Goal: Task Accomplishment & Management: Manage account settings

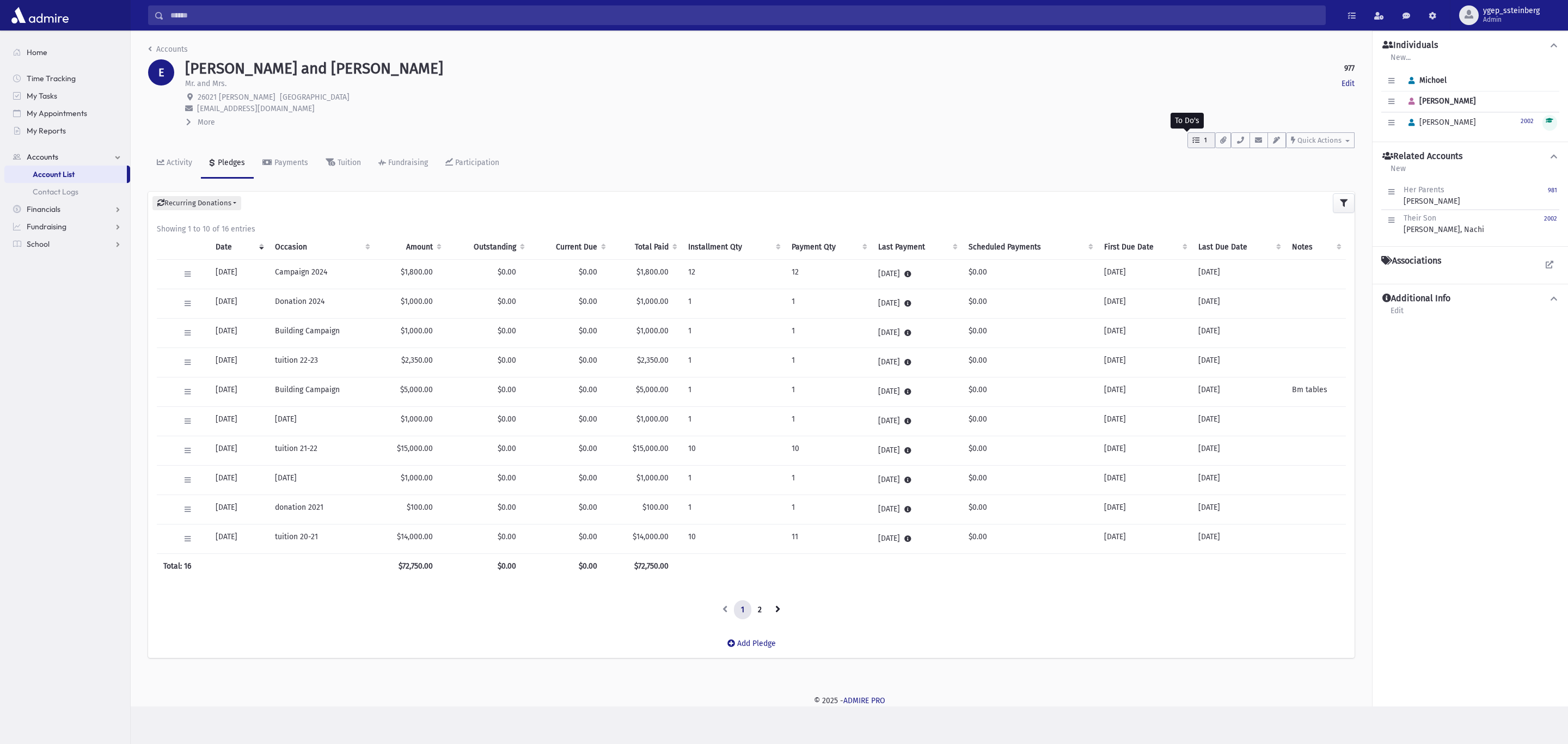
click at [1209, 143] on button "1" at bounding box center [1201, 140] width 27 height 16
click at [1238, 139] on icon "button" at bounding box center [1240, 140] width 9 height 7
click at [183, 158] on div "Activity" at bounding box center [178, 163] width 27 height 9
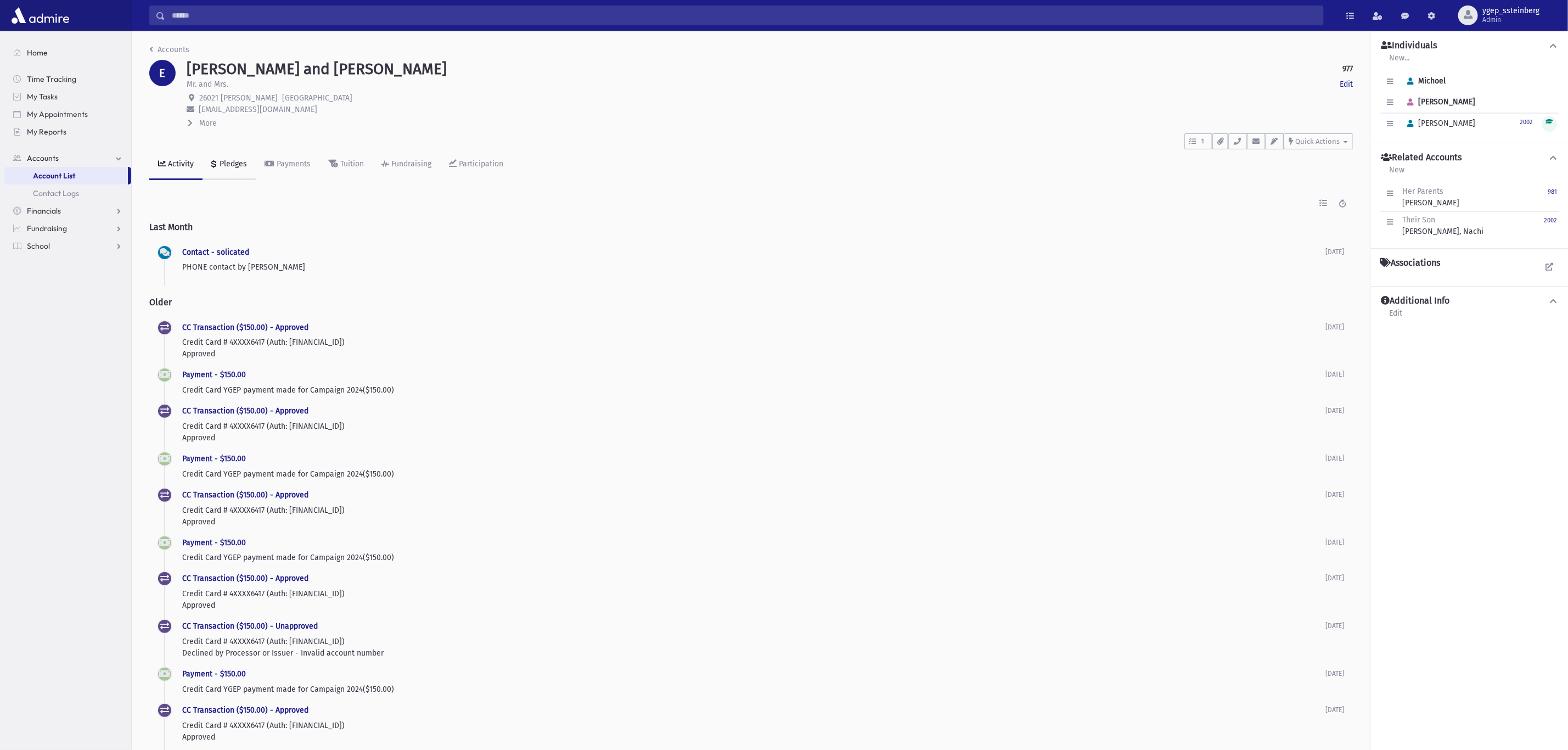
click at [232, 160] on div "Pledges" at bounding box center [232, 164] width 30 height 9
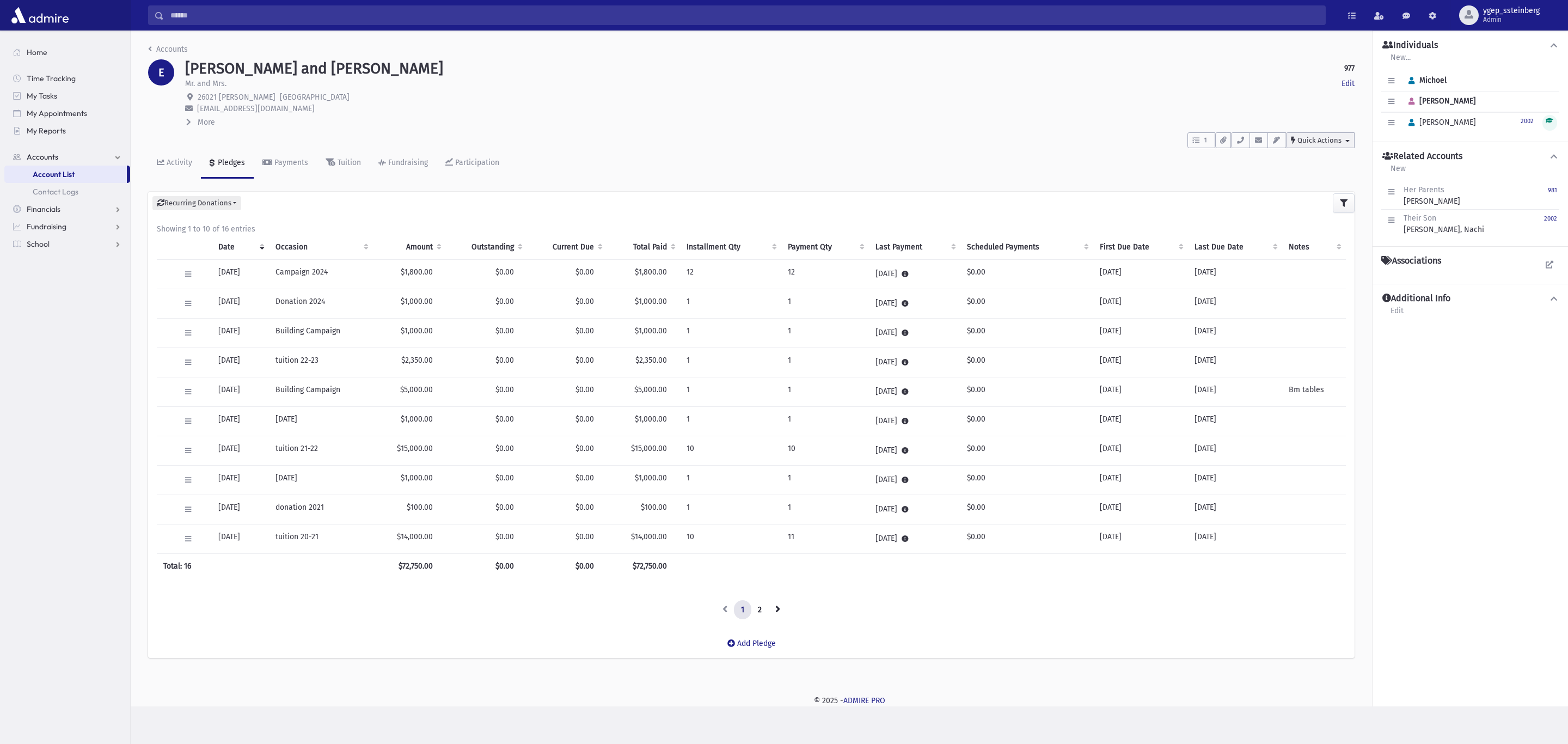
click at [1319, 143] on span "Quick Actions" at bounding box center [1319, 140] width 44 height 8
click at [1314, 170] on span "New Contact Log" at bounding box center [1332, 168] width 60 height 9
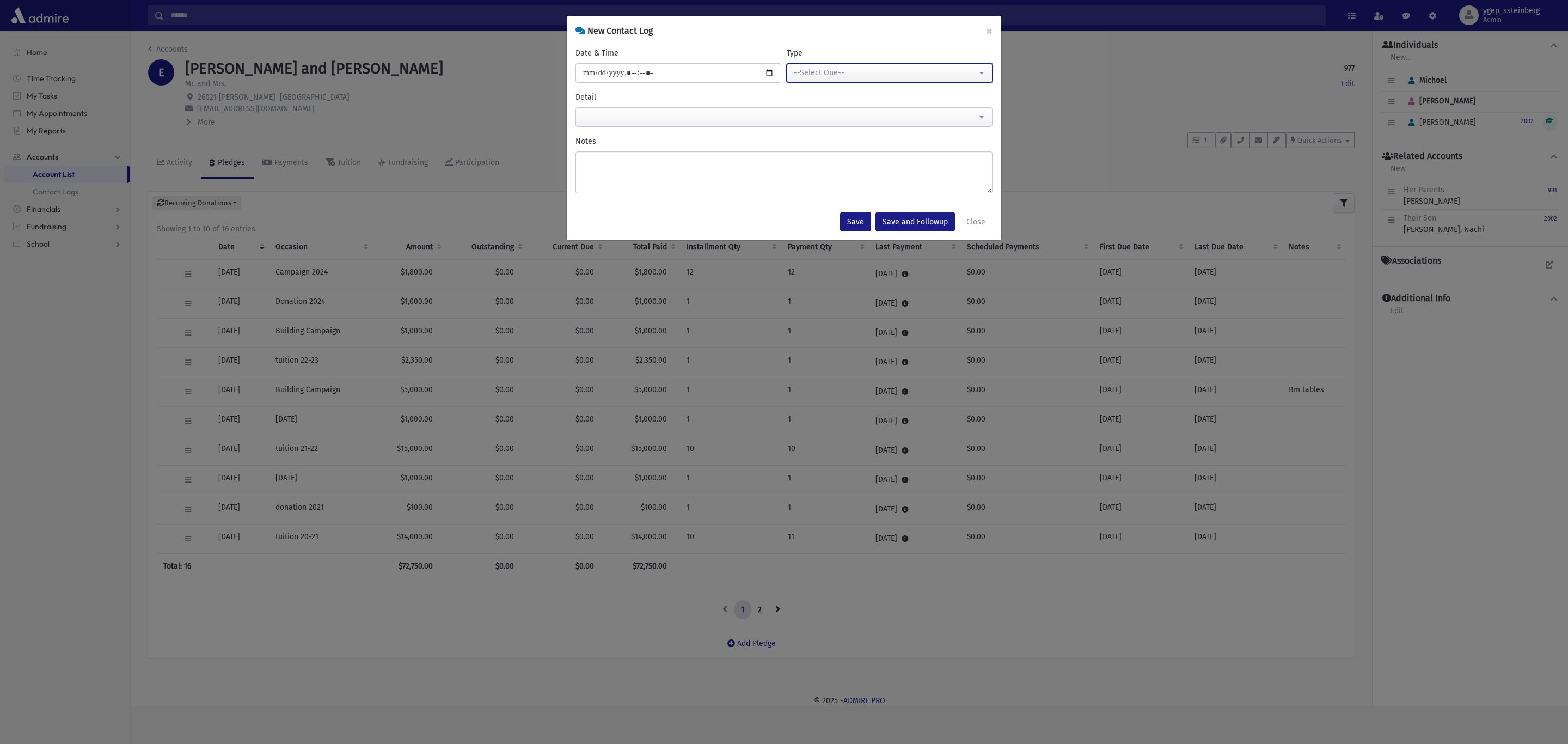
click at [809, 72] on div "--Select One--" at bounding box center [885, 73] width 183 height 12
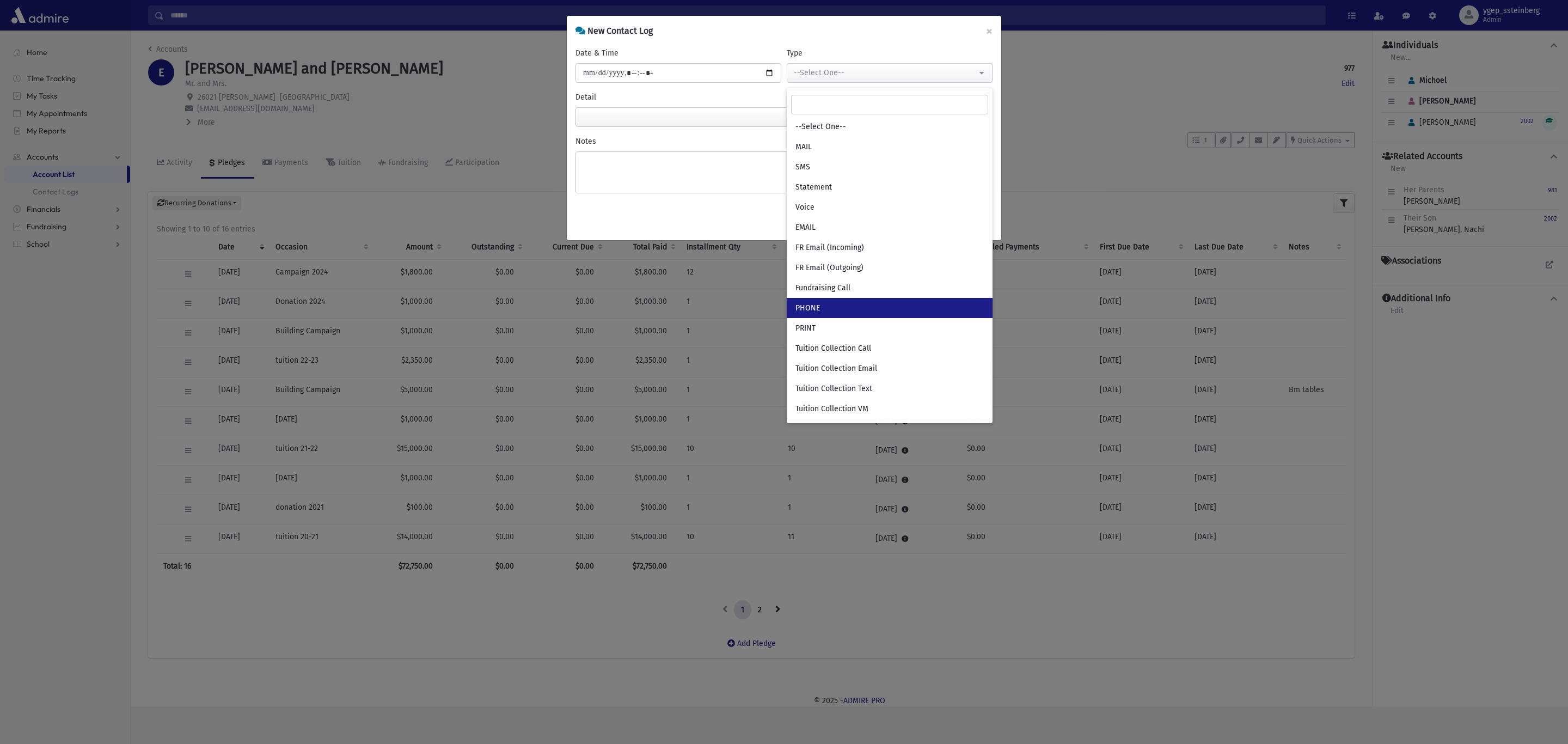
click at [820, 309] on link "PHONE" at bounding box center [889, 308] width 206 height 20
select select "***"
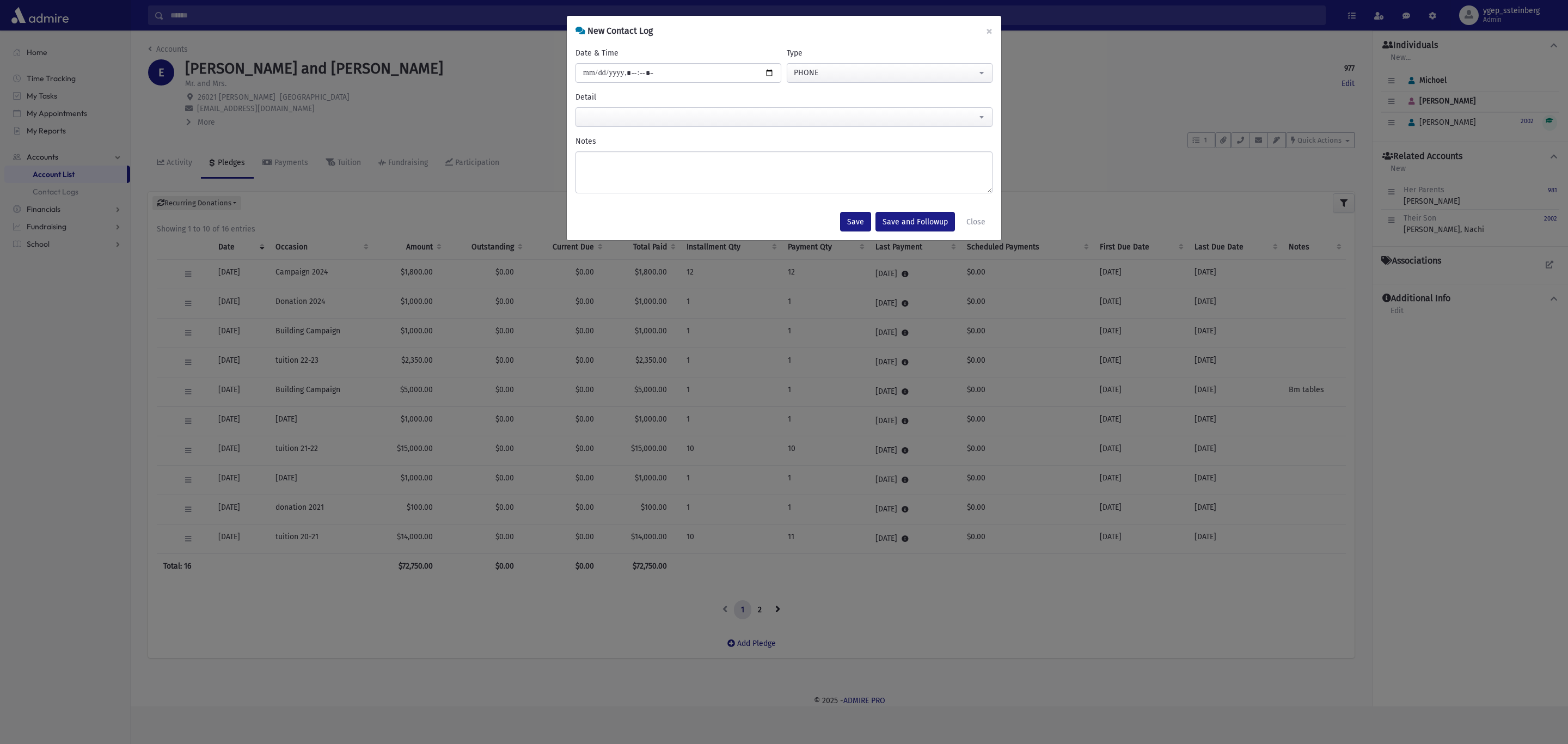
click at [610, 117] on span at bounding box center [784, 117] width 417 height 20
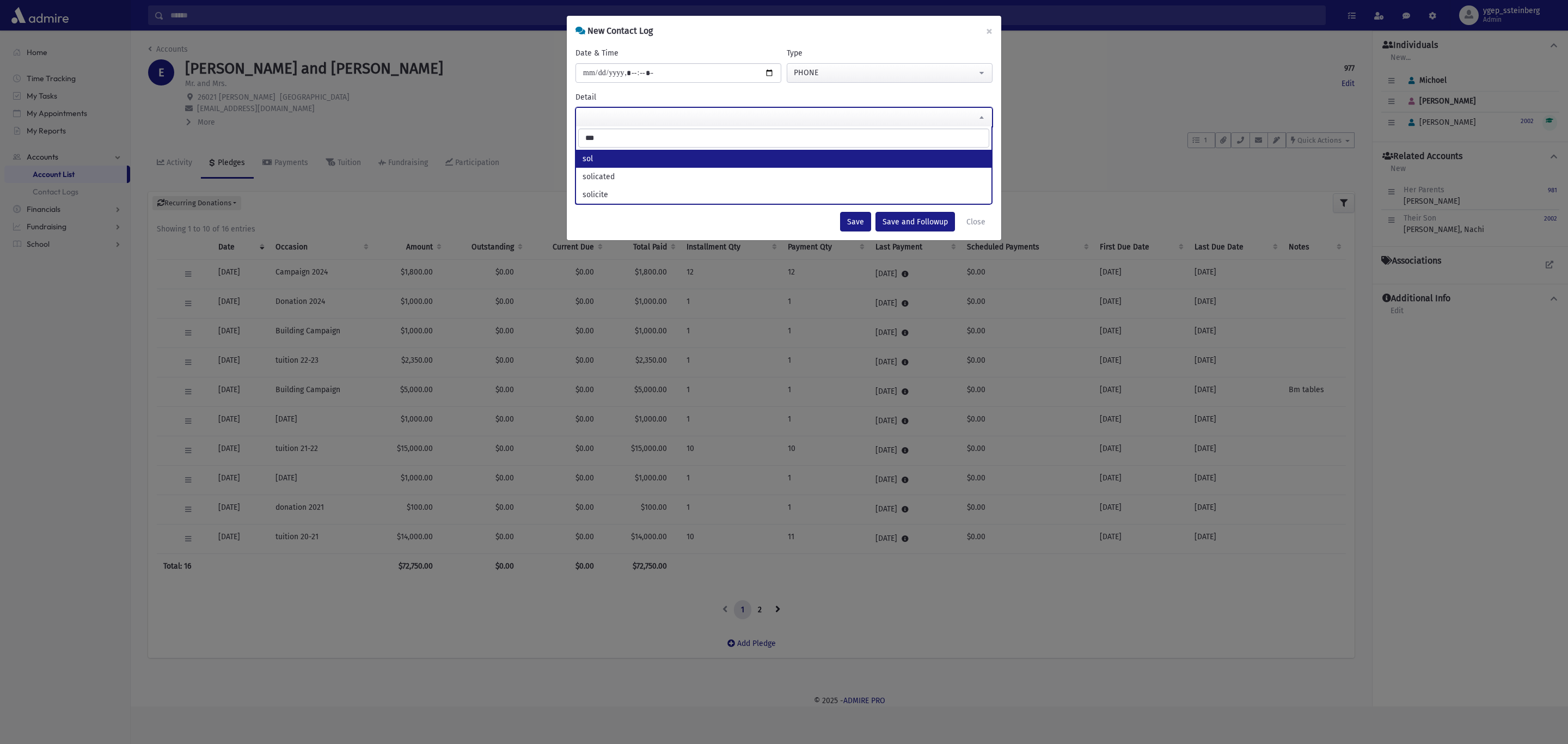
type input "***"
select select "***"
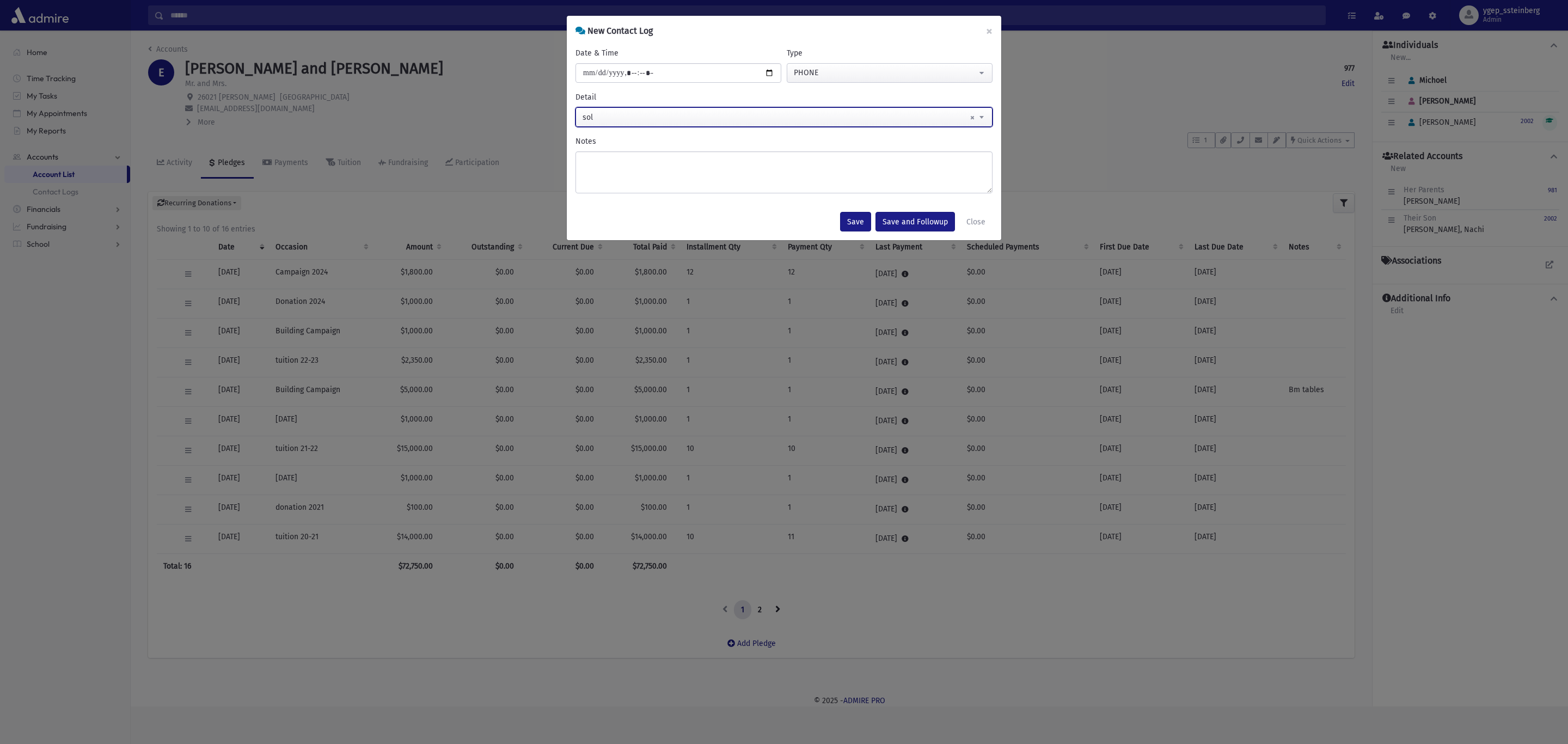
click at [611, 120] on span "× sol" at bounding box center [784, 117] width 416 height 20
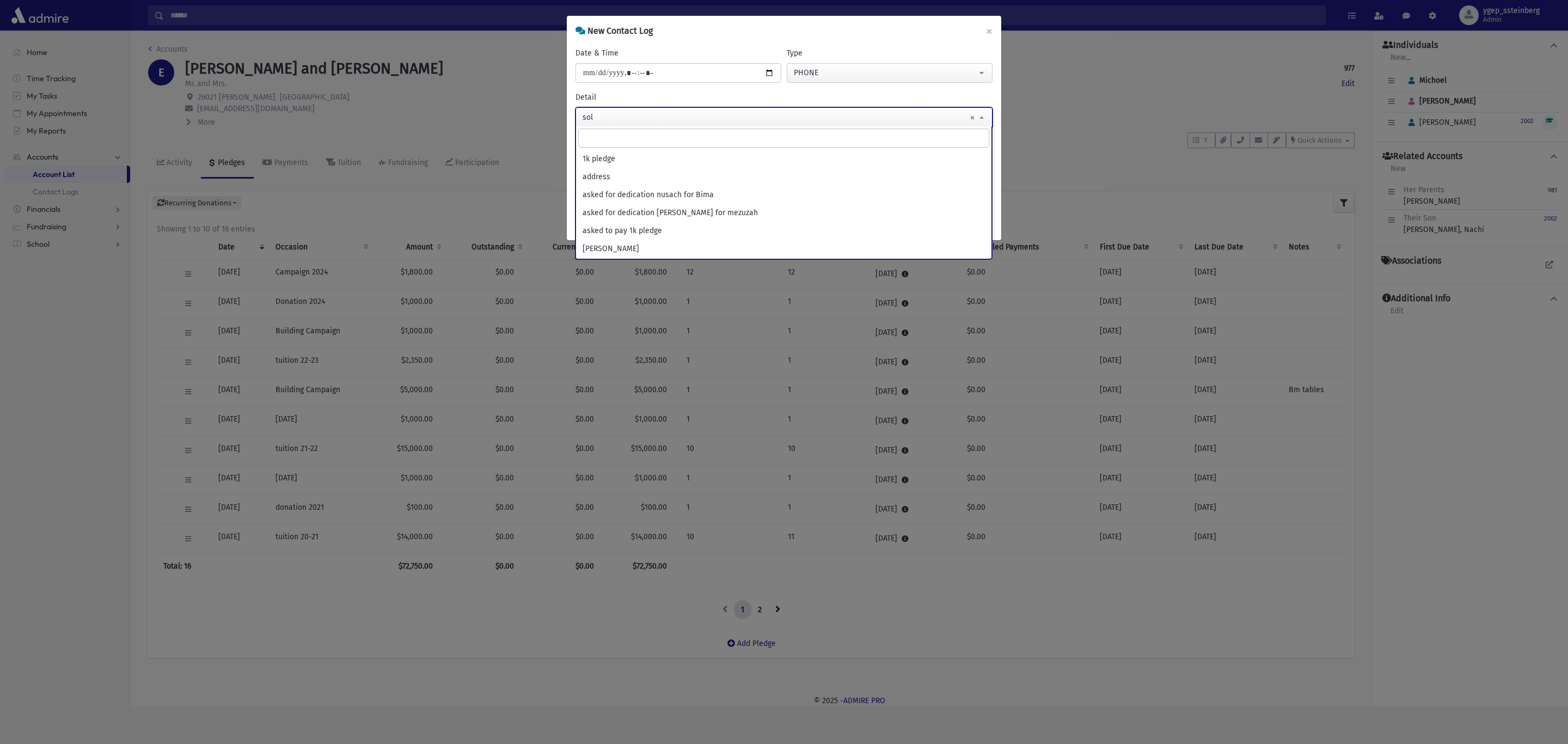
scroll to position [1257, 0]
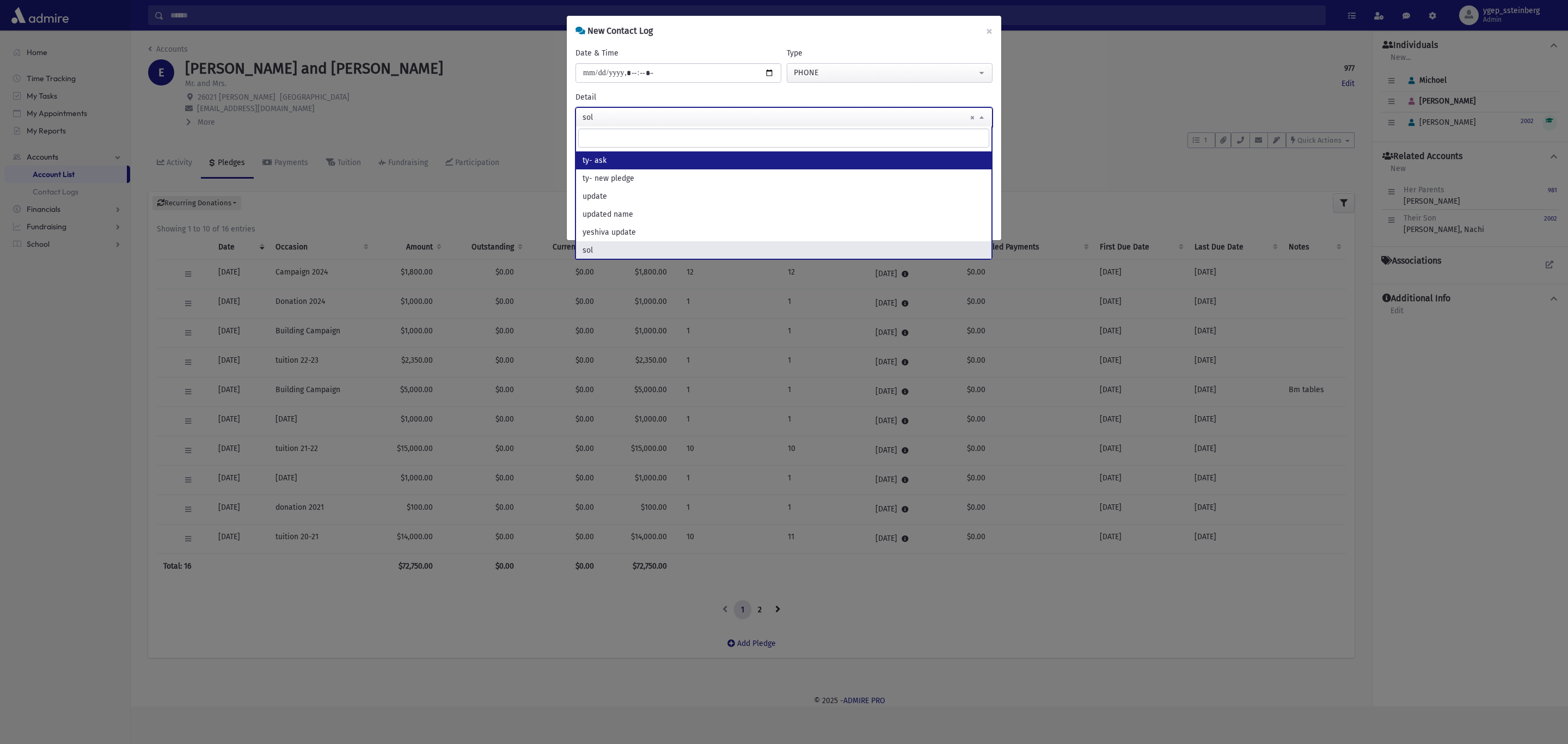
click at [605, 117] on span "× sol" at bounding box center [784, 117] width 416 height 20
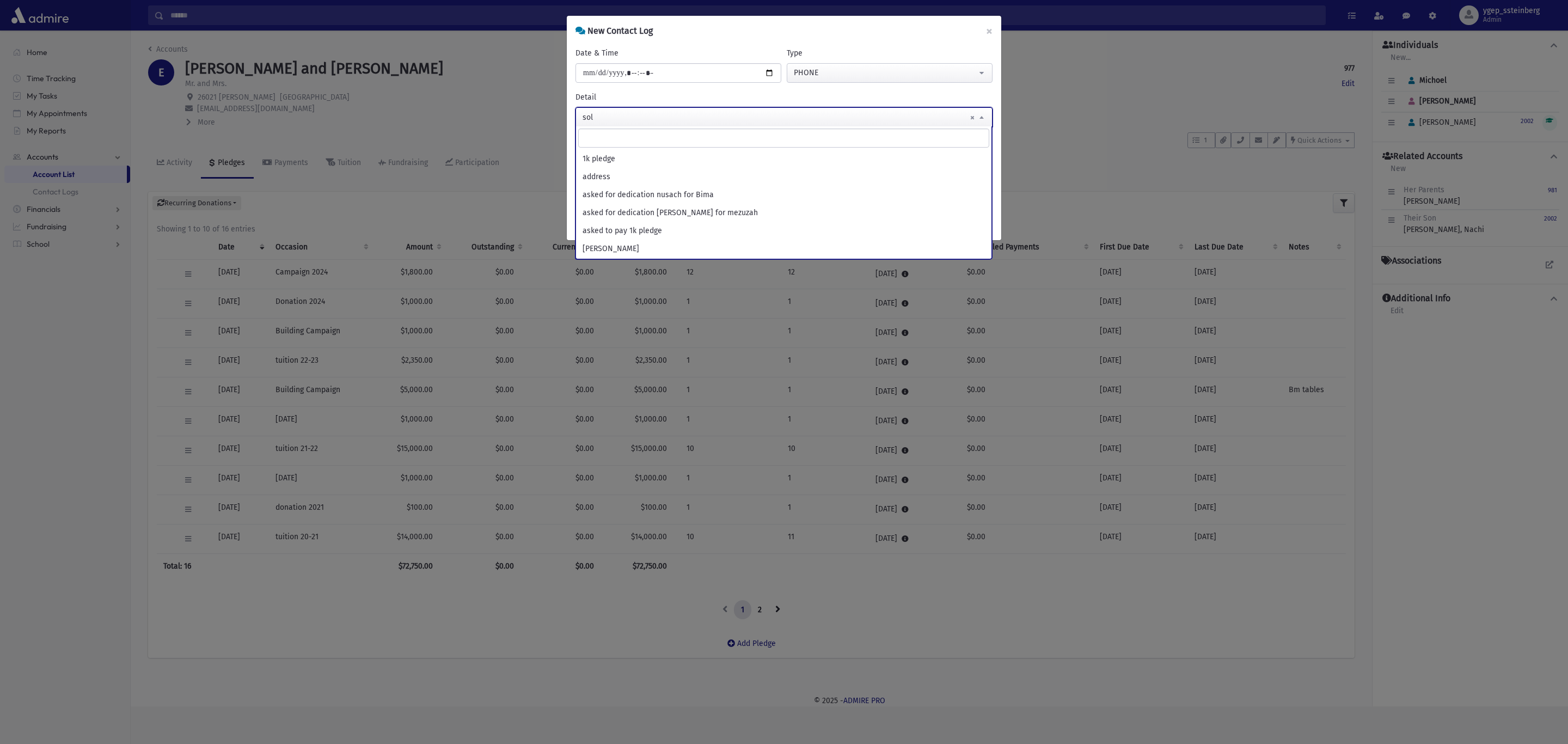
click at [605, 120] on span "× sol" at bounding box center [784, 117] width 416 height 20
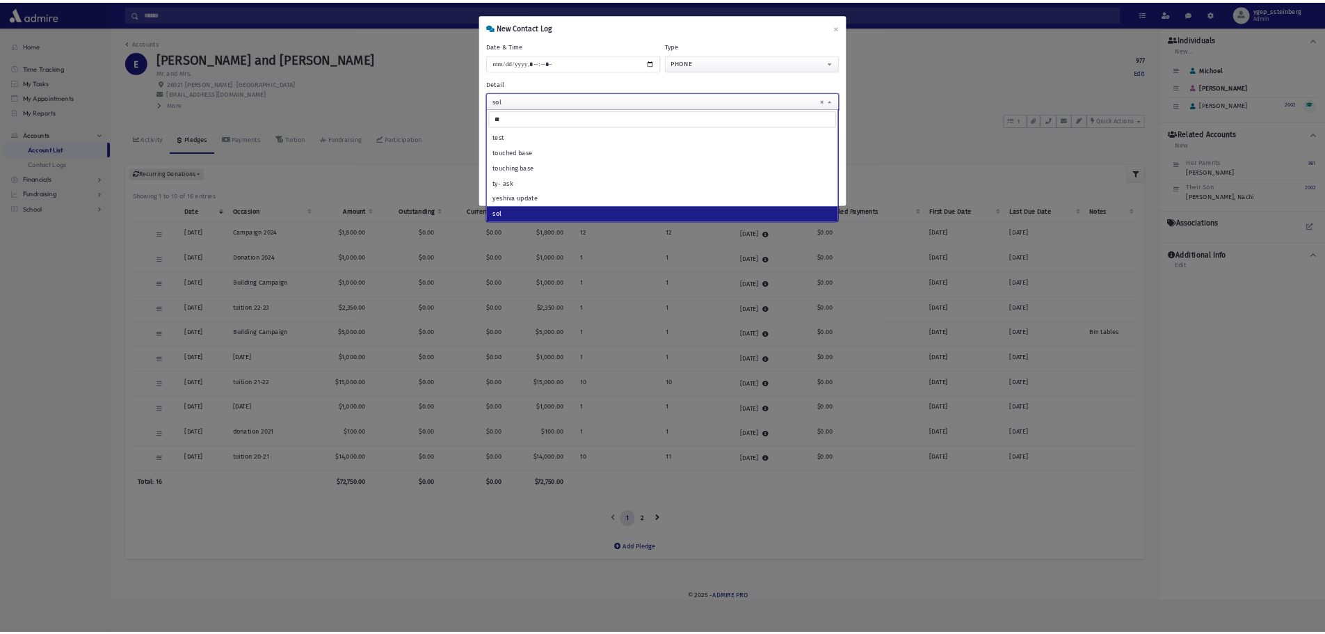
scroll to position [0, 0]
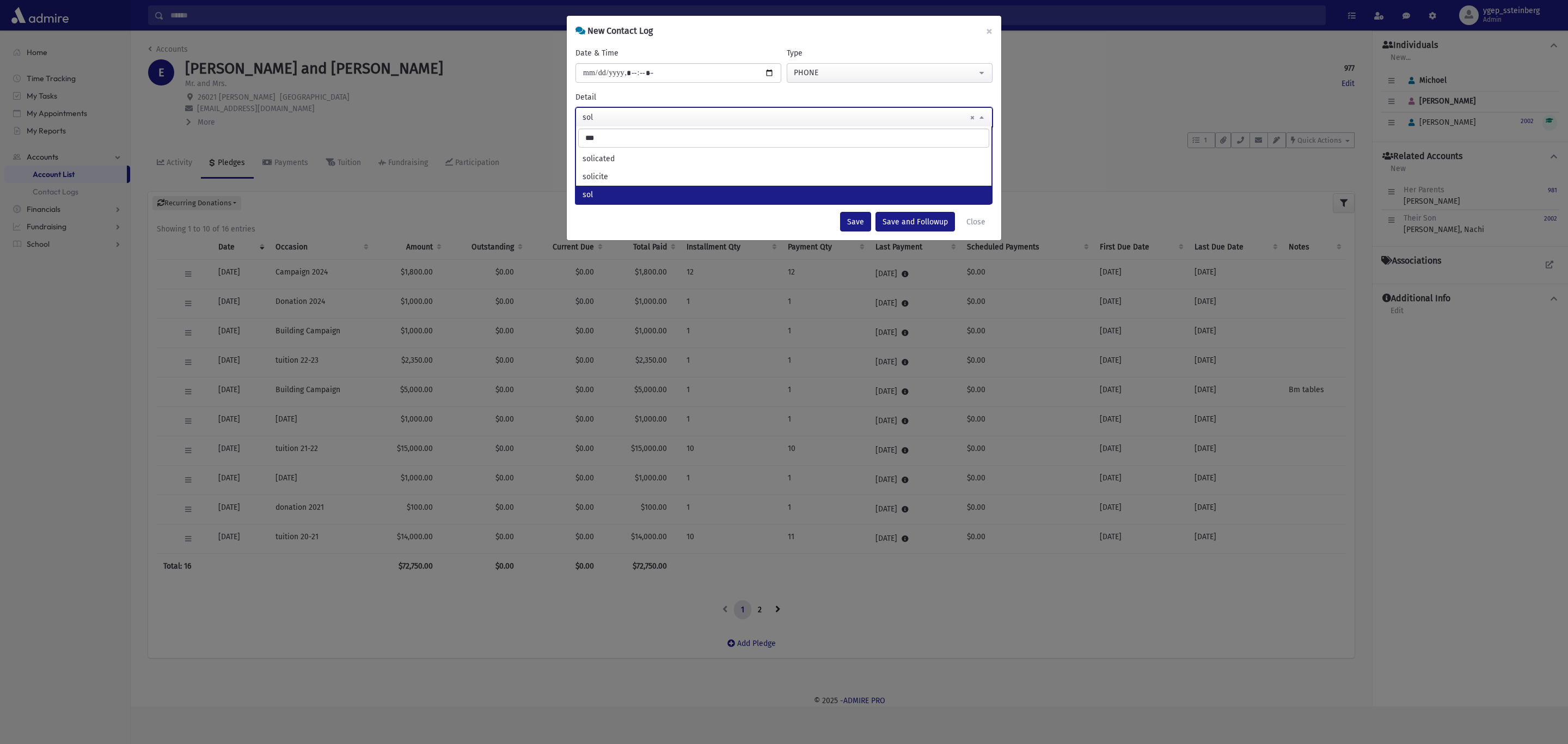
type input "***"
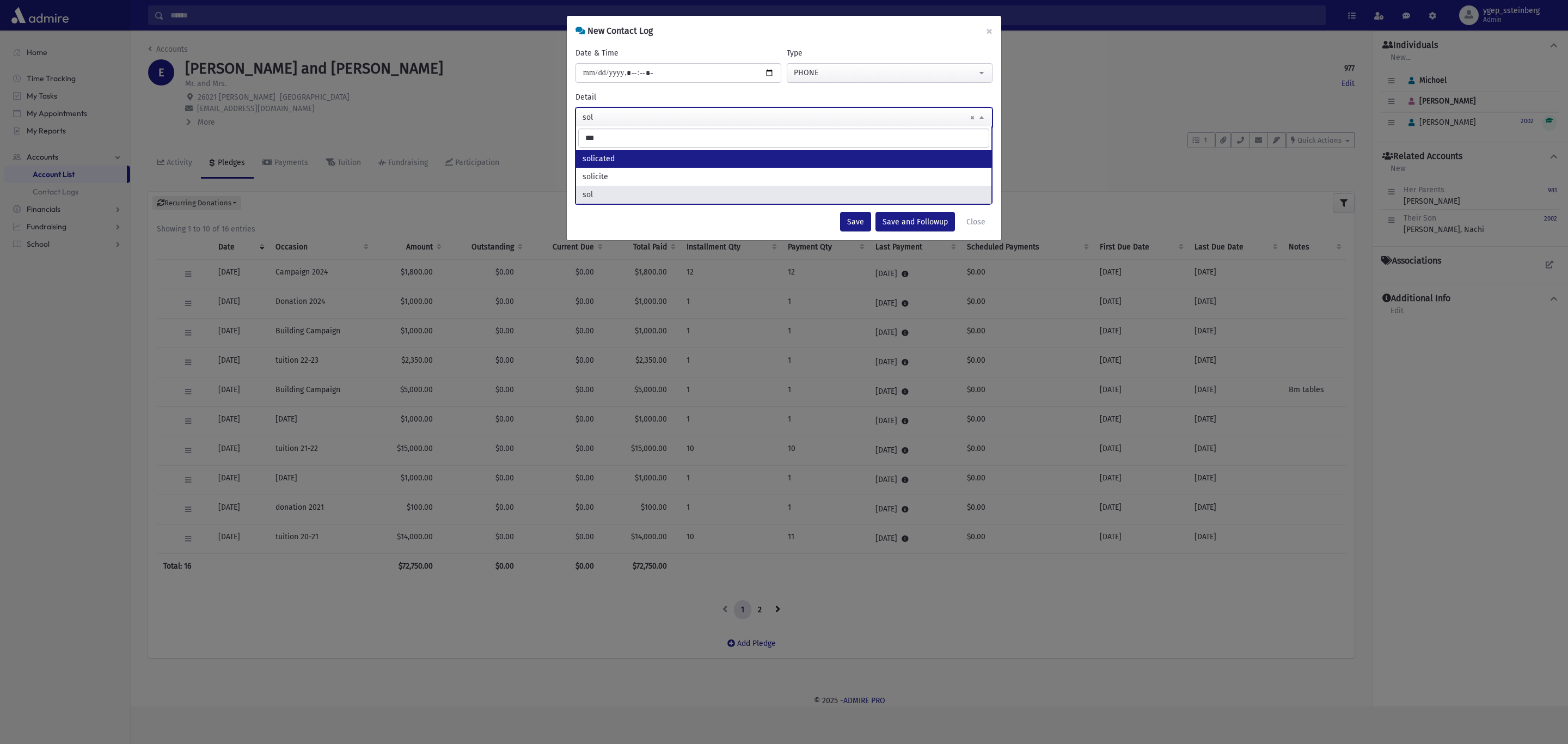
select select "*********"
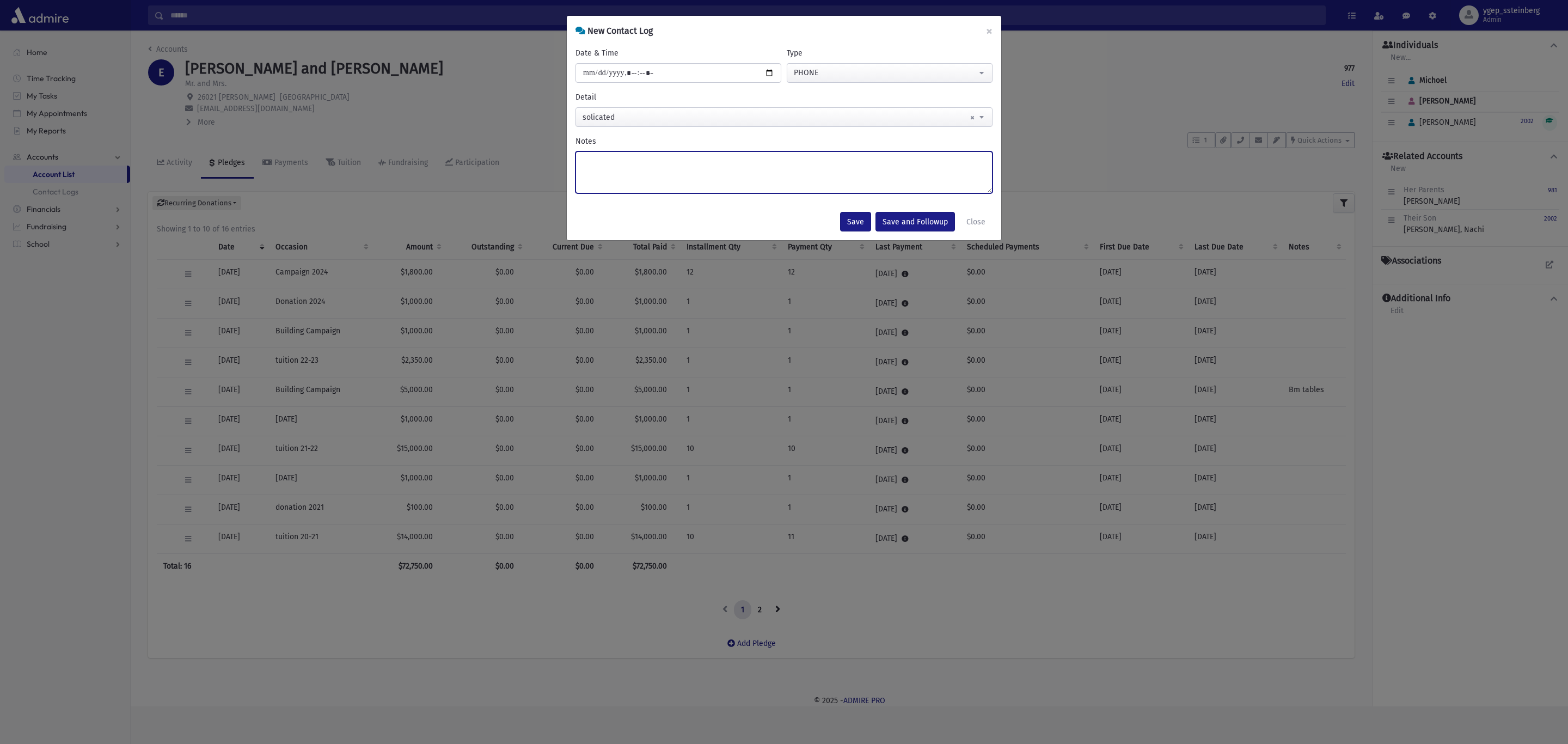
click at [603, 172] on textarea "Notes" at bounding box center [784, 172] width 417 height 42
type textarea "**********"
click at [854, 228] on button "Save" at bounding box center [856, 222] width 31 height 20
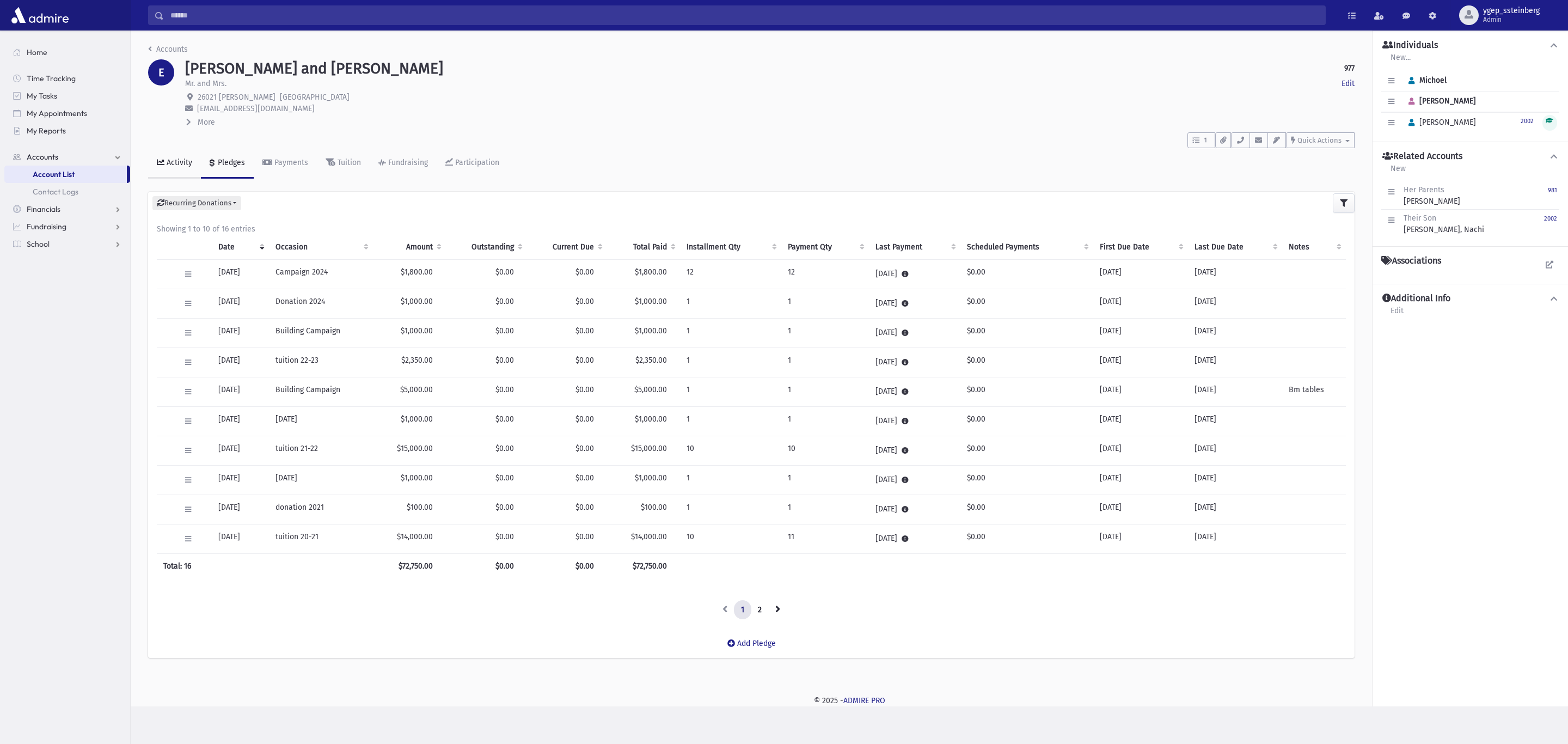
click at [171, 158] on div "Activity" at bounding box center [178, 163] width 27 height 9
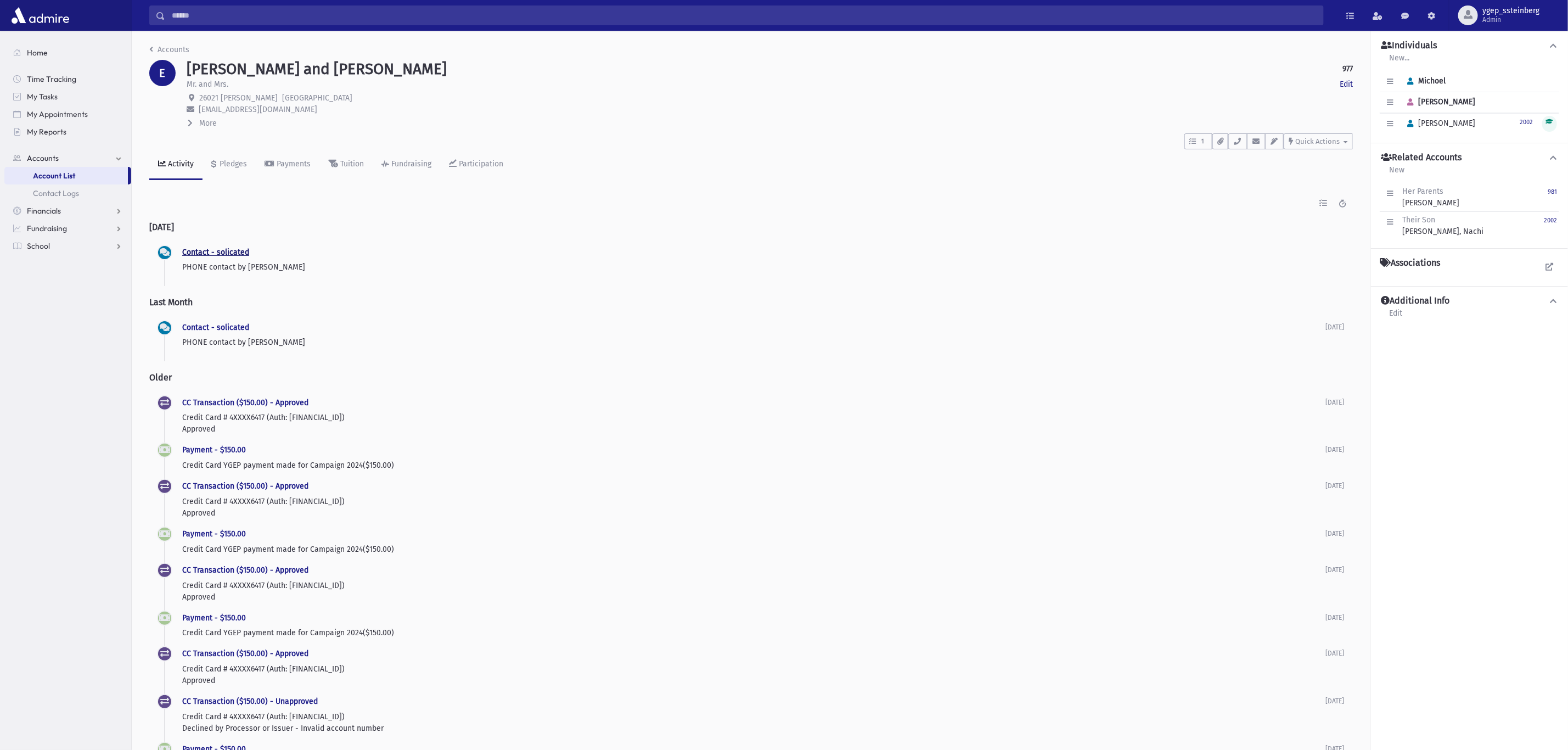
click at [221, 253] on link "Contact - solicated" at bounding box center [215, 253] width 67 height 9
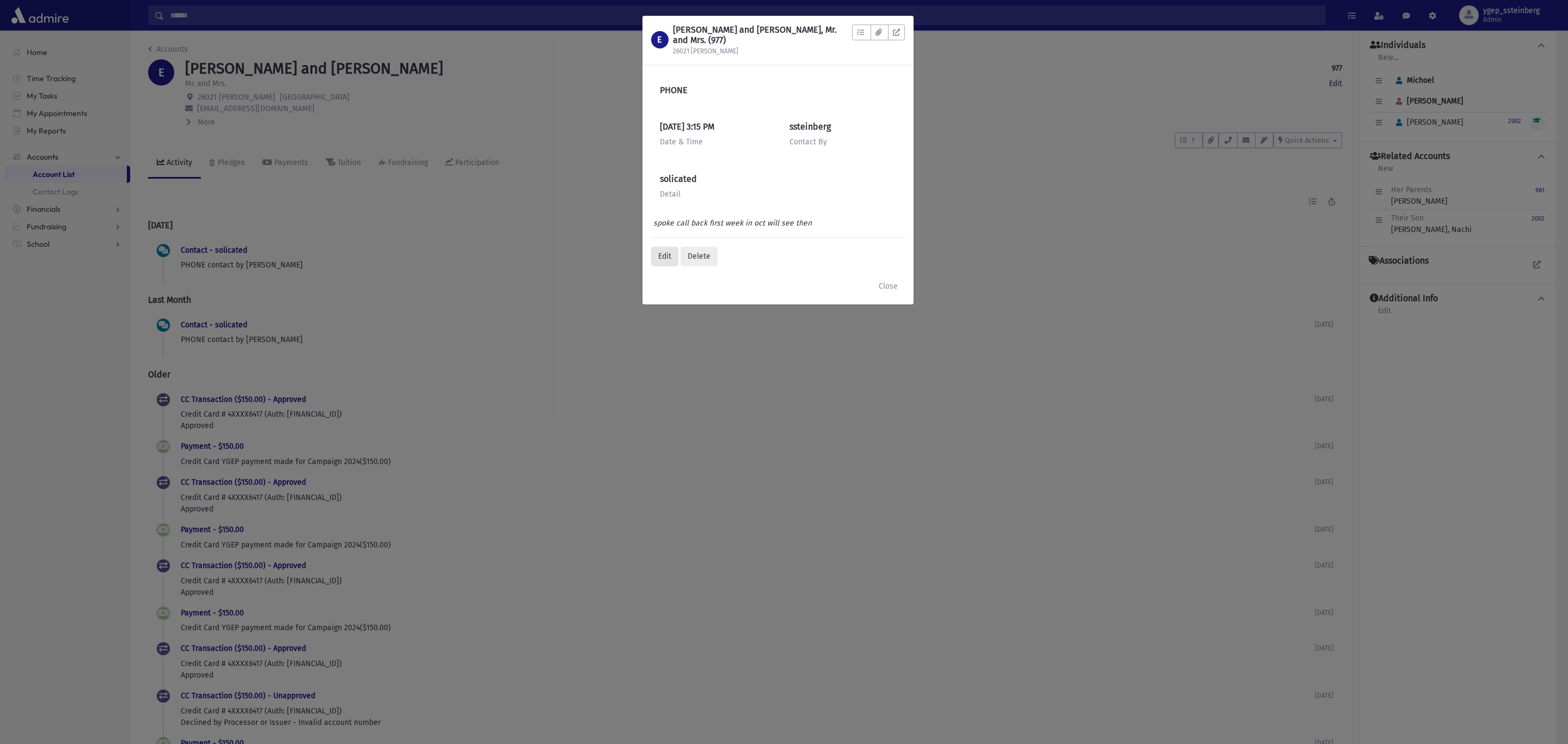
click at [661, 253] on div "Edit" at bounding box center [665, 256] width 27 height 20
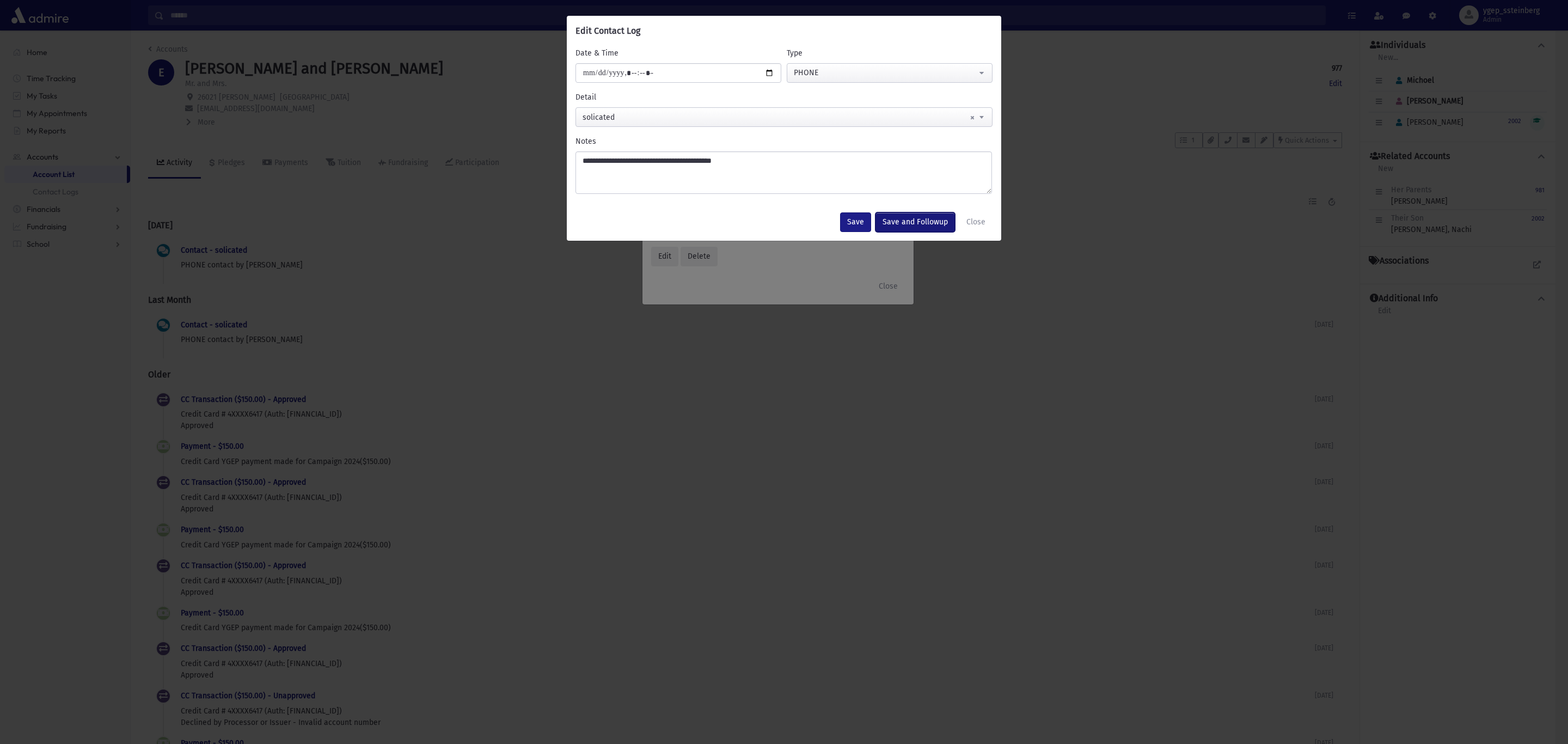
click at [923, 221] on button "Save and Followup" at bounding box center [915, 222] width 80 height 20
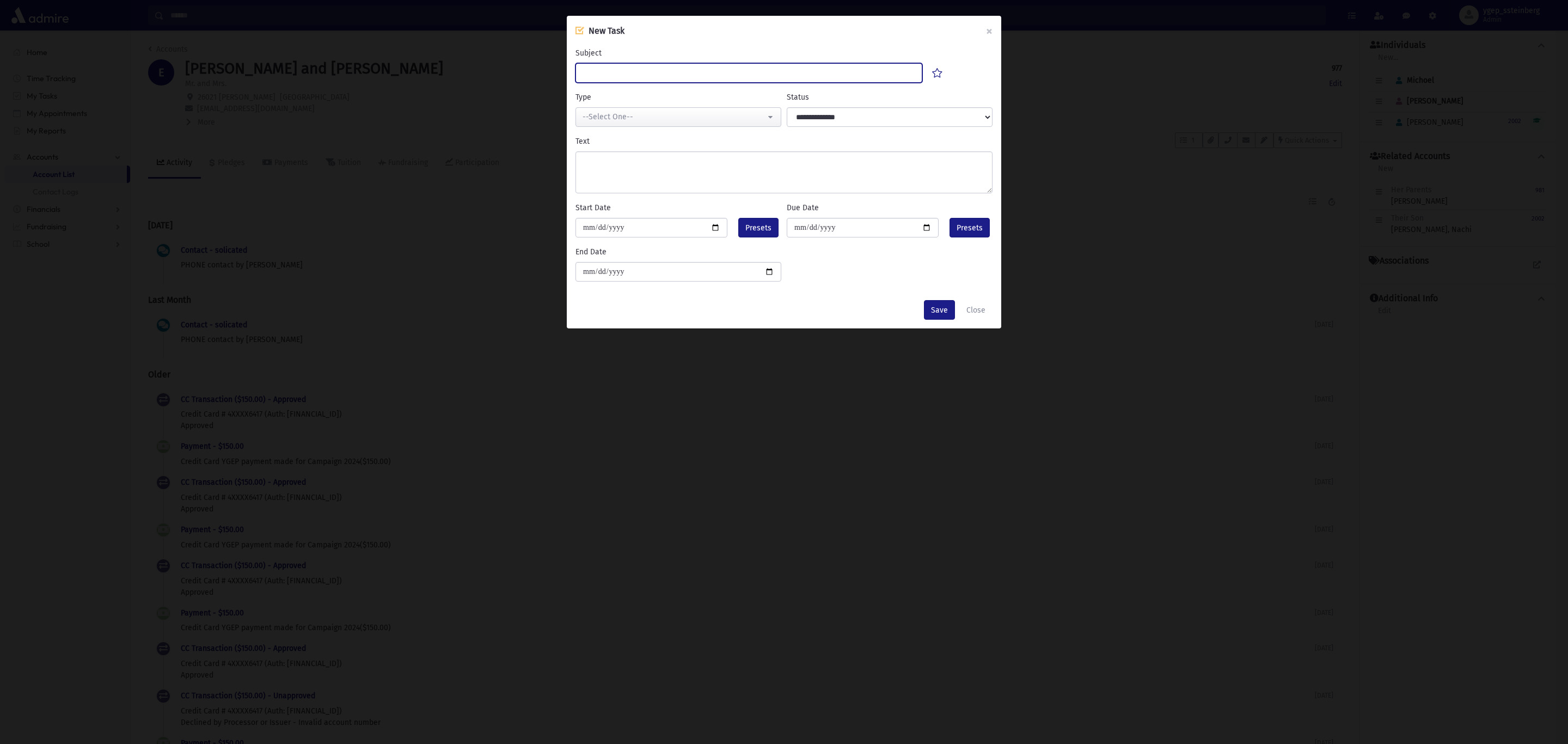
click at [622, 80] on input "Subject" at bounding box center [748, 73] width 347 height 20
type input "****"
click at [629, 121] on div "--Select One--" at bounding box center [674, 117] width 183 height 12
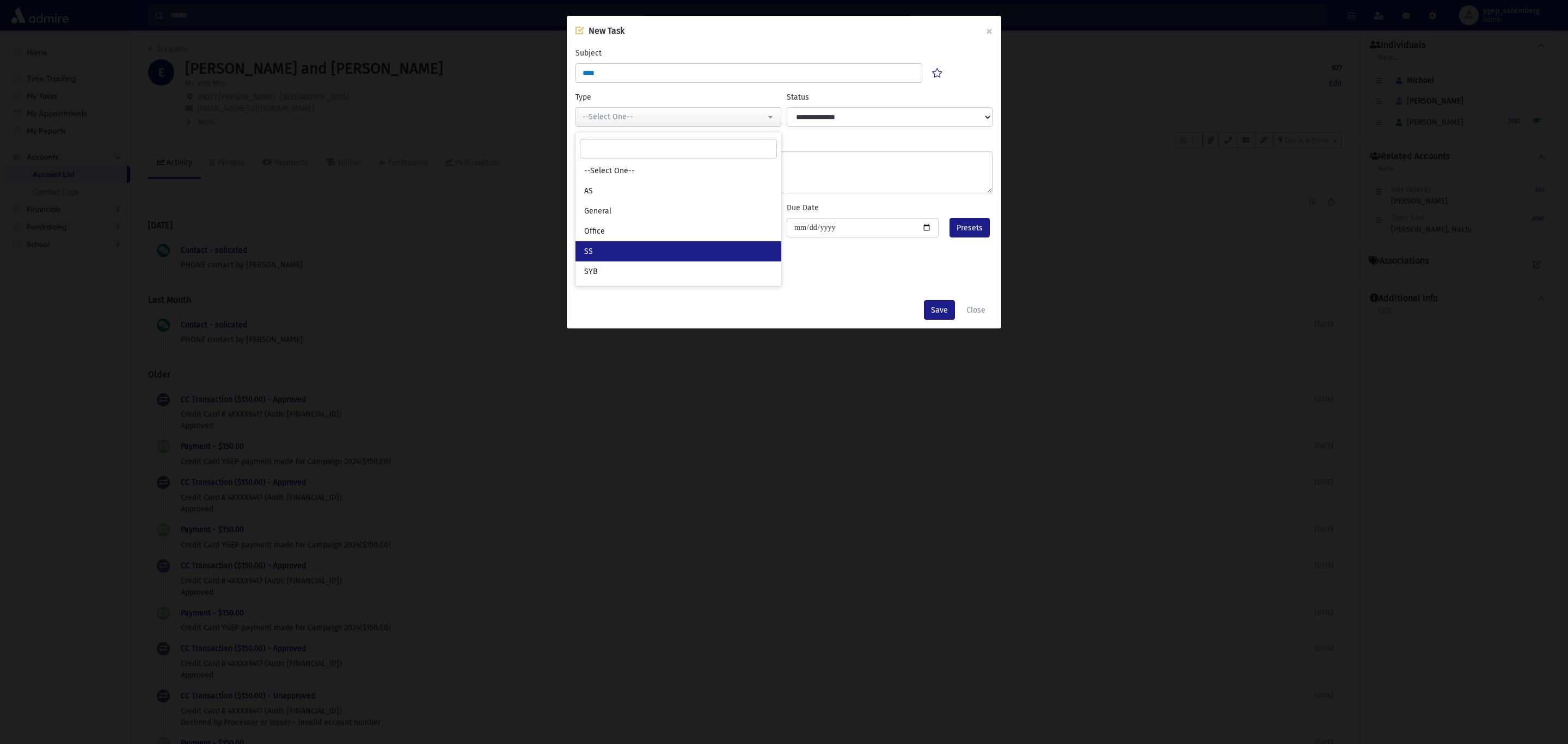
drag, startPoint x: 622, startPoint y: 255, endPoint x: 796, endPoint y: 149, distance: 203.7
click at [624, 251] on link "SS" at bounding box center [678, 251] width 206 height 20
select select "*"
drag, startPoint x: 848, startPoint y: 115, endPoint x: 842, endPoint y: 125, distance: 11.7
click at [848, 115] on select "**********" at bounding box center [889, 117] width 206 height 20
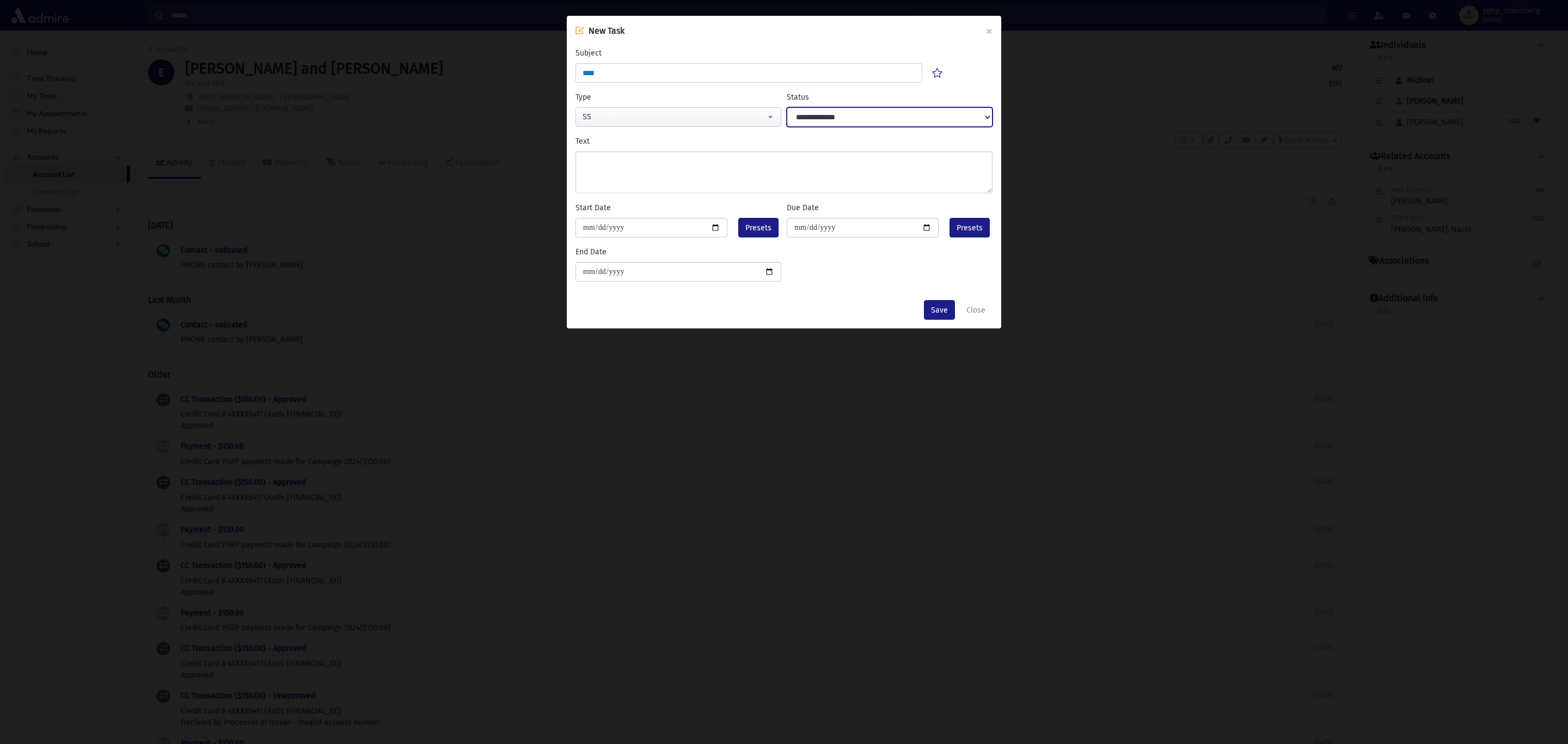
select select "****"
click at [787, 107] on select "**********" at bounding box center [889, 117] width 206 height 20
click at [632, 160] on textarea "Text" at bounding box center [784, 172] width 417 height 42
type textarea "**********"
click at [711, 228] on input "date" at bounding box center [651, 227] width 152 height 20
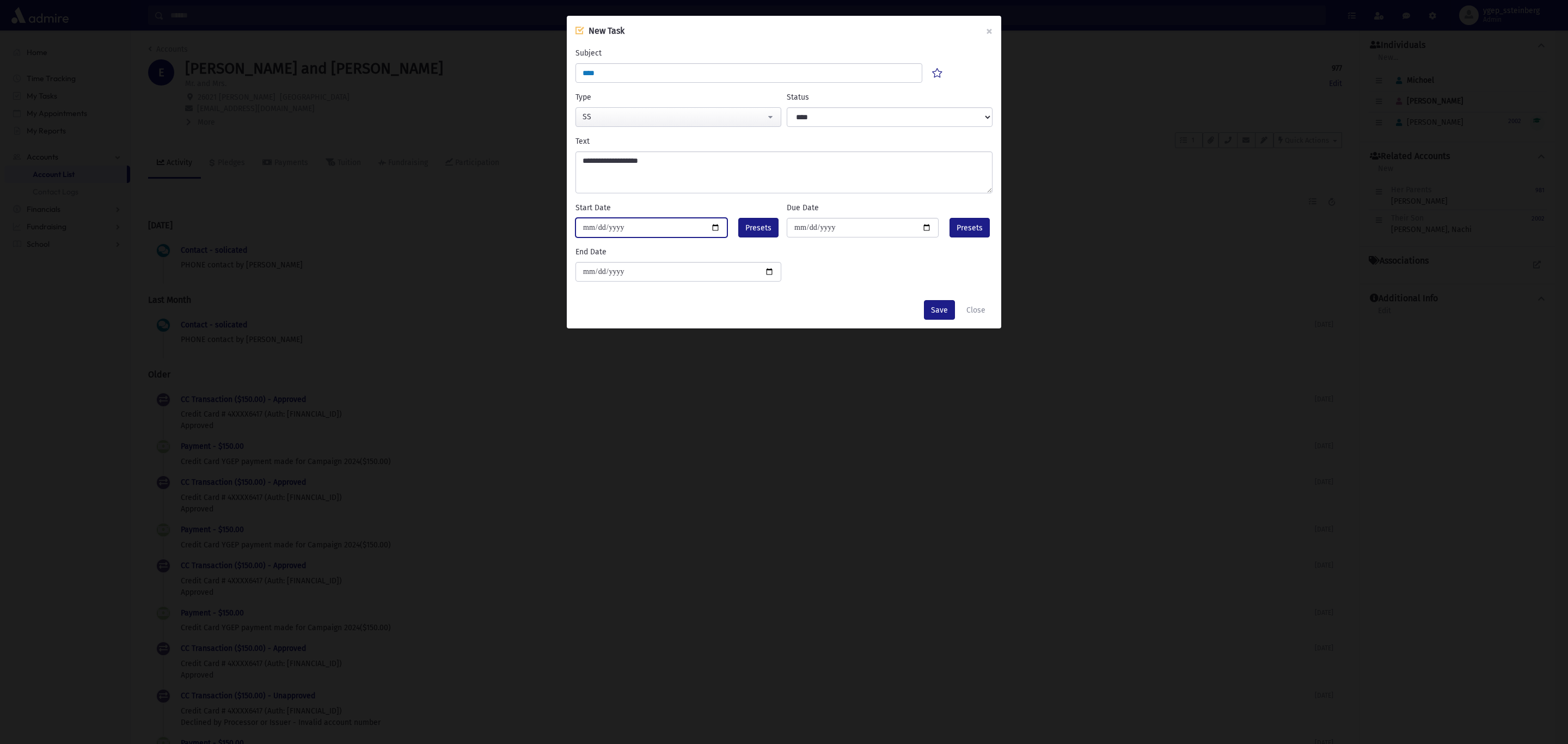
click at [715, 226] on input "**********" at bounding box center [651, 227] width 152 height 20
type input "**********"
click at [938, 306] on button "Save" at bounding box center [939, 309] width 31 height 20
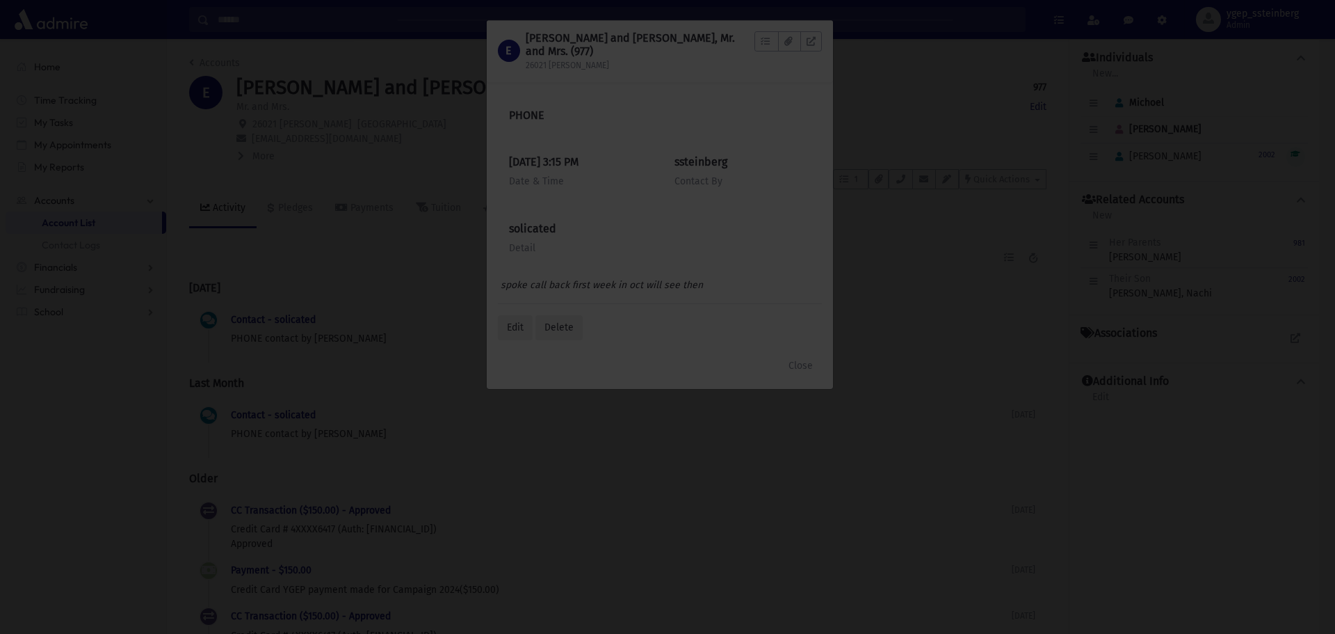
drag, startPoint x: 1749, startPoint y: 4, endPoint x: 846, endPoint y: 267, distance: 940.3
click at [844, 268] on div at bounding box center [667, 317] width 1335 height 634
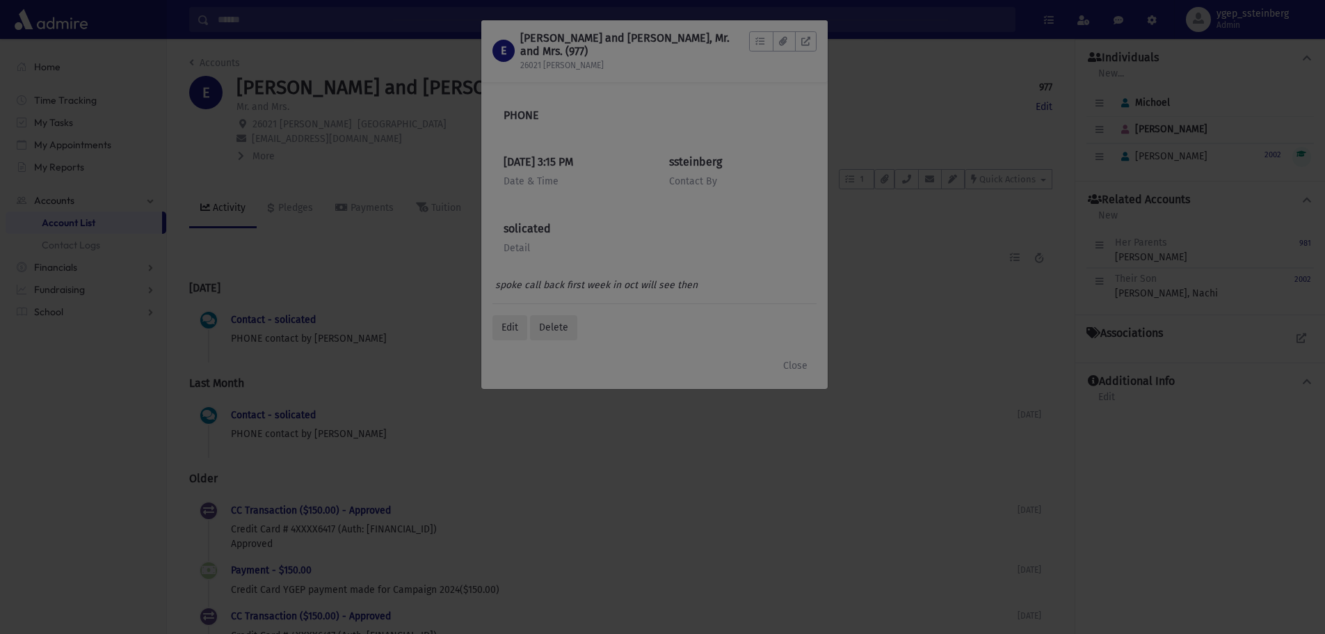
click at [804, 369] on div at bounding box center [662, 317] width 1325 height 634
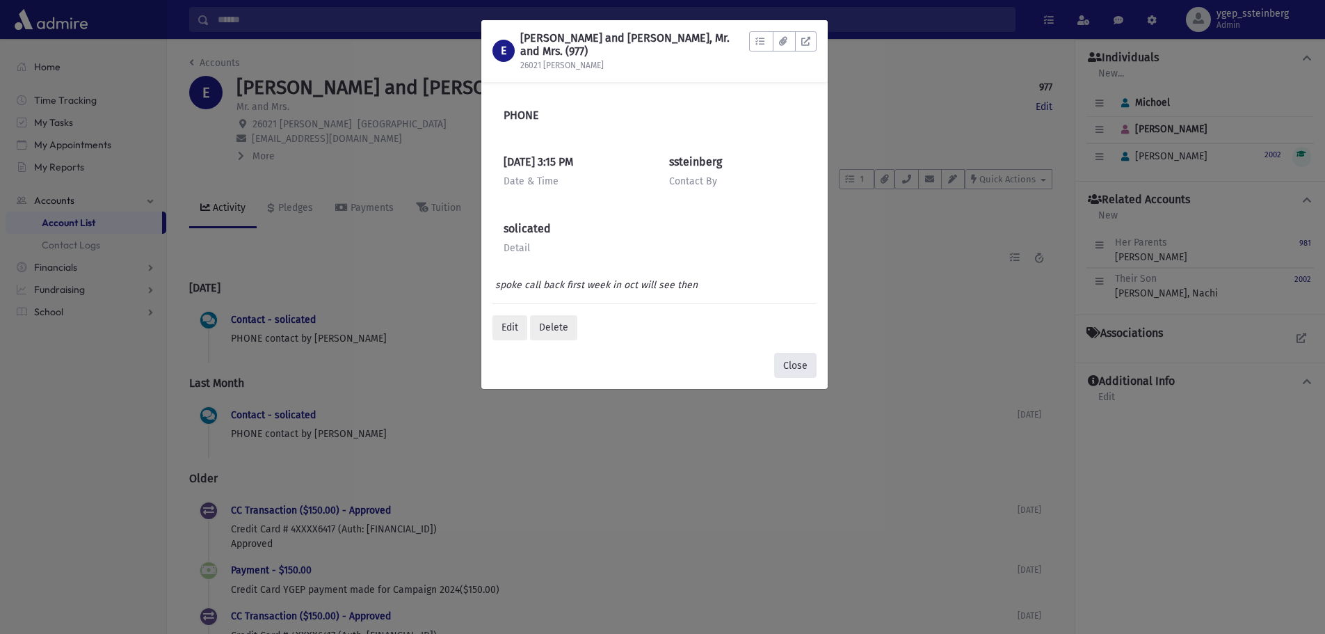
click at [798, 367] on button "Close" at bounding box center [795, 365] width 42 height 25
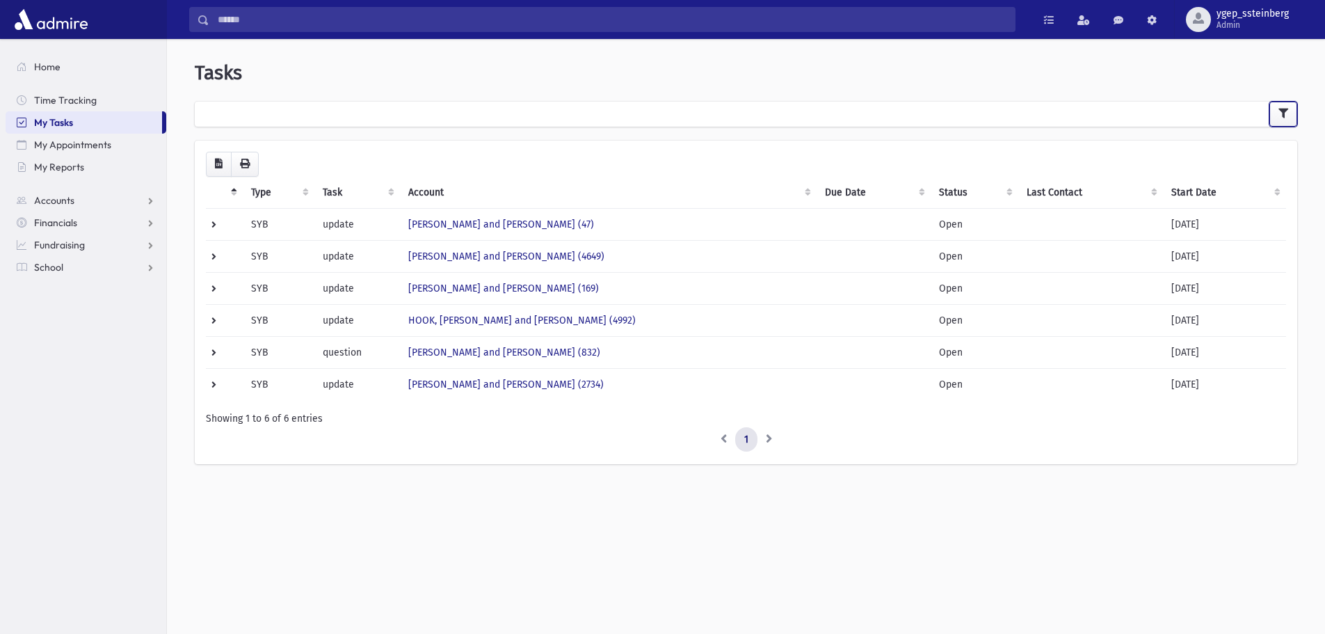
click at [1279, 115] on icon "button" at bounding box center [1283, 113] width 10 height 10
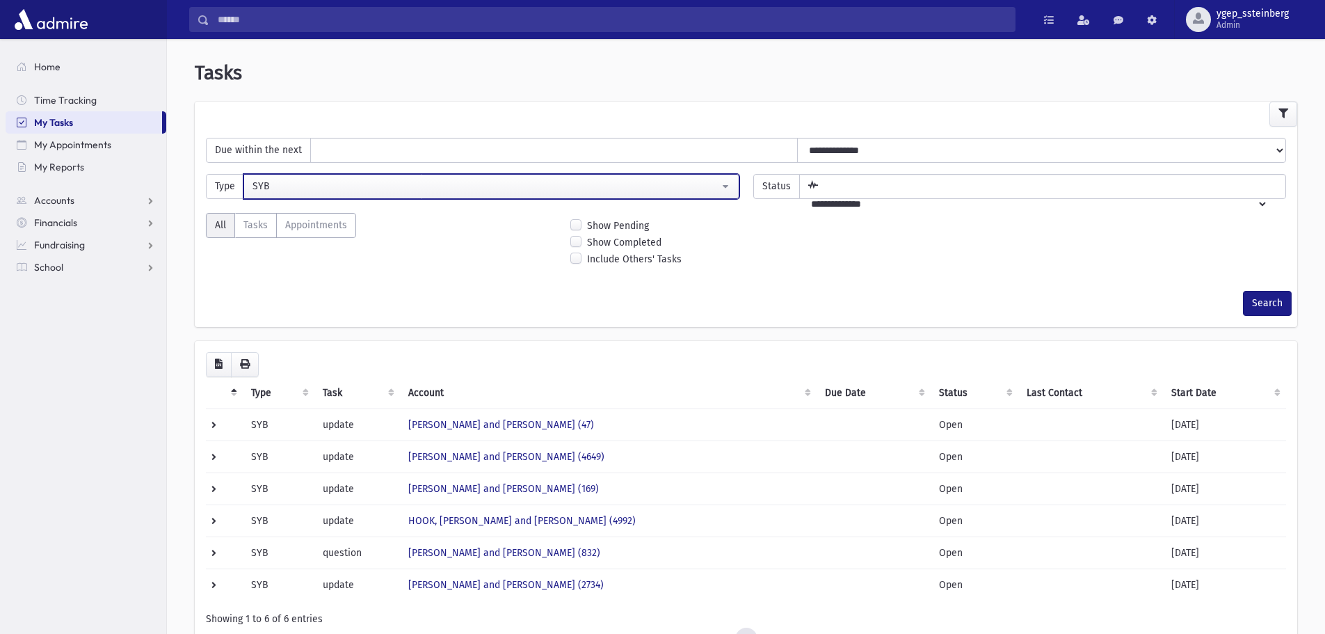
click at [256, 179] on div "SYB" at bounding box center [485, 186] width 467 height 15
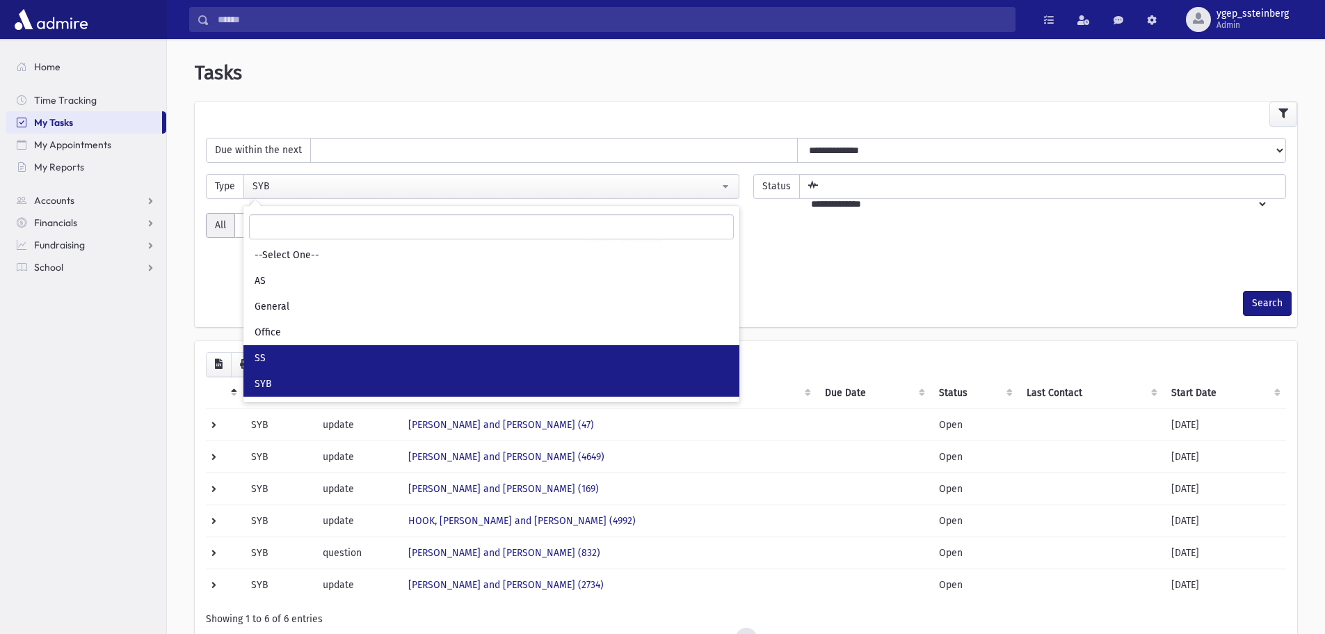
click at [268, 355] on link "SS" at bounding box center [491, 358] width 496 height 26
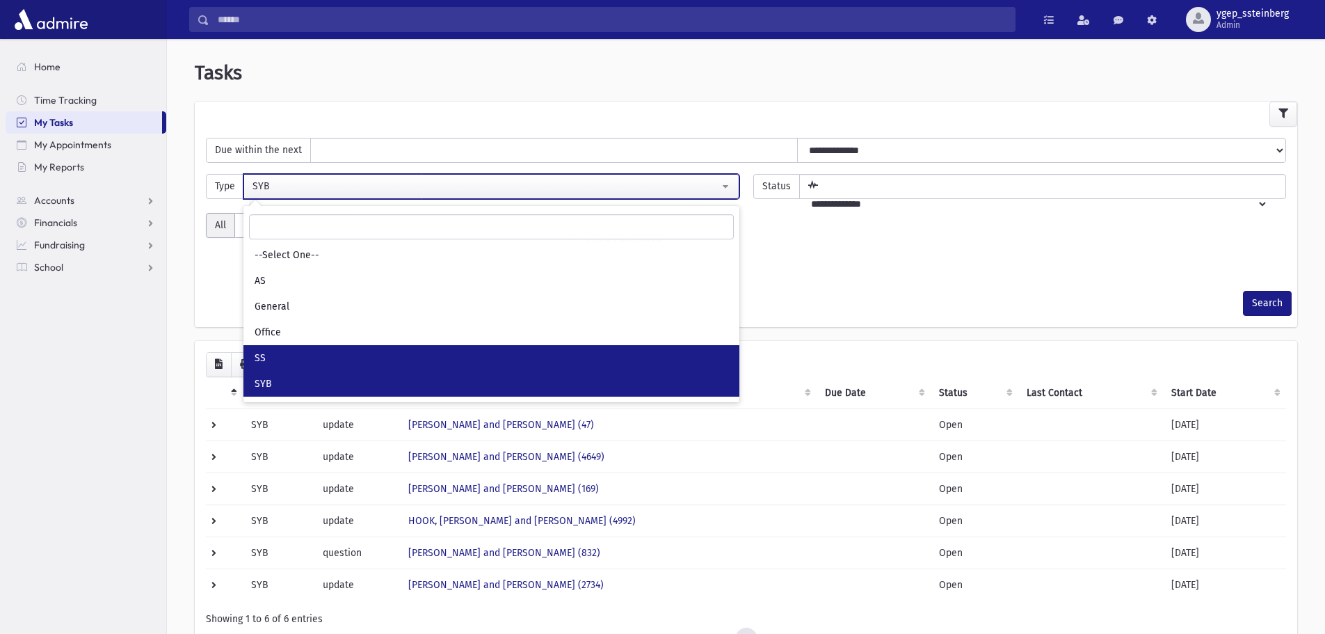
select select "*"
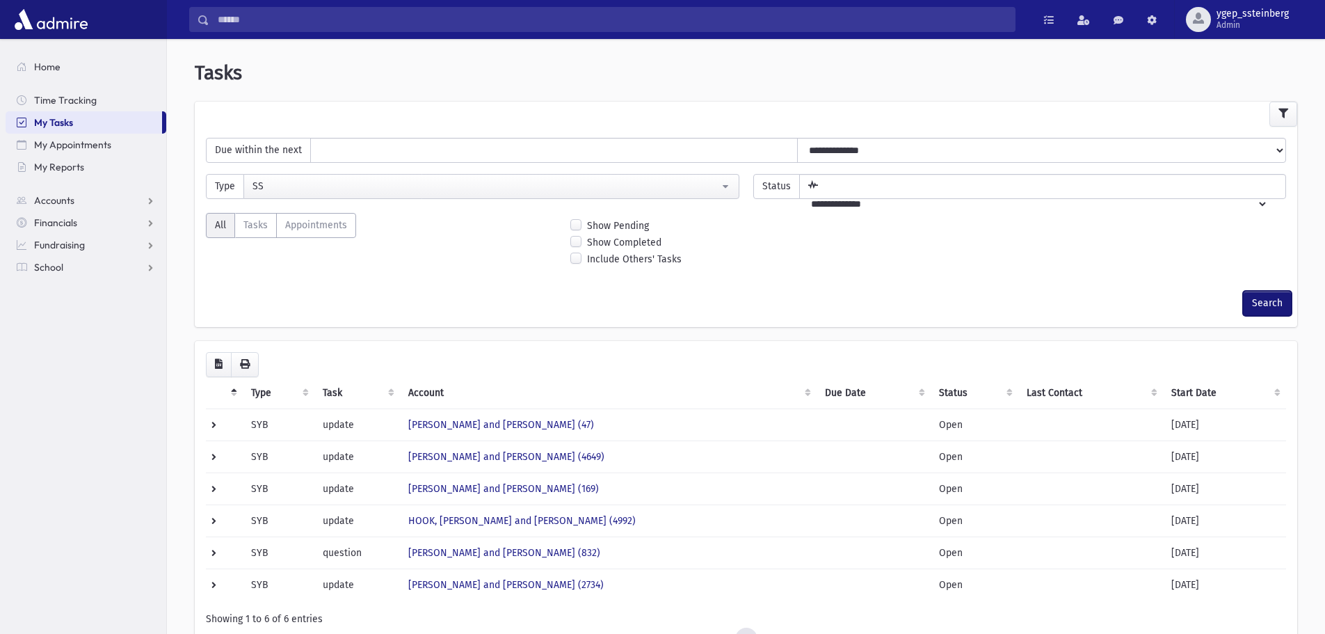
click at [1273, 303] on button "Search" at bounding box center [1267, 303] width 49 height 25
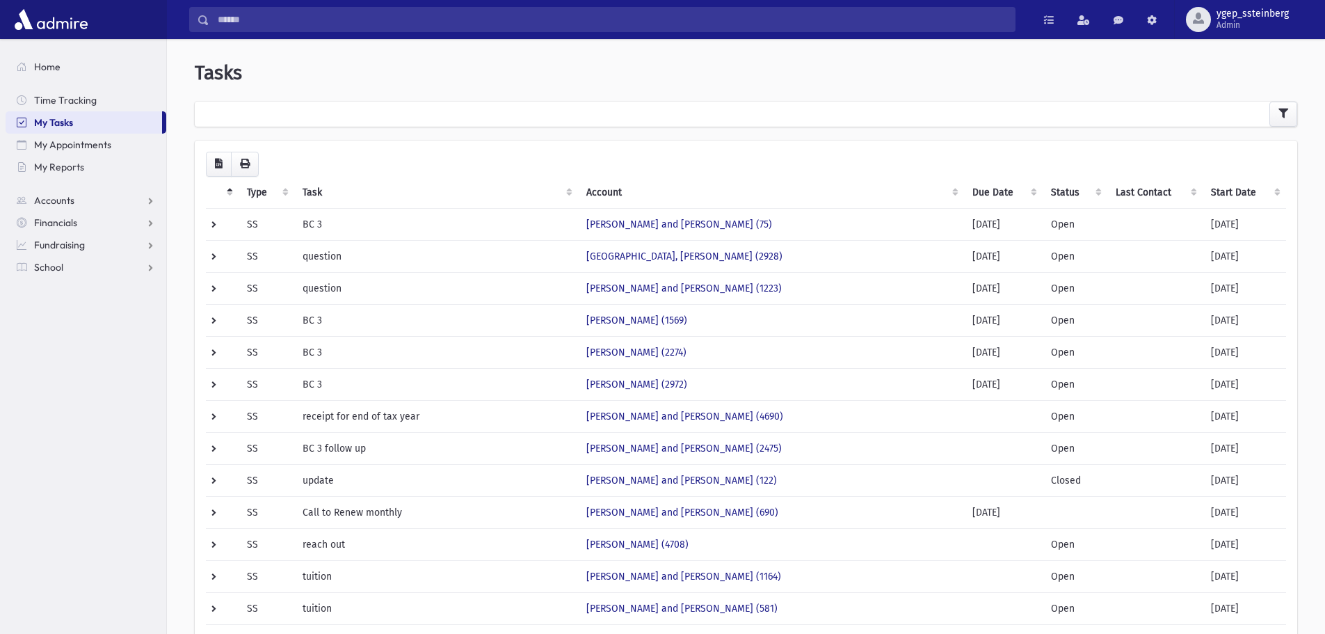
drag, startPoint x: 0, startPoint y: 0, endPoint x: 910, endPoint y: 69, distance: 913.0
click at [910, 69] on header "Tasks" at bounding box center [746, 73] width 1102 height 24
click at [476, 439] on td "BC 3 follow up" at bounding box center [436, 448] width 284 height 32
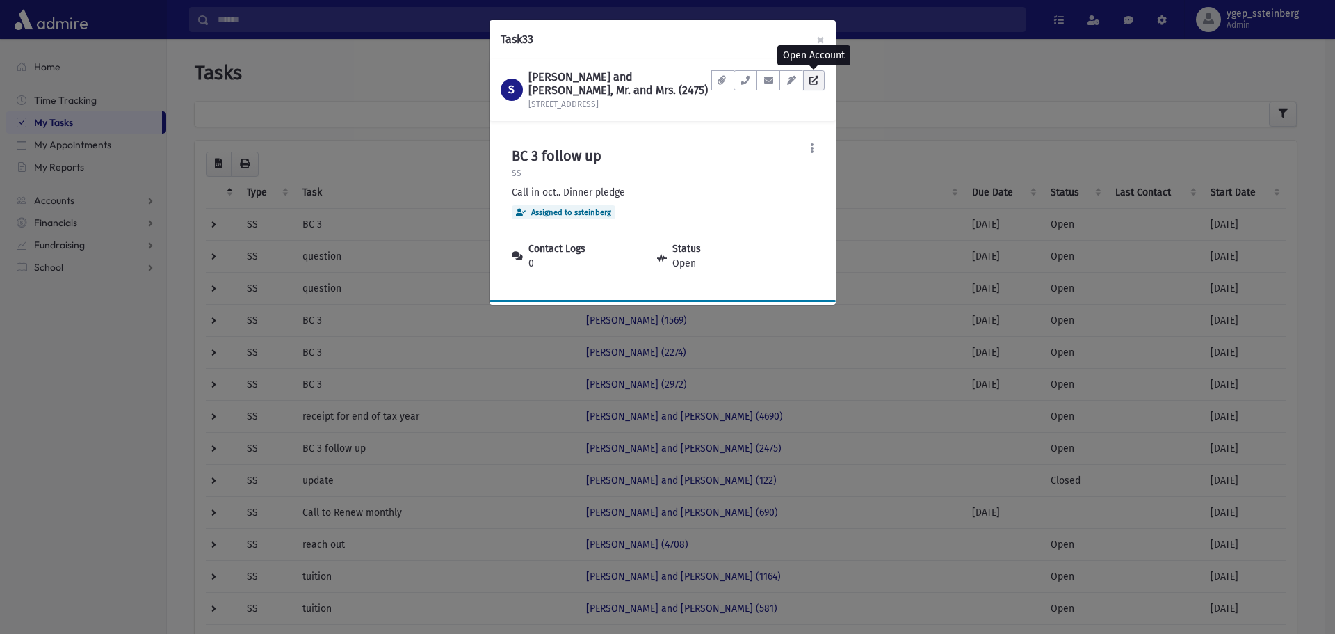
click at [813, 76] on link at bounding box center [814, 80] width 22 height 20
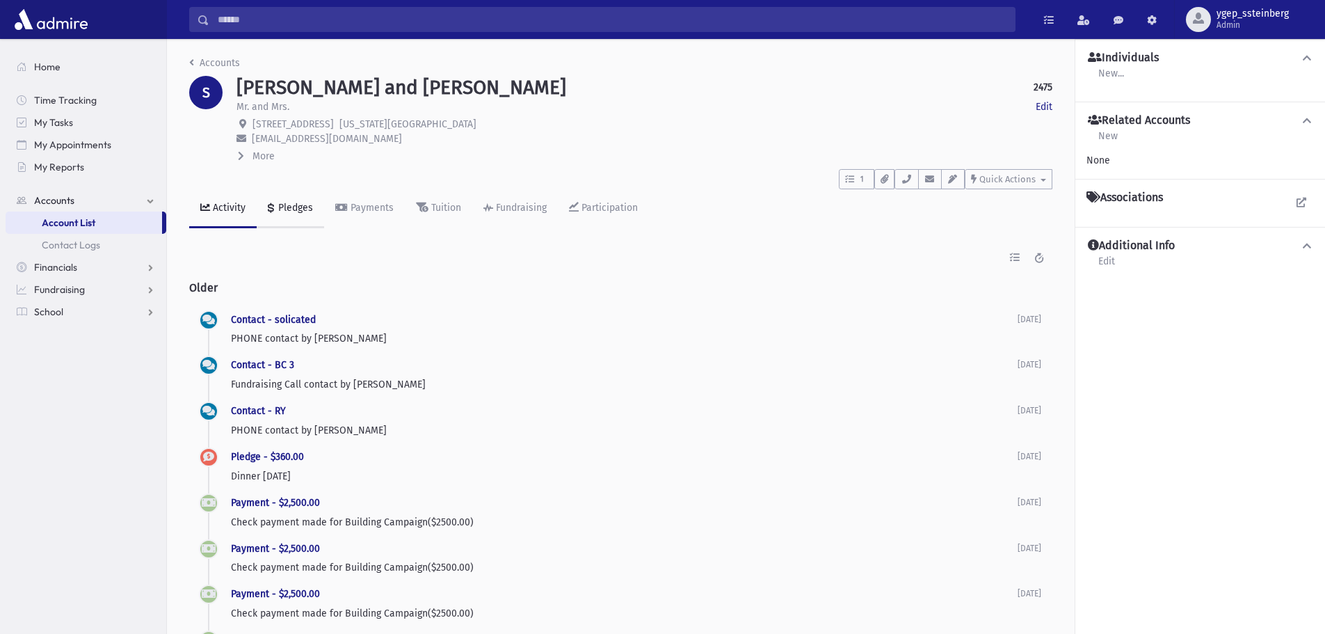
click at [300, 208] on div "Pledges" at bounding box center [294, 208] width 38 height 12
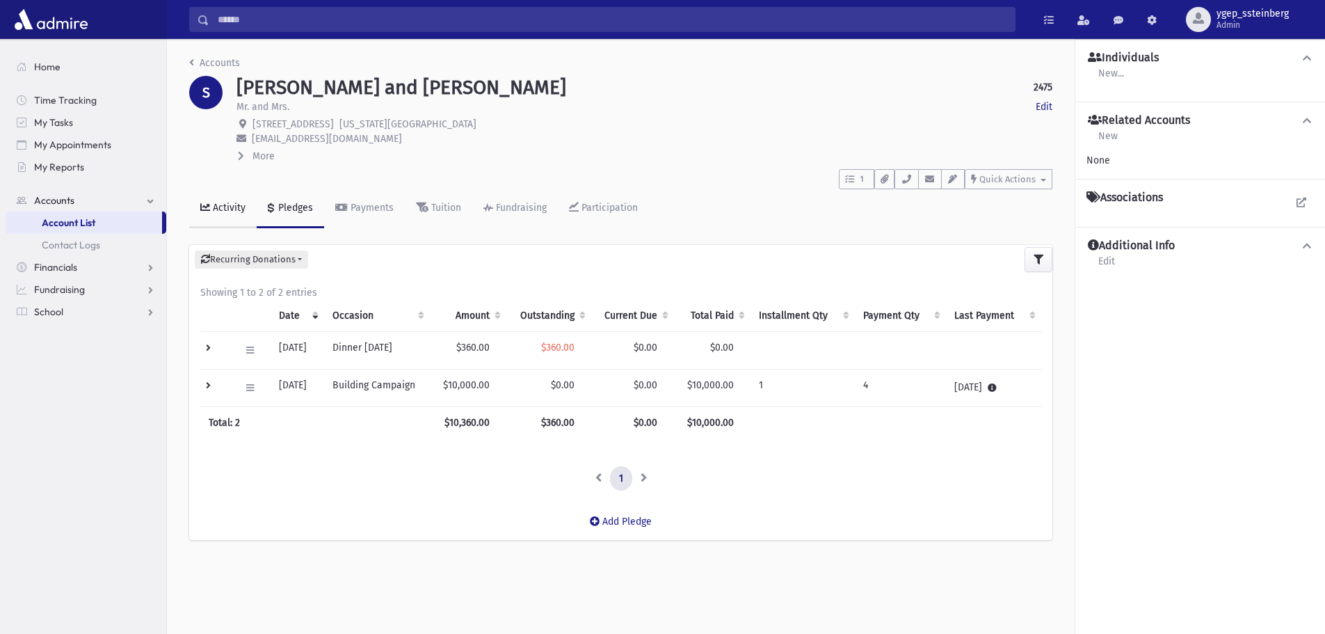
click at [239, 209] on div "Activity" at bounding box center [227, 208] width 35 height 12
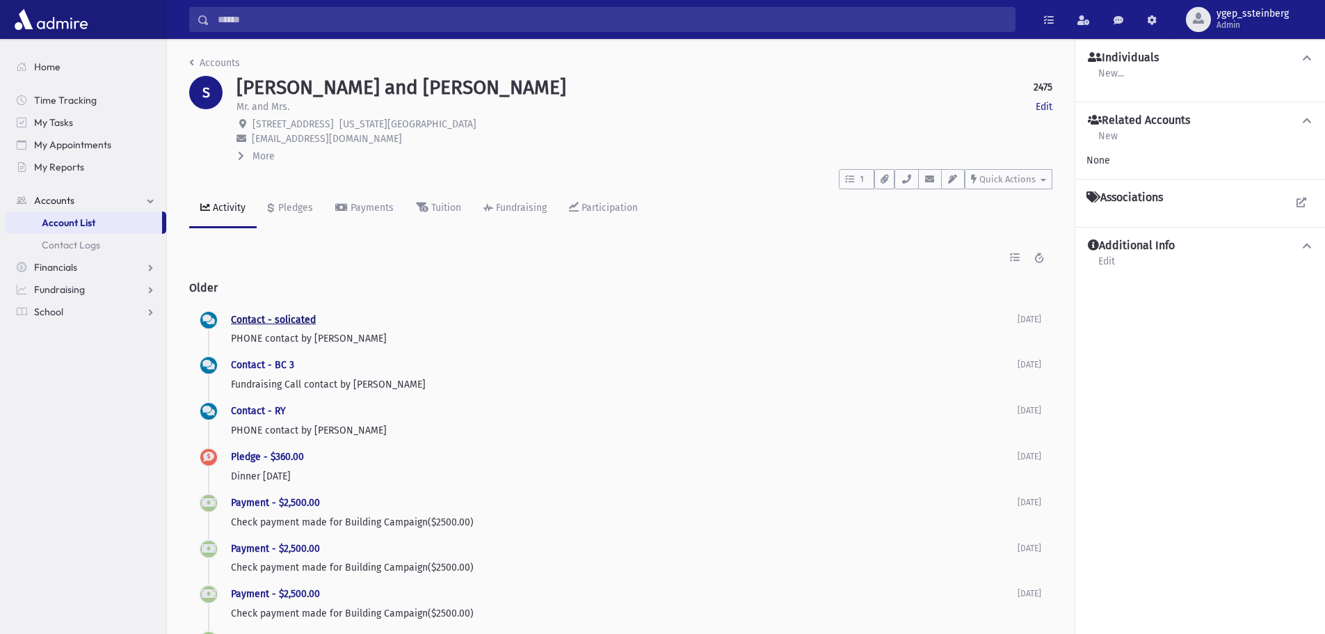
click at [308, 314] on link "Contact - solicated" at bounding box center [273, 320] width 85 height 12
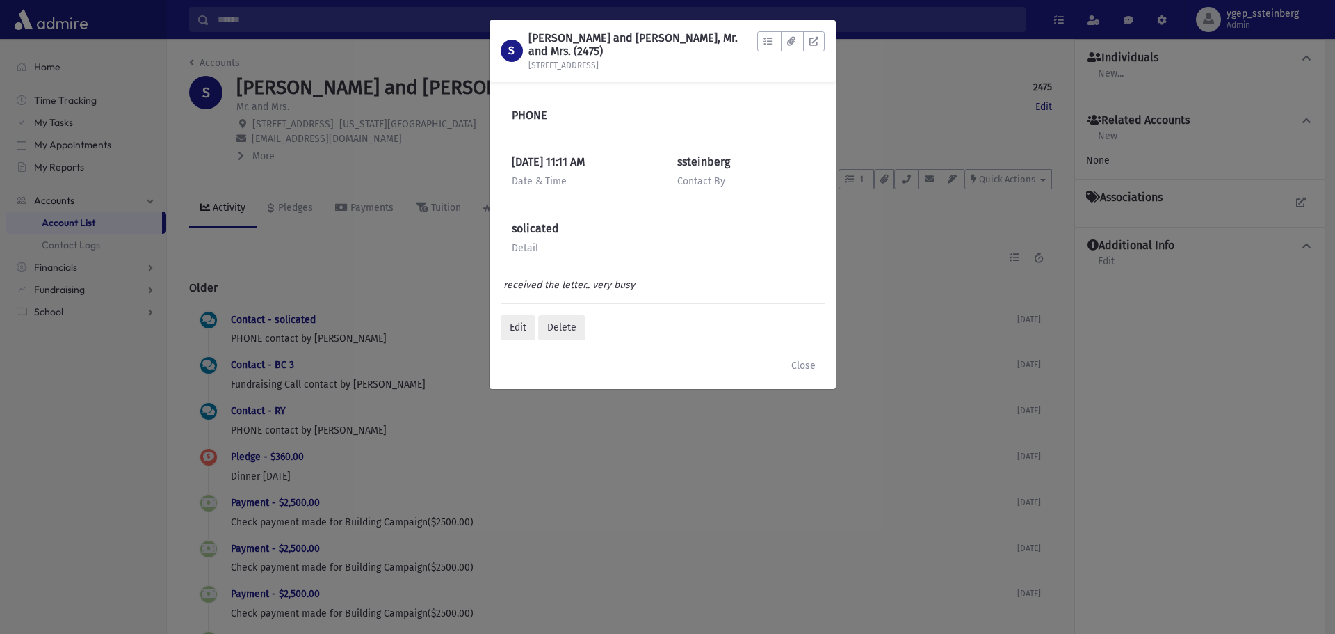
click at [314, 293] on div "S SPITZ, Melvin and Rebecca, Mr. and Mrs. (2475) 205 Pinehurst Ave Apt 4B To Do…" at bounding box center [667, 317] width 1335 height 634
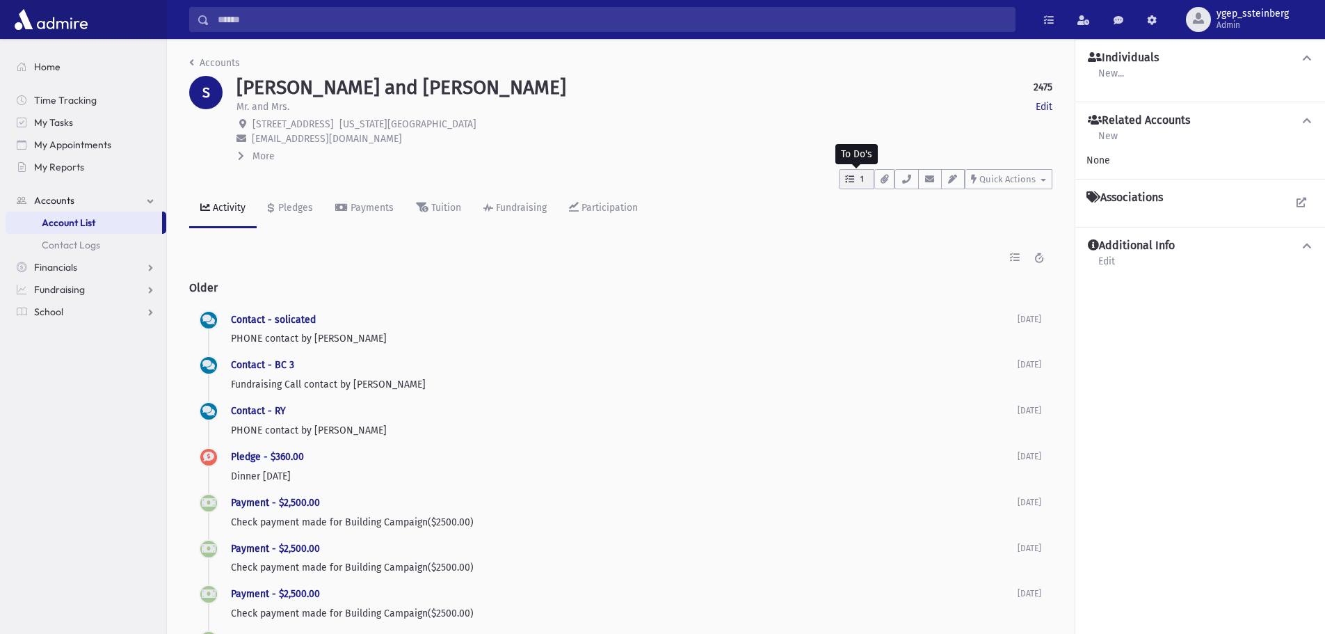
click at [867, 174] on button "1" at bounding box center [856, 179] width 35 height 20
click at [837, 211] on div "Activity Pledges Payments Tuition Fundraising Participation" at bounding box center [620, 214] width 863 height 51
click at [913, 179] on button "button" at bounding box center [906, 179] width 24 height 20
click at [995, 182] on span "Quick Actions" at bounding box center [1007, 179] width 56 height 10
click at [1004, 209] on span "New Contact Log" at bounding box center [1024, 215] width 77 height 12
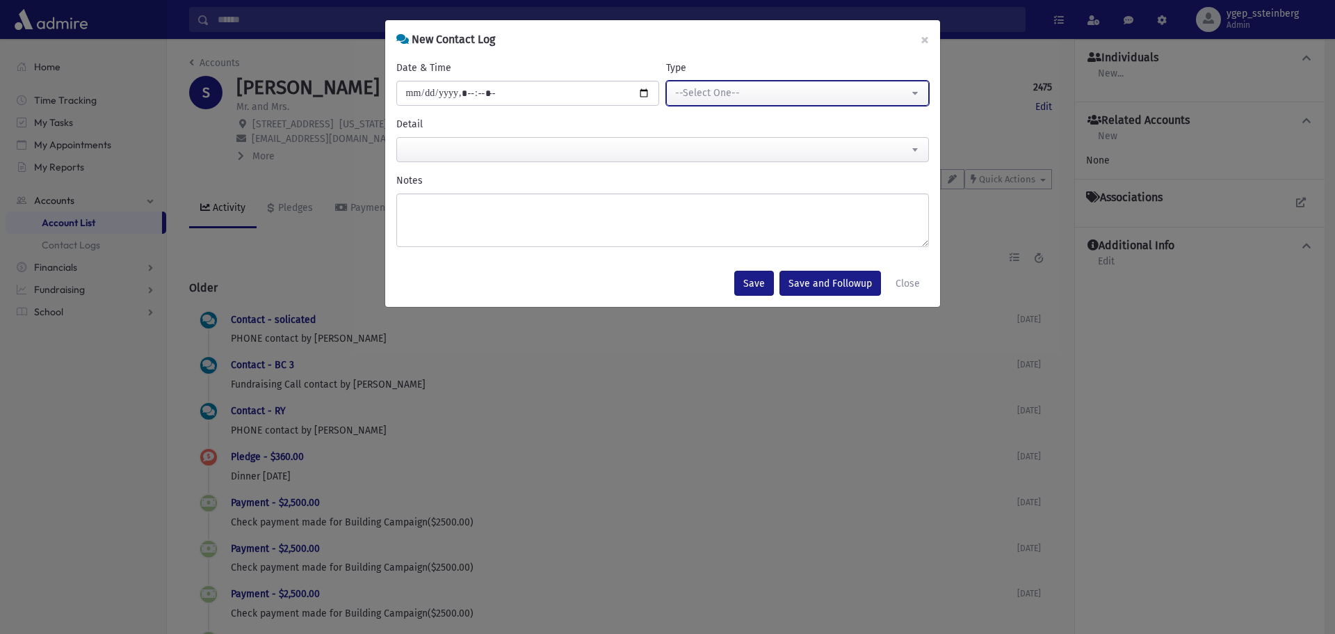
click at [710, 94] on div "--Select One--" at bounding box center [792, 93] width 234 height 15
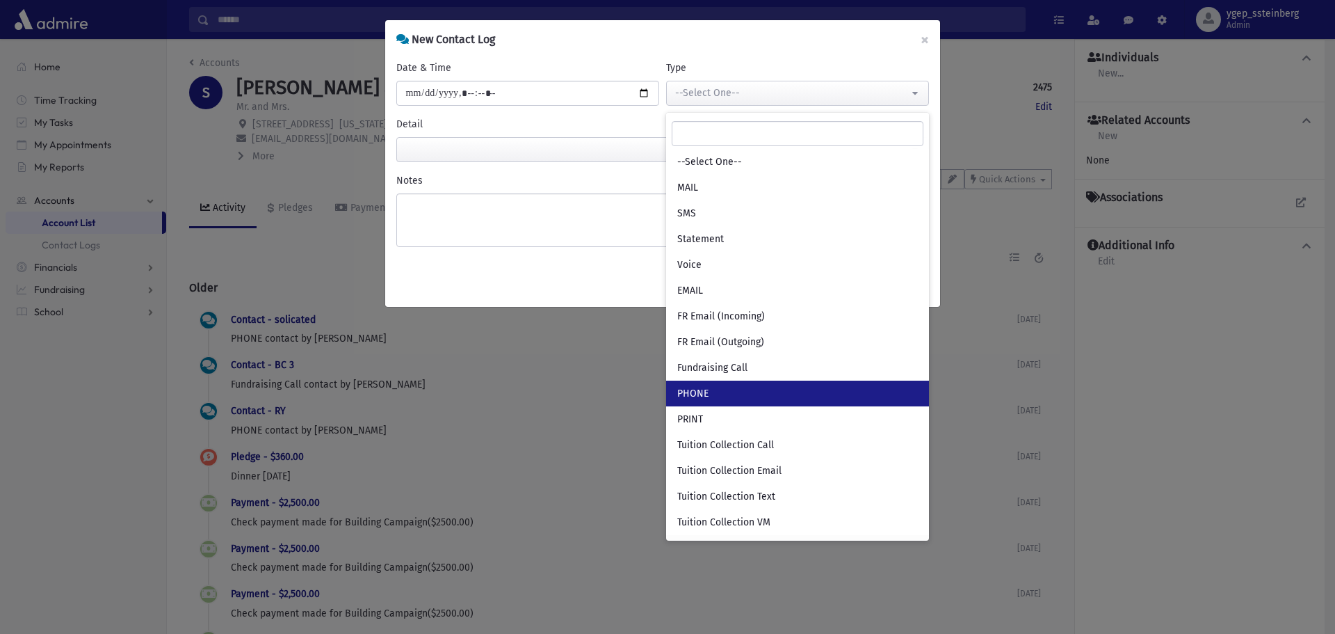
click at [716, 396] on link "PHONE" at bounding box center [797, 393] width 263 height 26
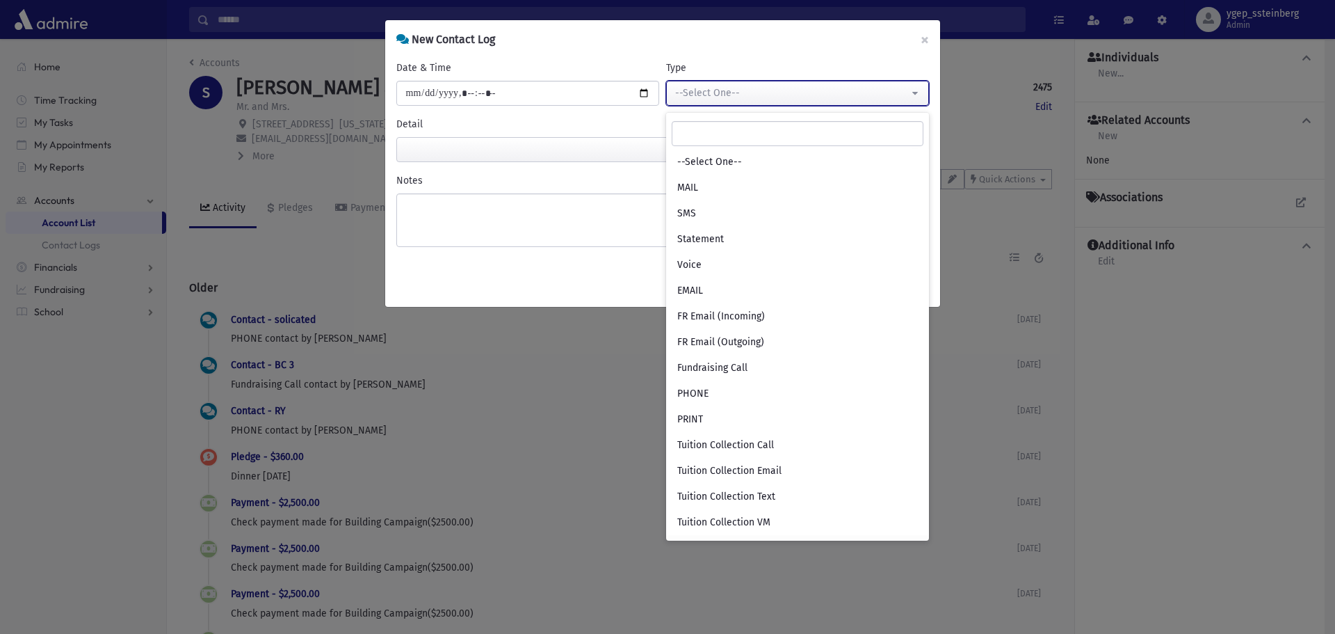
select select "***"
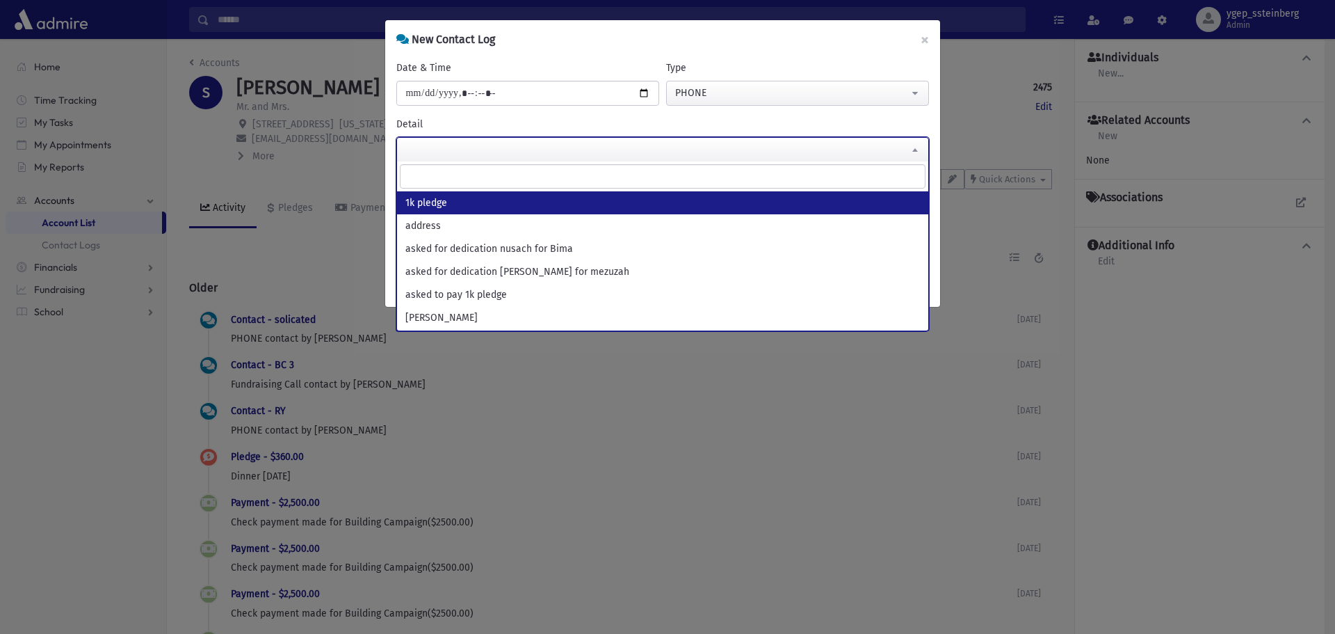
click at [412, 138] on span at bounding box center [662, 149] width 533 height 25
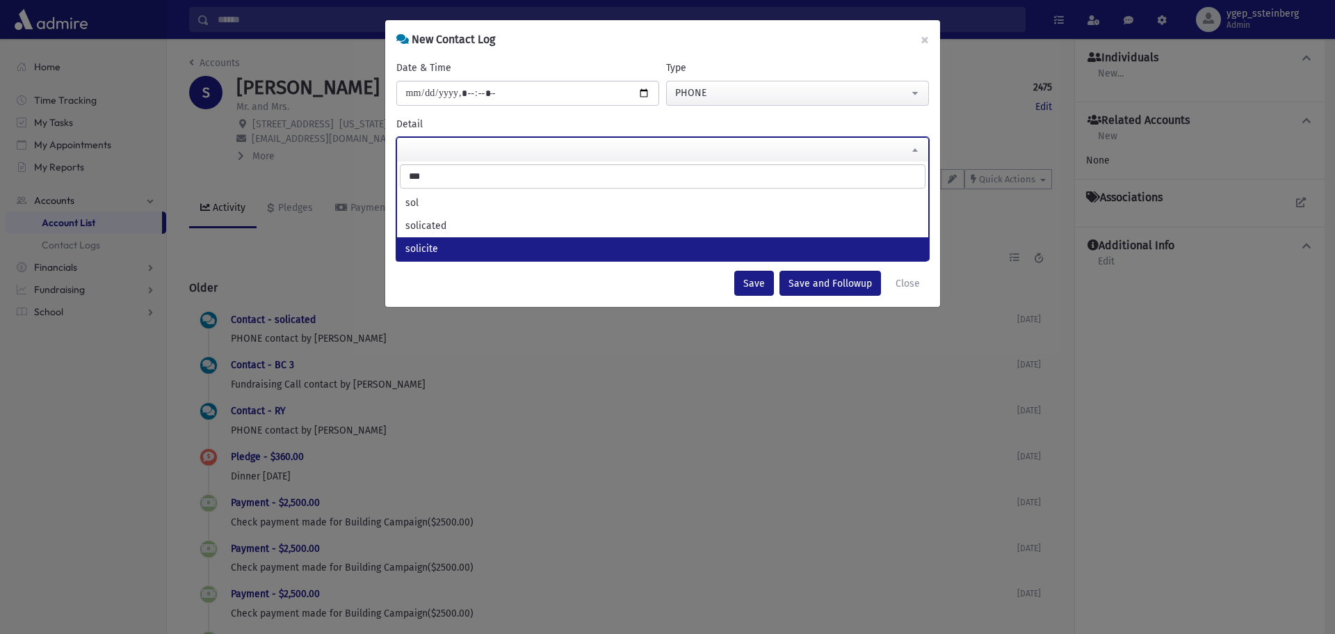
type input "***"
select select "********"
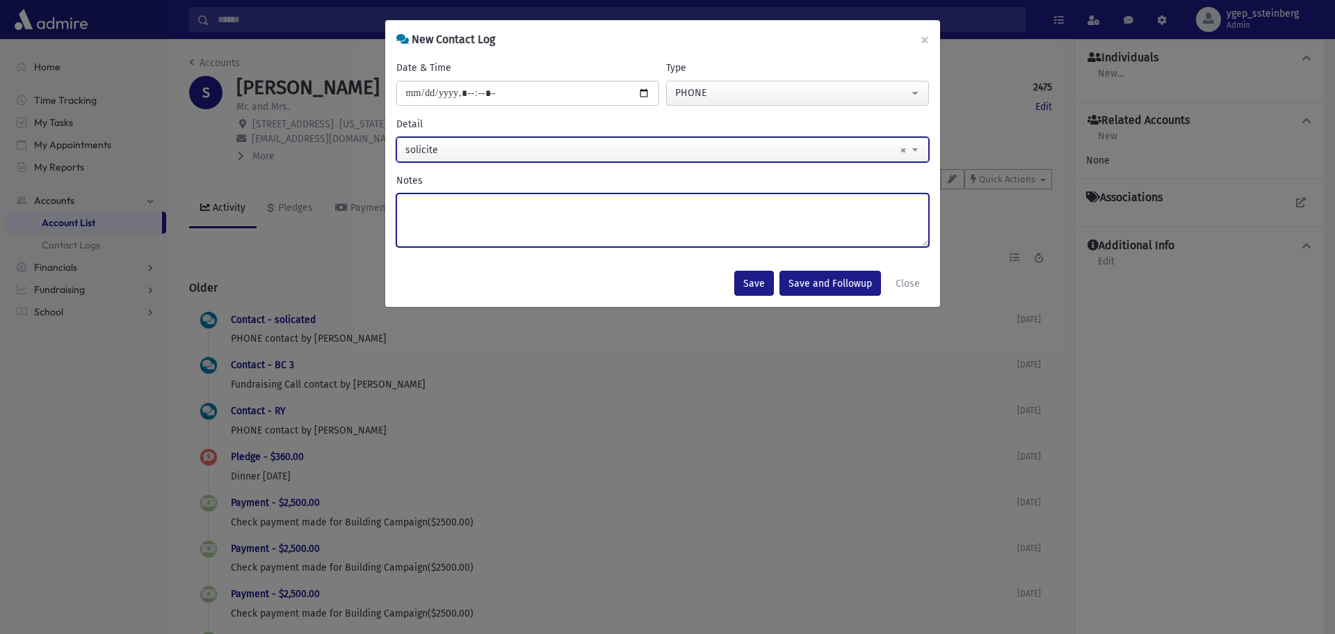
click at [453, 211] on textarea "Notes" at bounding box center [662, 220] width 533 height 54
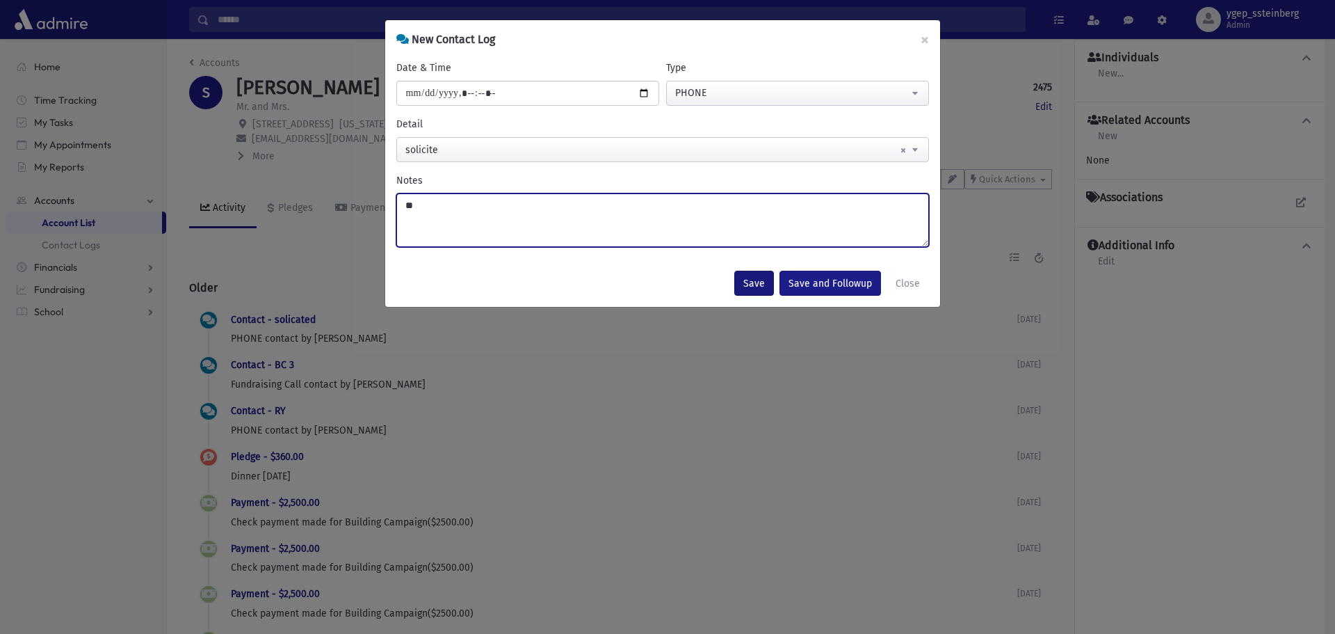
type textarea "**"
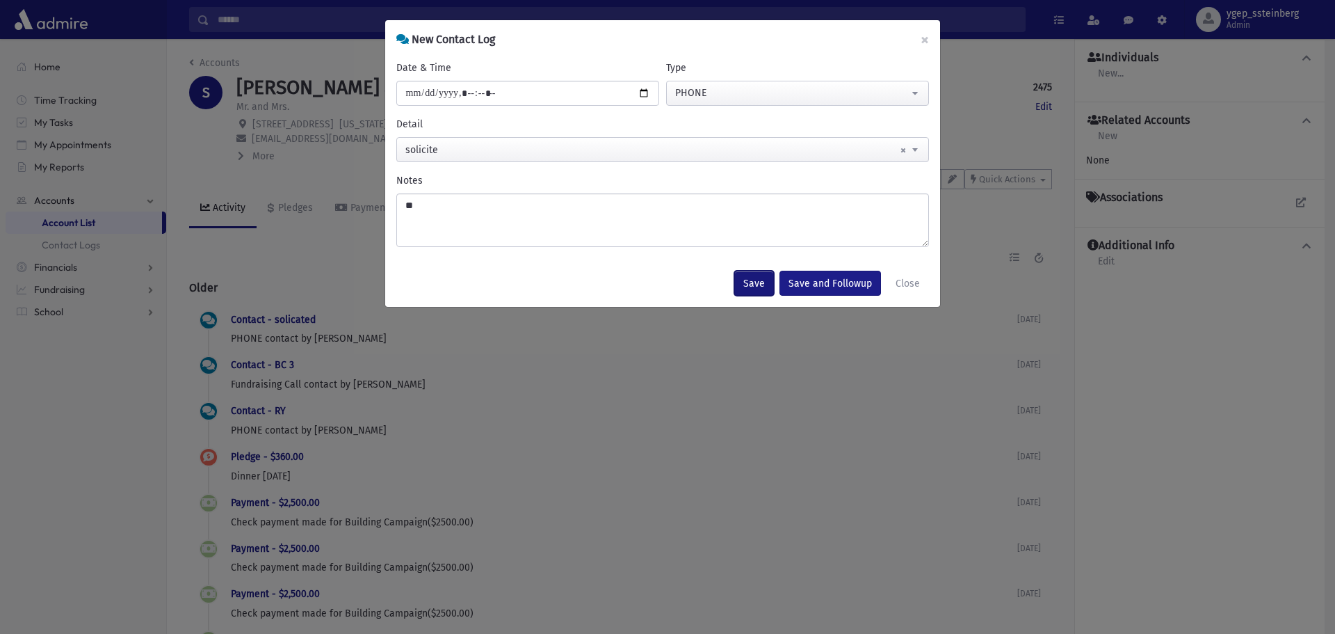
click at [756, 278] on button "Save" at bounding box center [754, 283] width 40 height 25
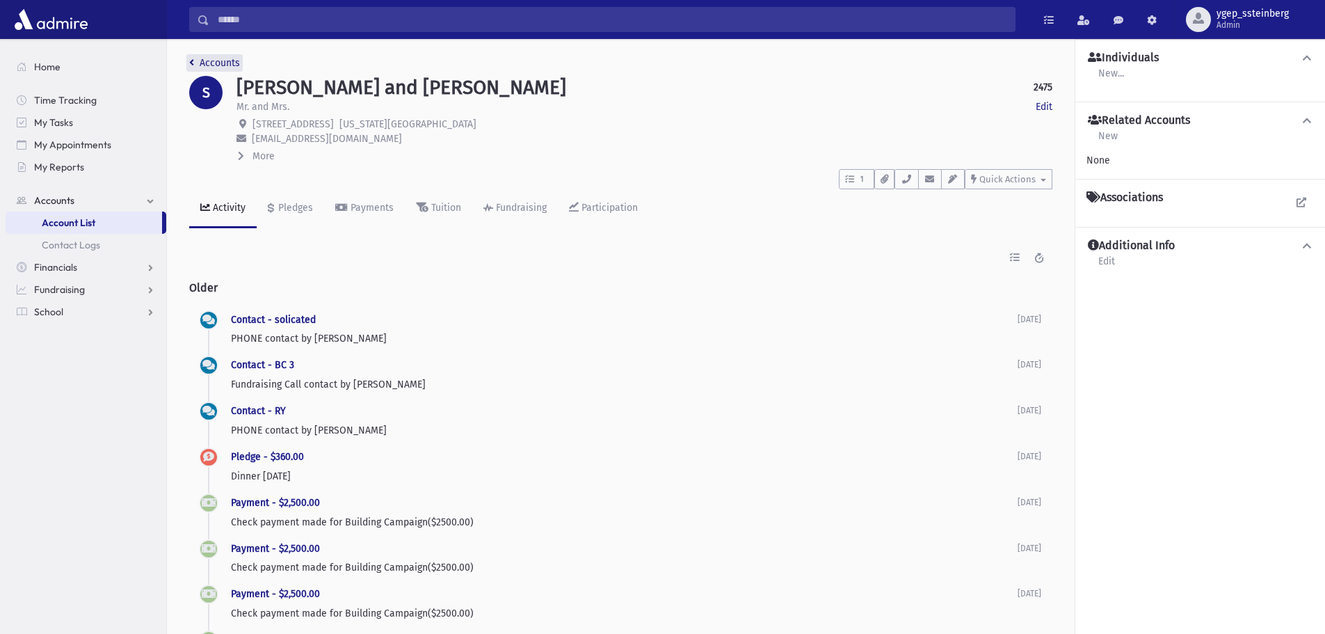
click at [209, 61] on link "Accounts" at bounding box center [214, 63] width 51 height 12
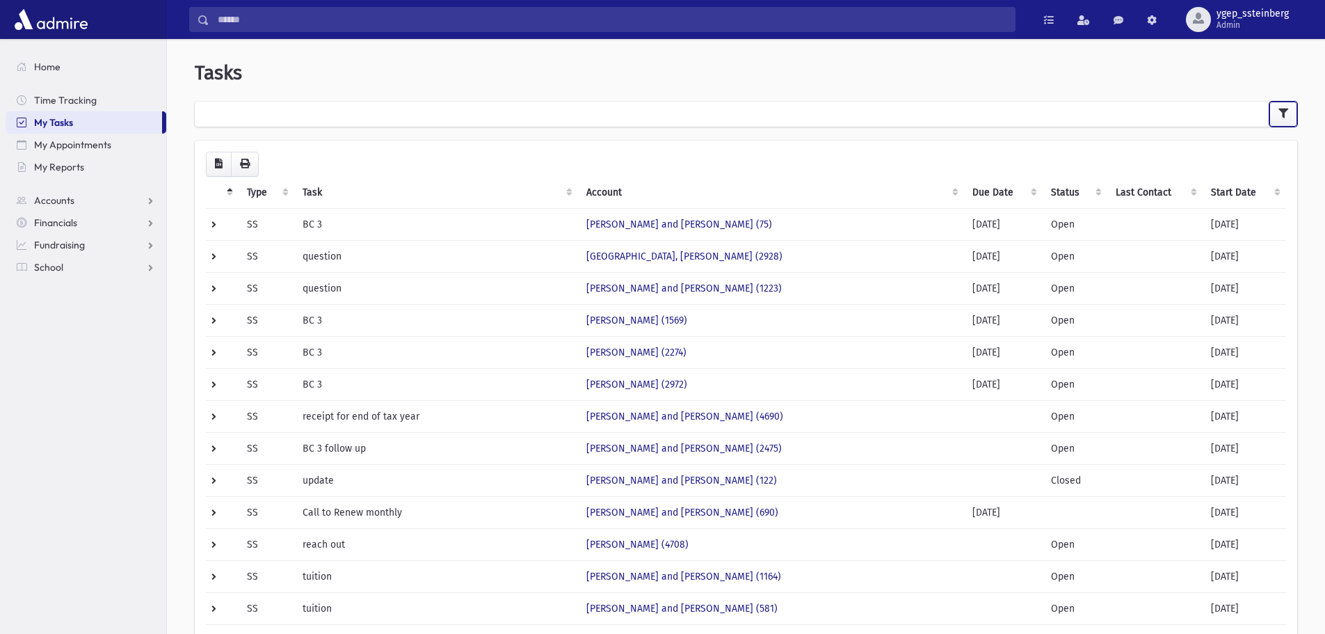
click at [1287, 108] on button "button" at bounding box center [1283, 114] width 28 height 25
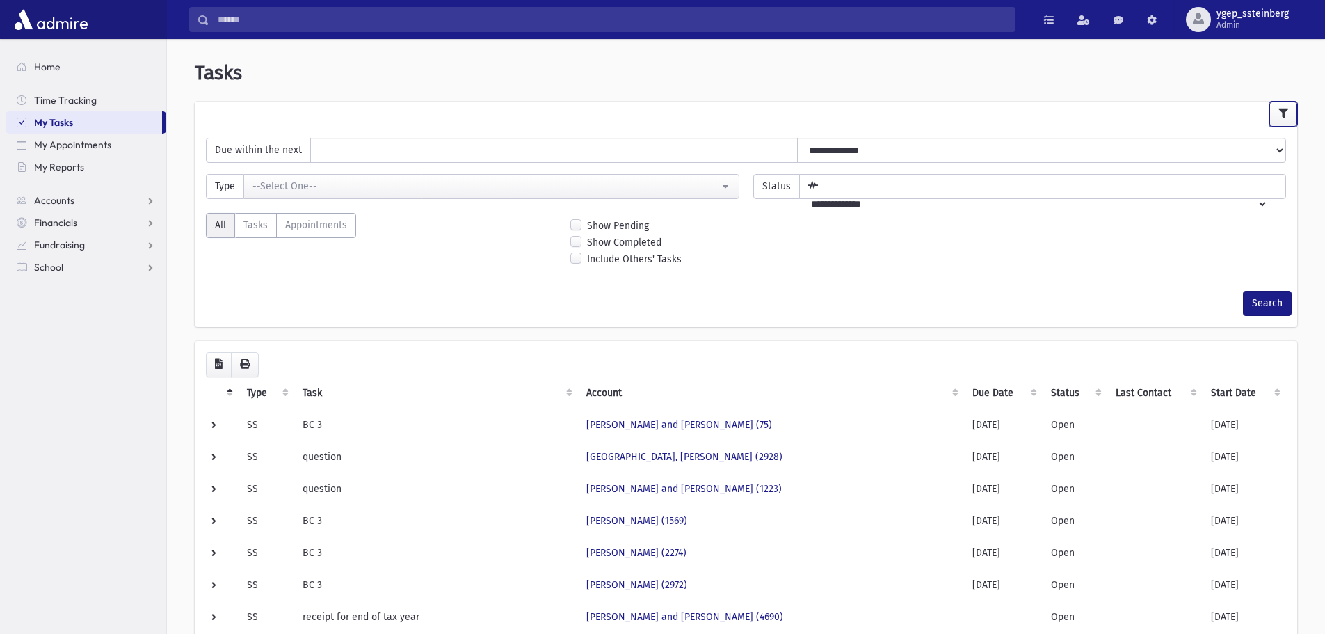
click at [1287, 108] on button "button" at bounding box center [1283, 114] width 28 height 25
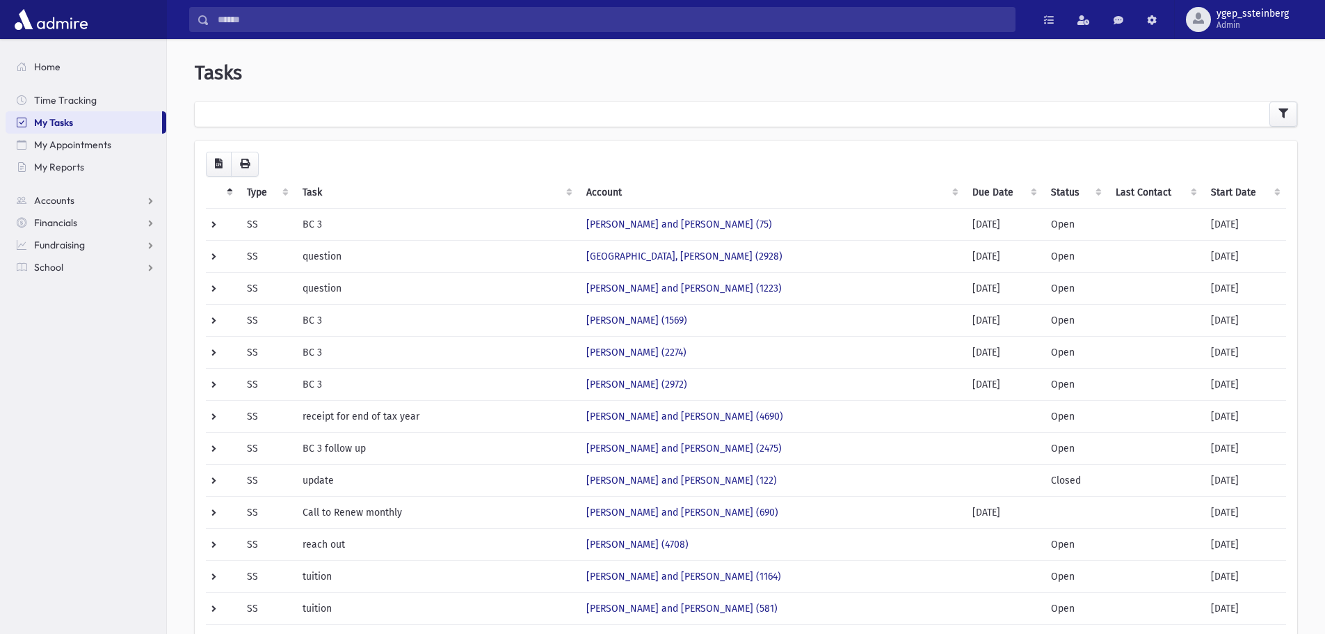
click at [1228, 186] on th "Start Date" at bounding box center [1244, 193] width 83 height 32
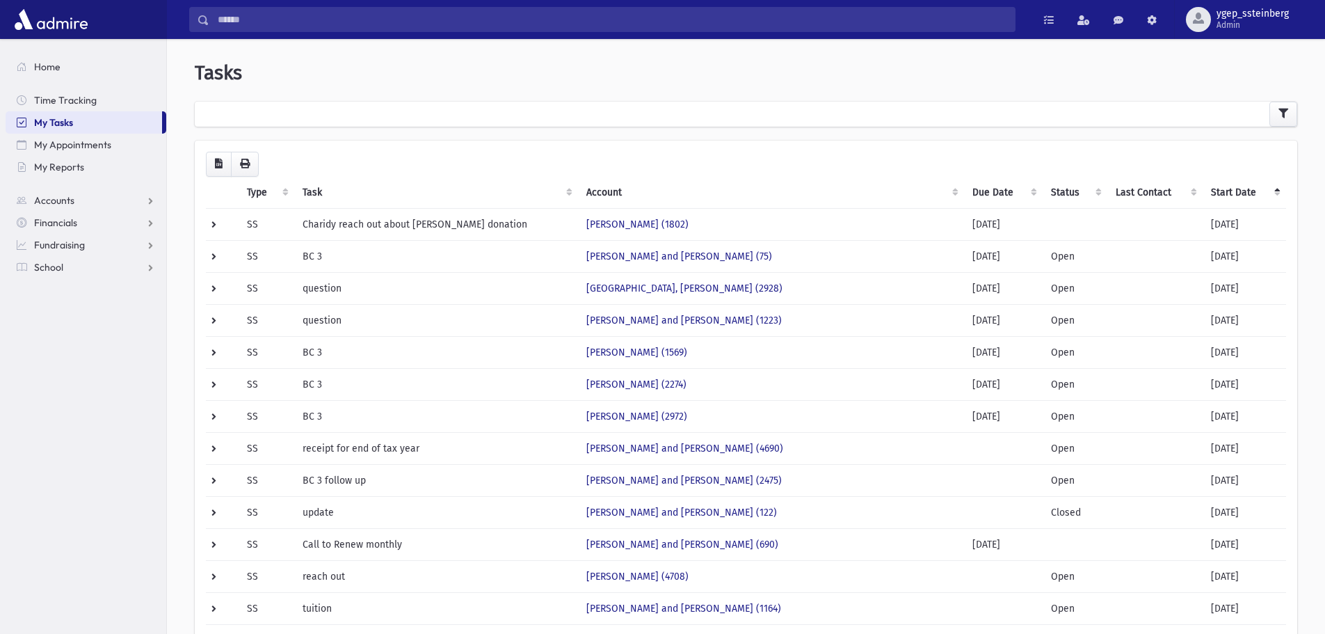
click at [1244, 191] on th "Start Date" at bounding box center [1244, 193] width 83 height 32
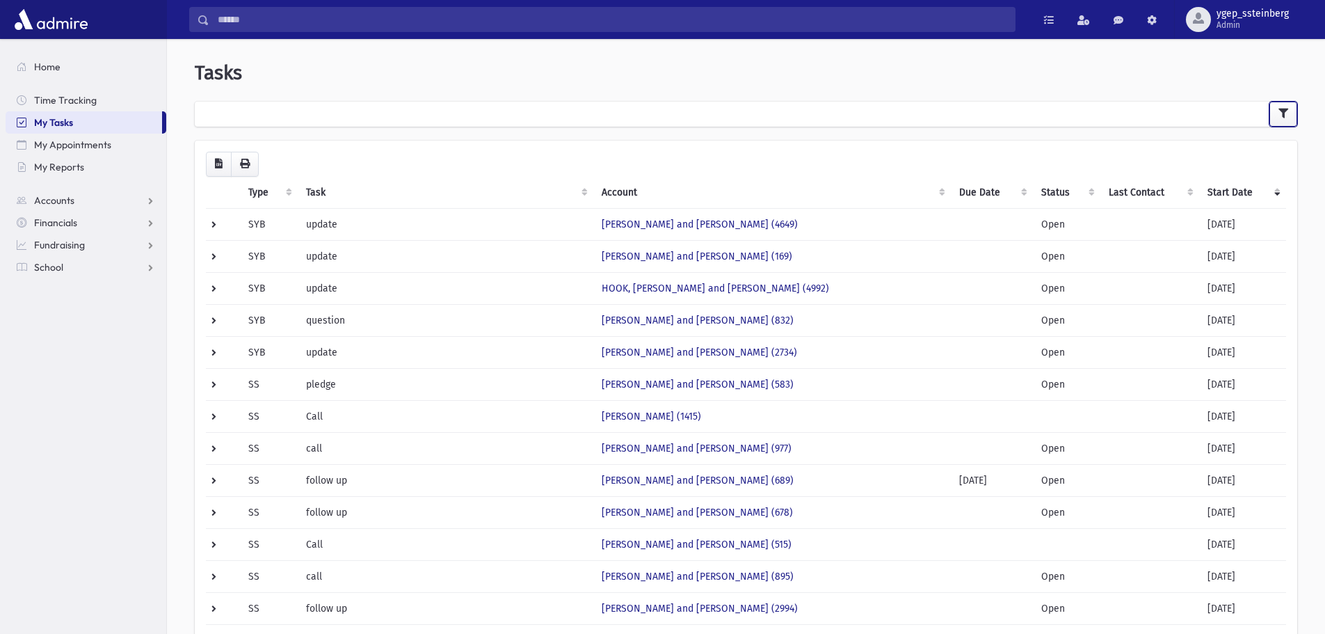
click at [1287, 115] on icon "button" at bounding box center [1283, 113] width 10 height 10
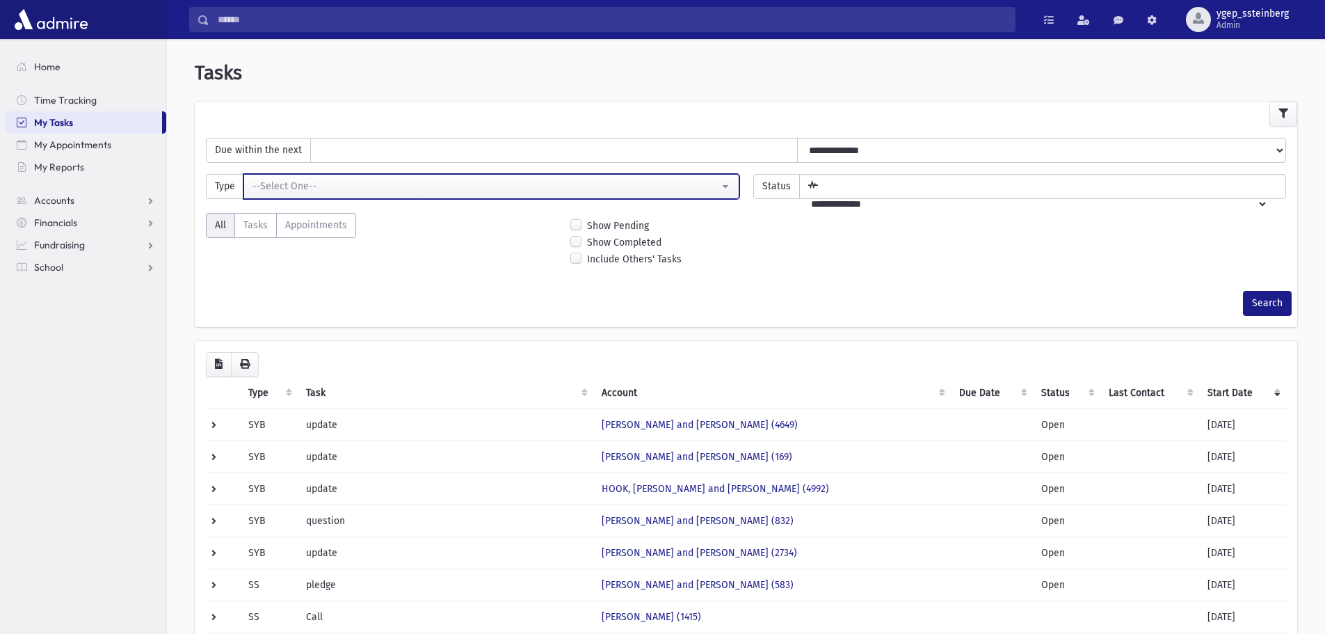
click at [325, 192] on div "--Select One--" at bounding box center [485, 186] width 467 height 15
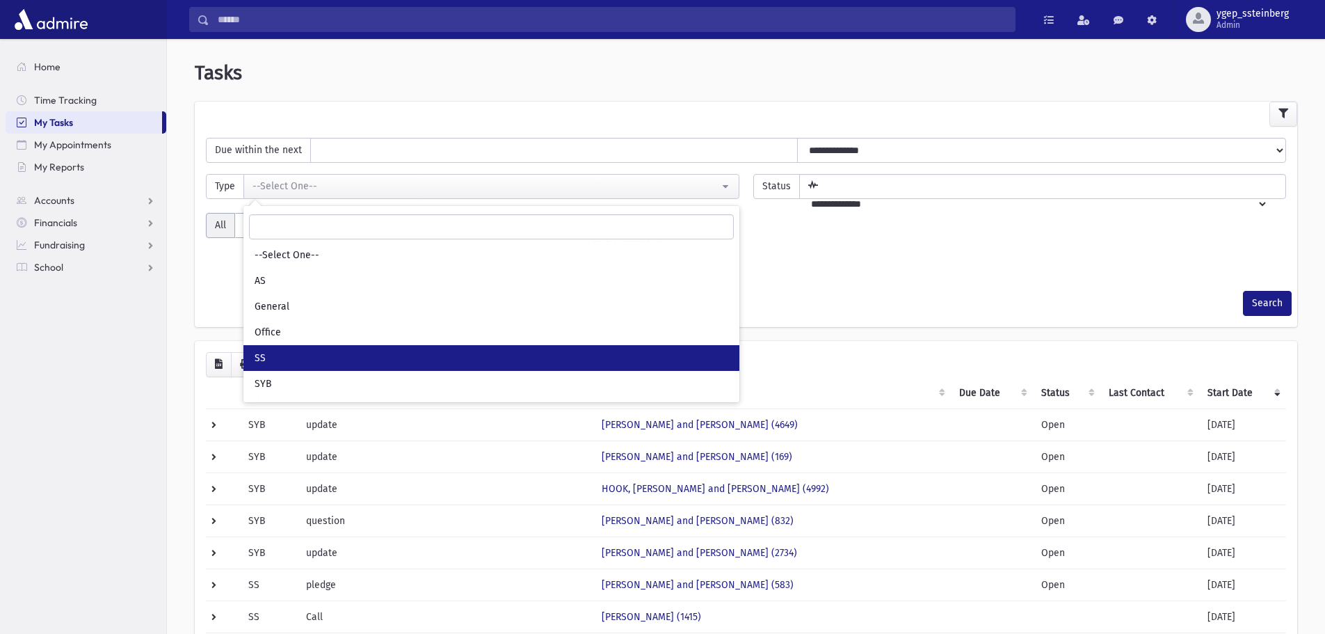
click at [301, 357] on link "SS" at bounding box center [491, 358] width 496 height 26
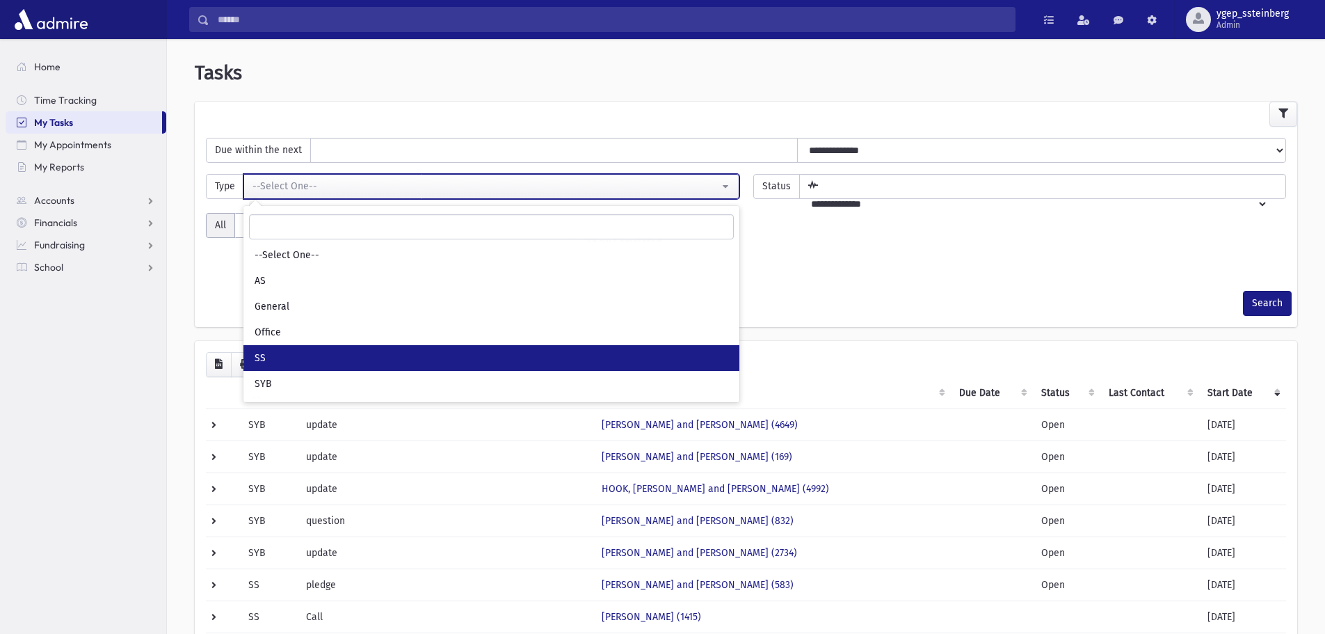
select select "*"
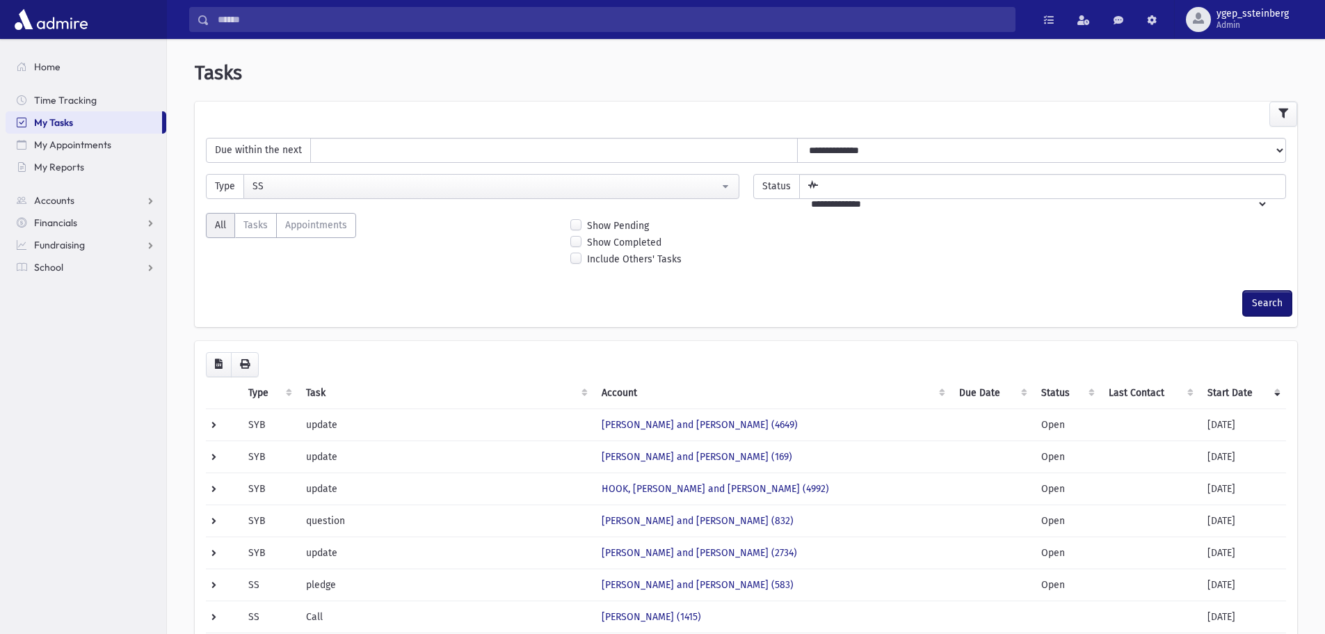
click at [1267, 309] on button "Search" at bounding box center [1267, 303] width 49 height 25
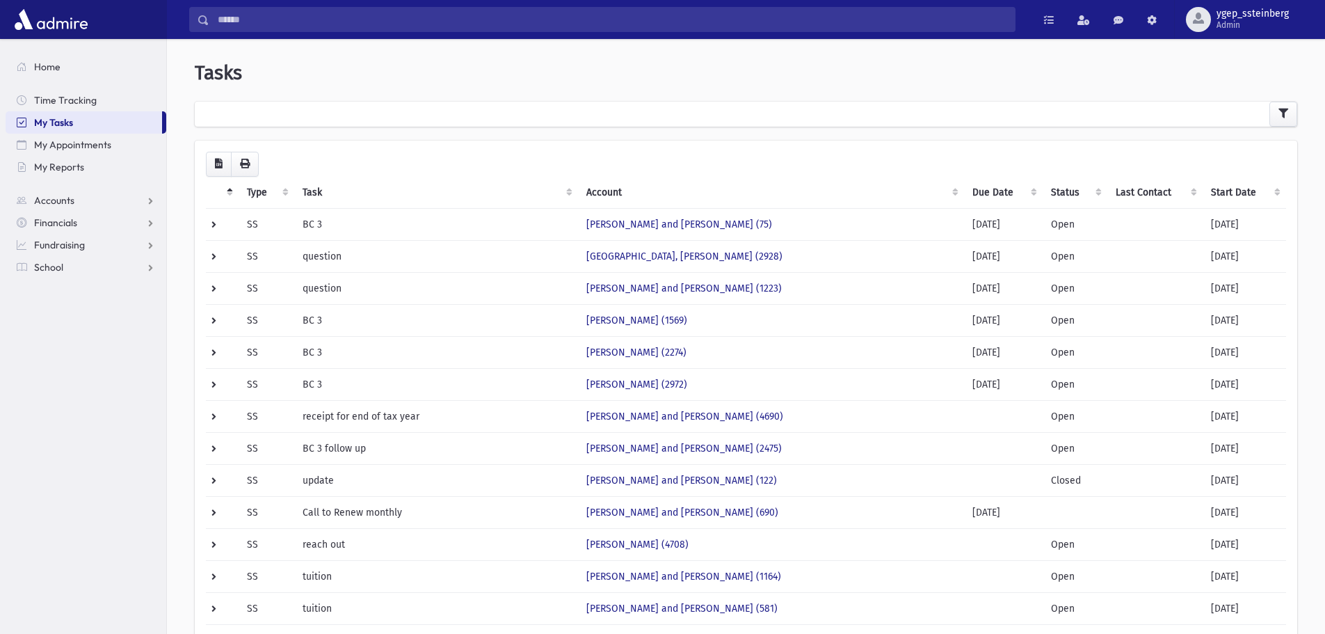
click at [1221, 192] on th "Start Date" at bounding box center [1244, 193] width 83 height 32
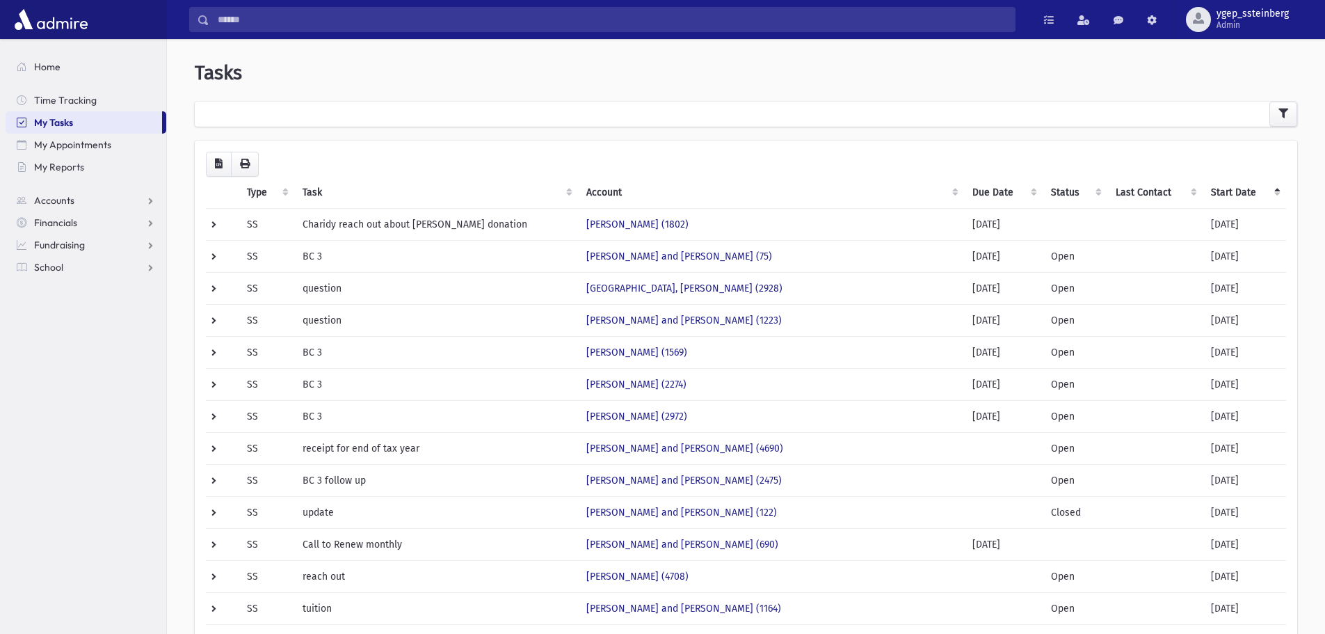
click at [1222, 191] on th "Start Date" at bounding box center [1244, 193] width 83 height 32
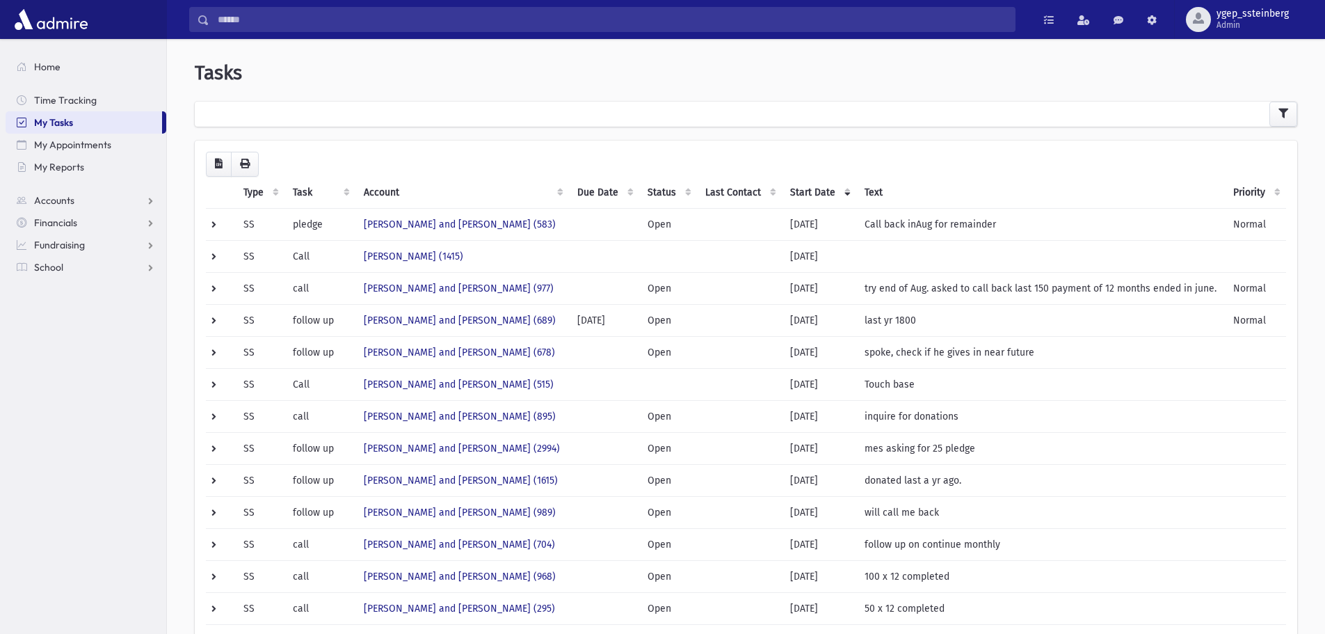
click at [814, 194] on th "Start Date" at bounding box center [819, 193] width 74 height 32
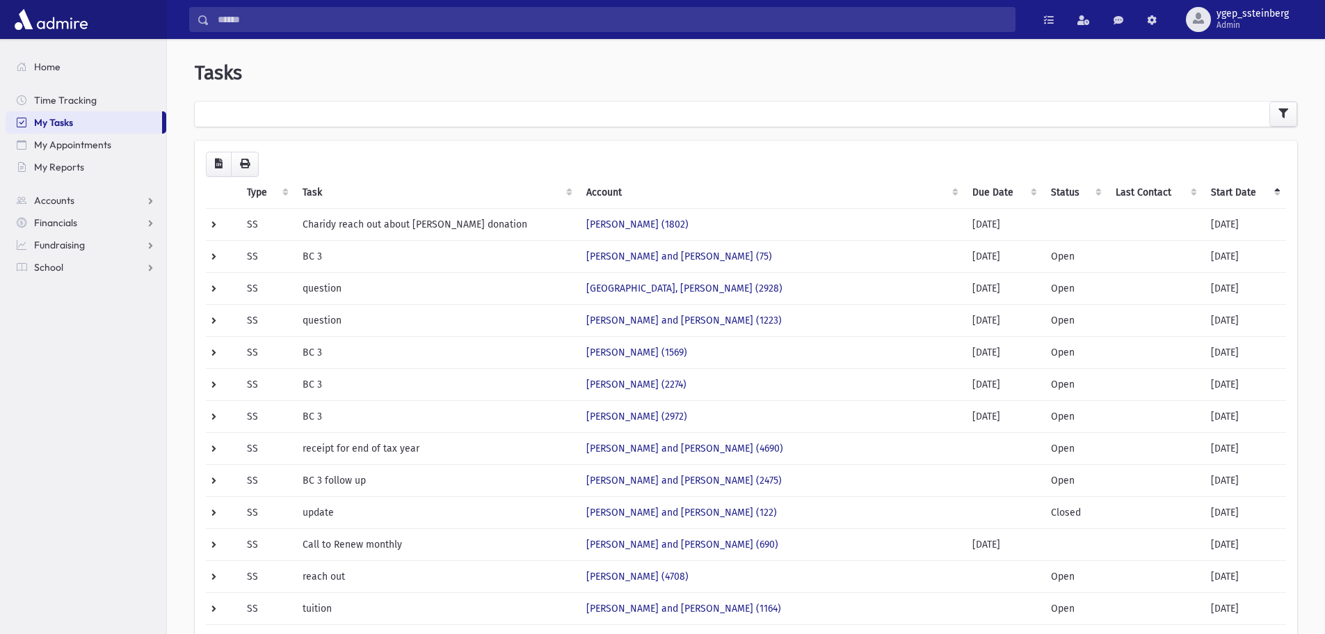
click at [1240, 185] on th "Start Date" at bounding box center [1244, 193] width 83 height 32
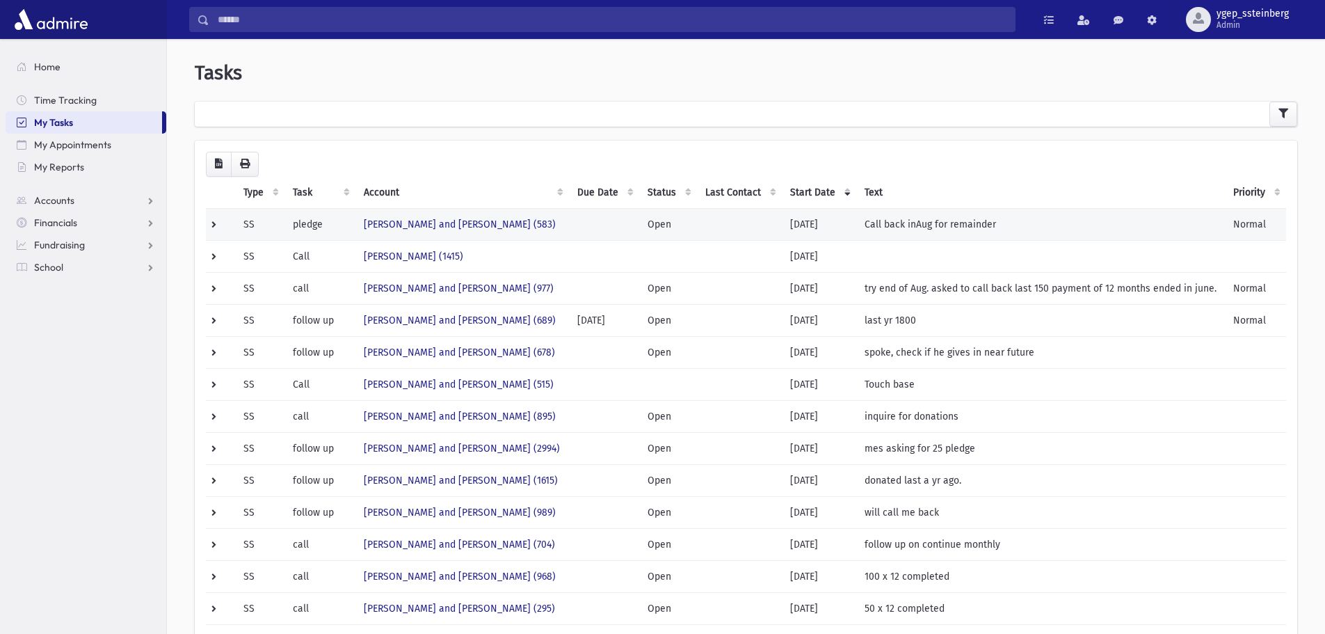
click at [556, 221] on td "[PERSON_NAME] and [PERSON_NAME] (583)" at bounding box center [462, 224] width 214 height 32
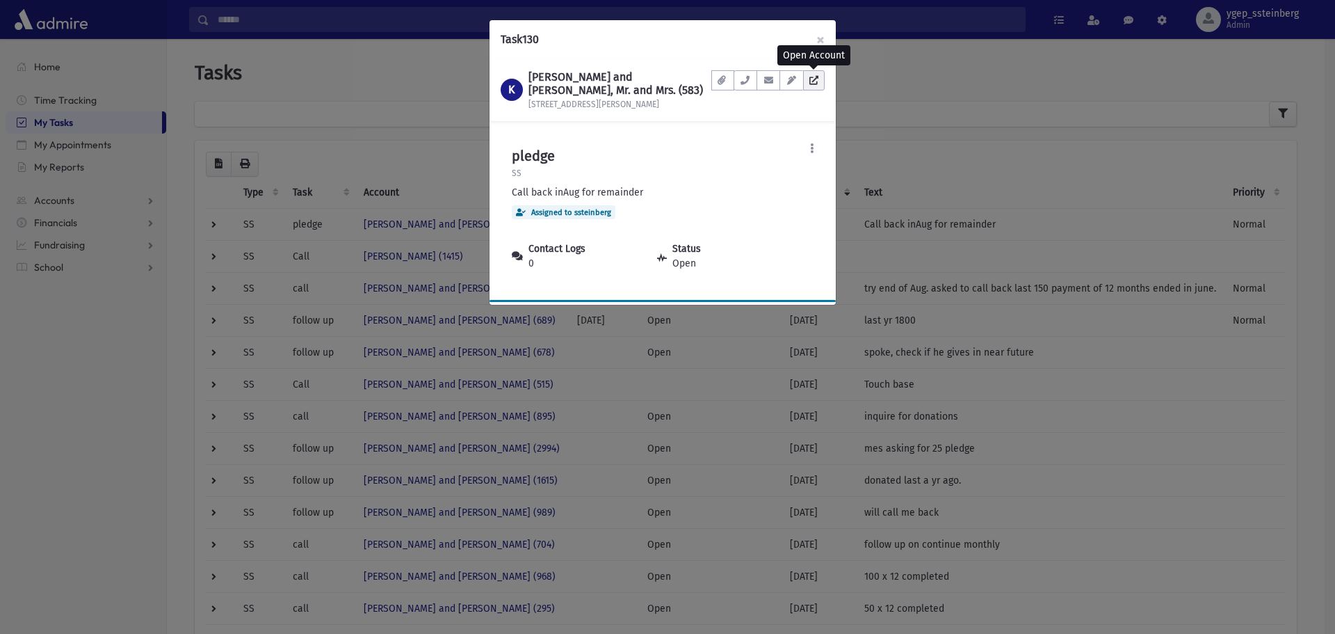
click at [815, 84] on link at bounding box center [814, 80] width 22 height 20
click at [341, 72] on div "Task 130 × K KAIREY, Mordechai and Chana, Mr. and Mrs. (583) 831 Norwood Avenue…" at bounding box center [667, 317] width 1335 height 634
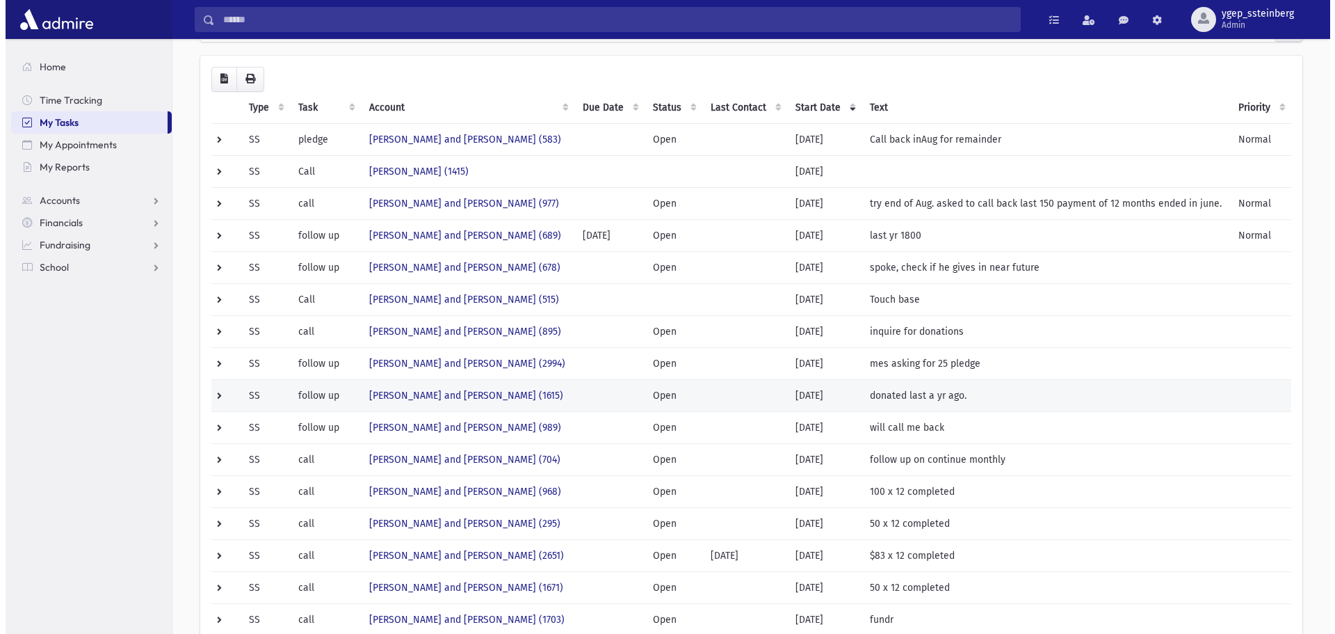
scroll to position [116, 0]
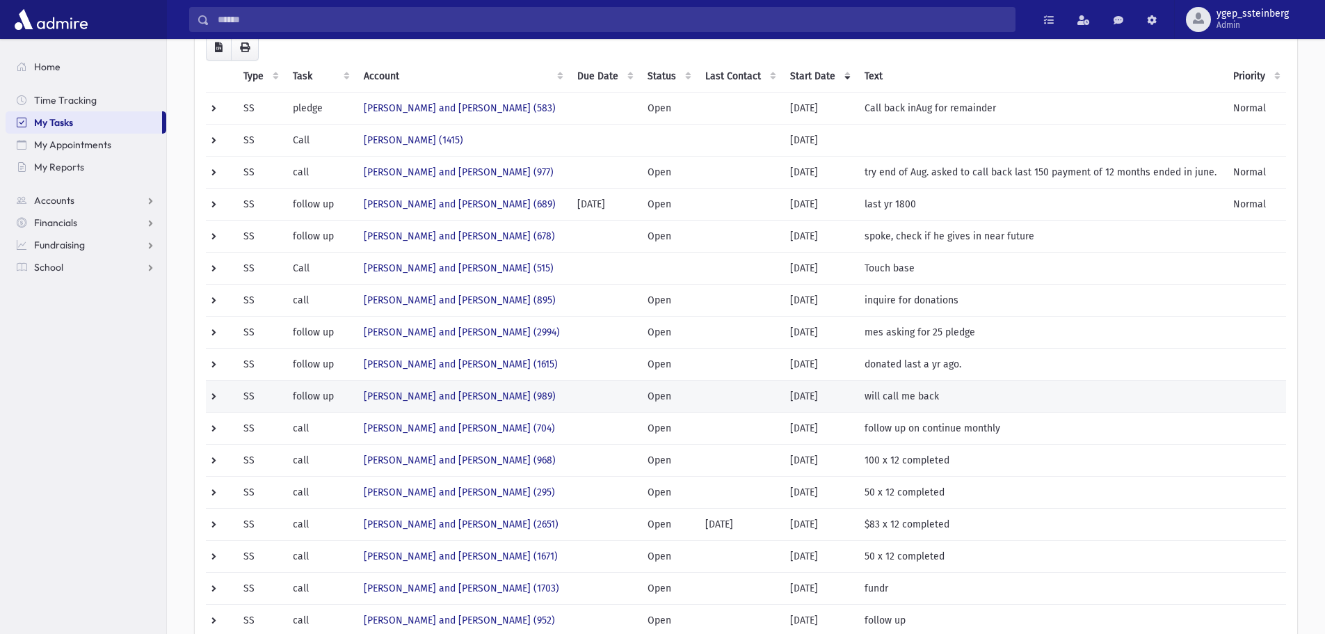
click at [552, 386] on td "SCHWOB, Aryeh and Reva (989)" at bounding box center [462, 396] width 214 height 32
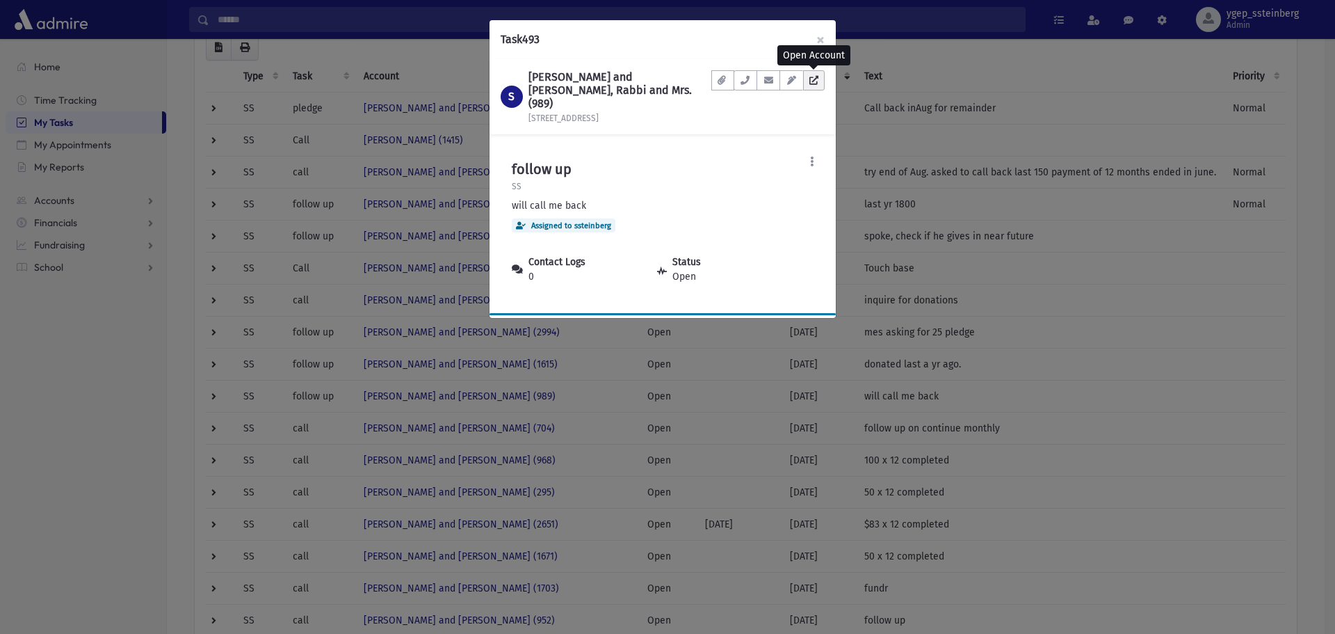
click at [818, 77] on icon at bounding box center [814, 80] width 9 height 9
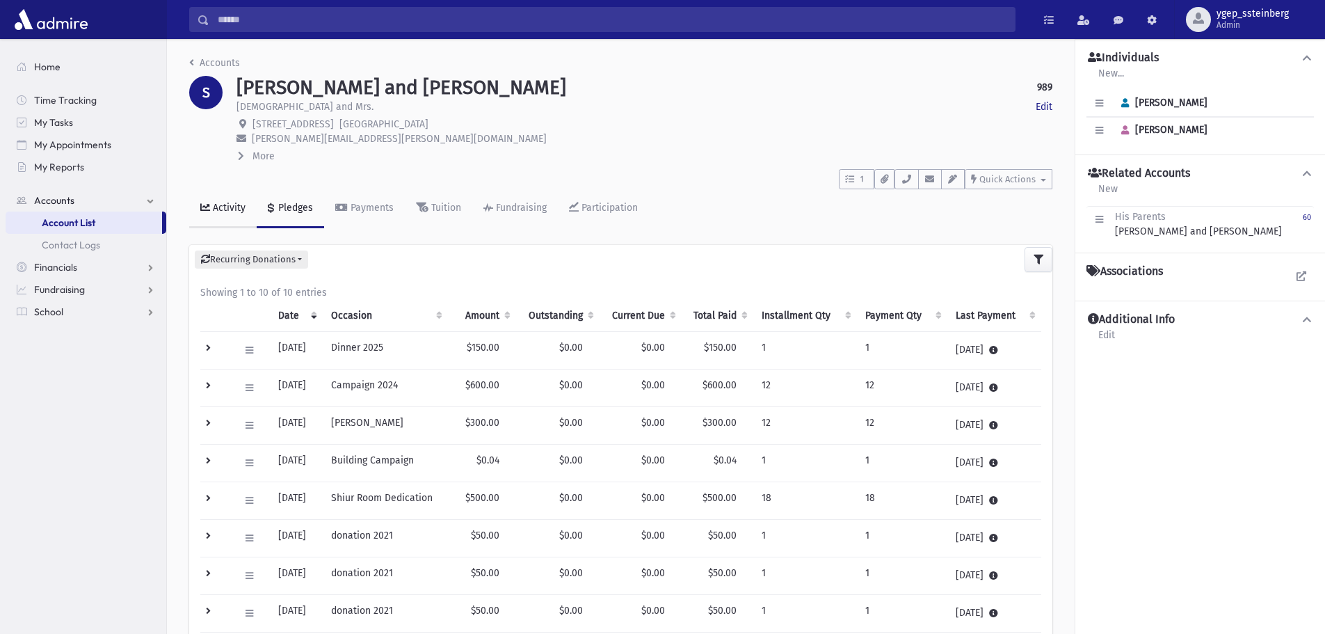
click at [211, 206] on div "Activity" at bounding box center [227, 208] width 35 height 12
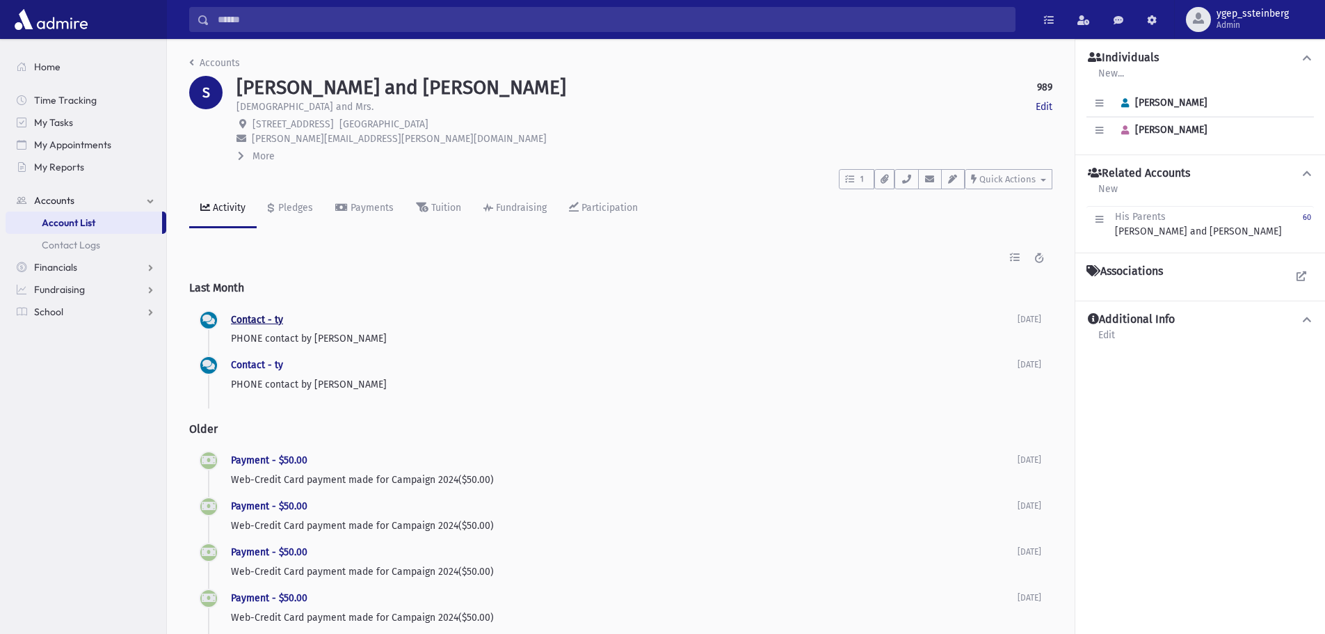
click at [264, 316] on link "Contact - ty" at bounding box center [257, 320] width 52 height 12
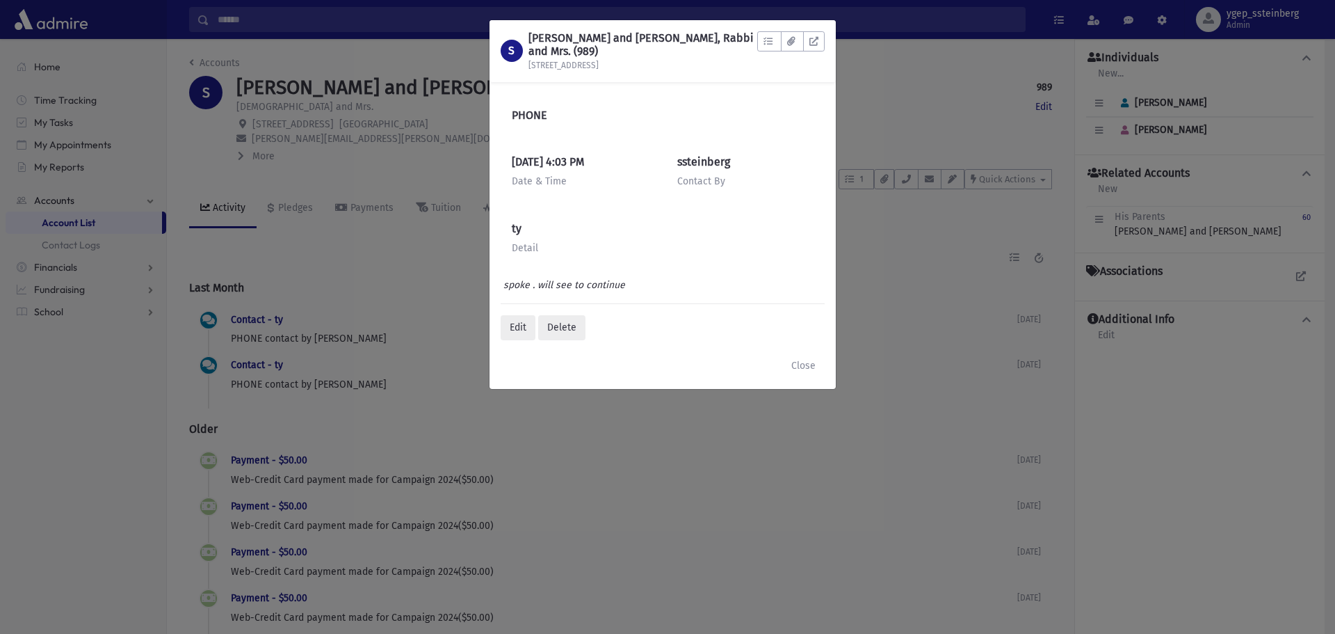
click at [300, 280] on div "S [PERSON_NAME] and [PERSON_NAME], Rabbi and Mrs. (989) [STREET_ADDRESS] To Do'…" at bounding box center [667, 317] width 1335 height 634
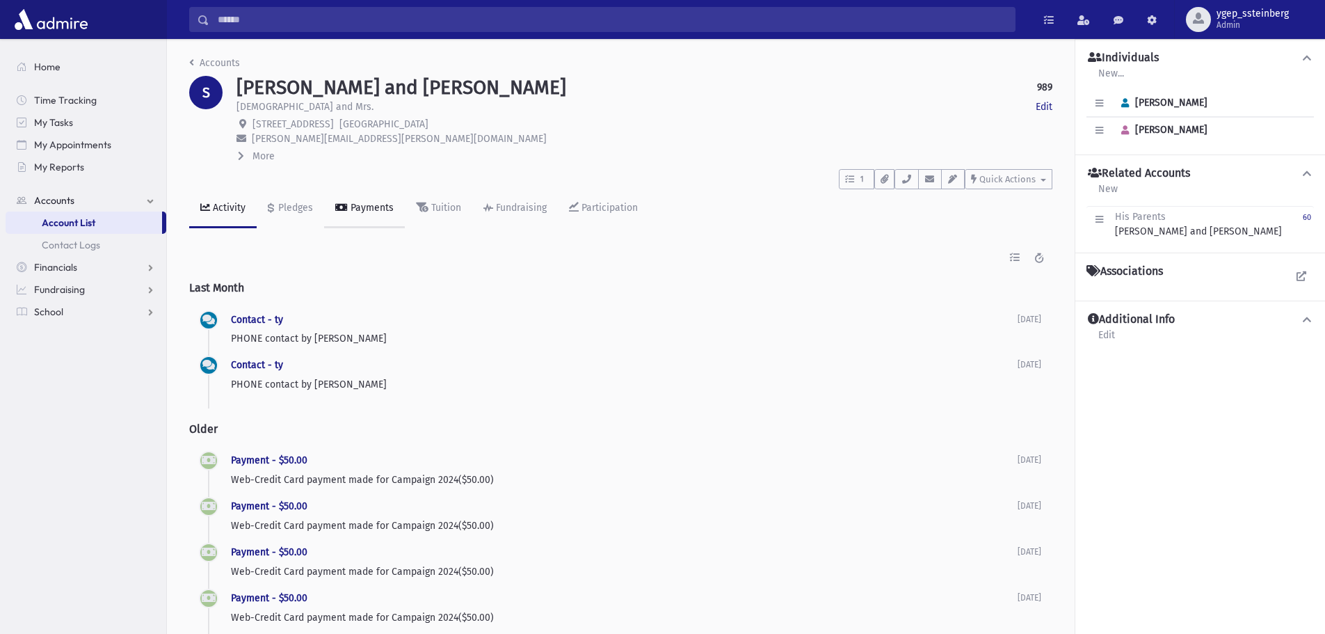
click at [355, 203] on div "Payments" at bounding box center [371, 208] width 46 height 12
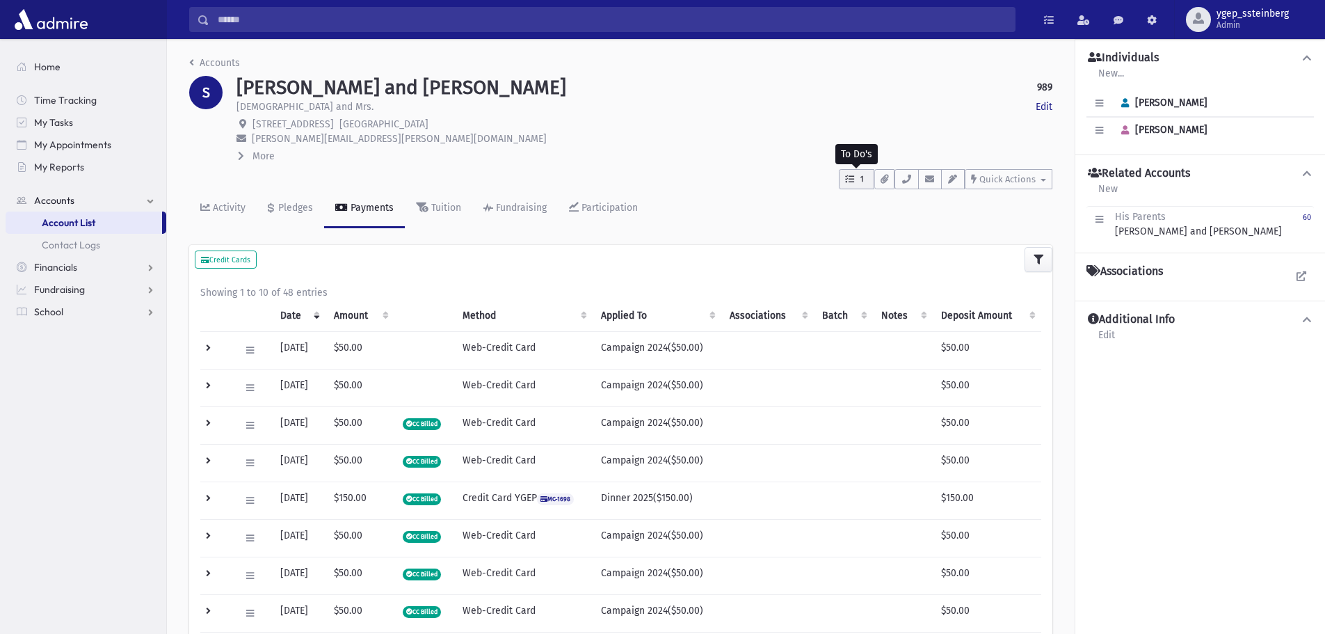
click at [866, 179] on span "1" at bounding box center [862, 179] width 12 height 13
click at [903, 179] on icon "button" at bounding box center [906, 179] width 11 height 9
click at [732, 118] on p "[STREET_ADDRESS]" at bounding box center [644, 124] width 816 height 15
click at [226, 202] on div "Activity" at bounding box center [227, 208] width 35 height 12
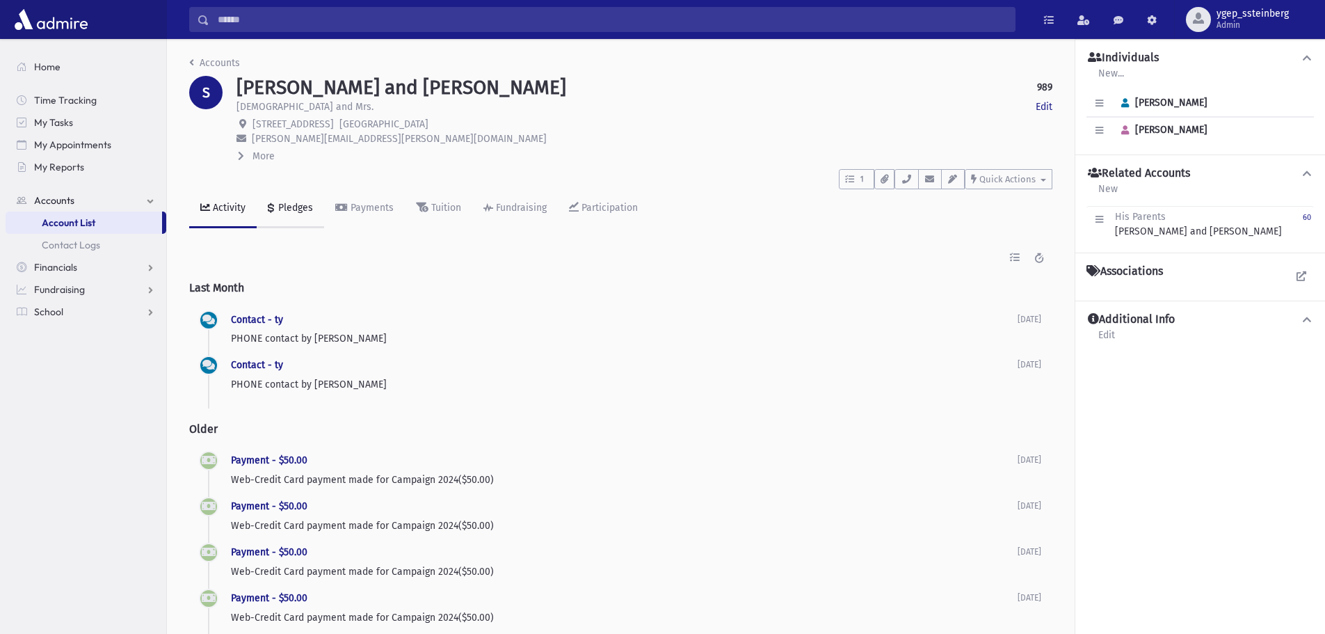
click at [283, 200] on link "Pledges" at bounding box center [290, 208] width 67 height 39
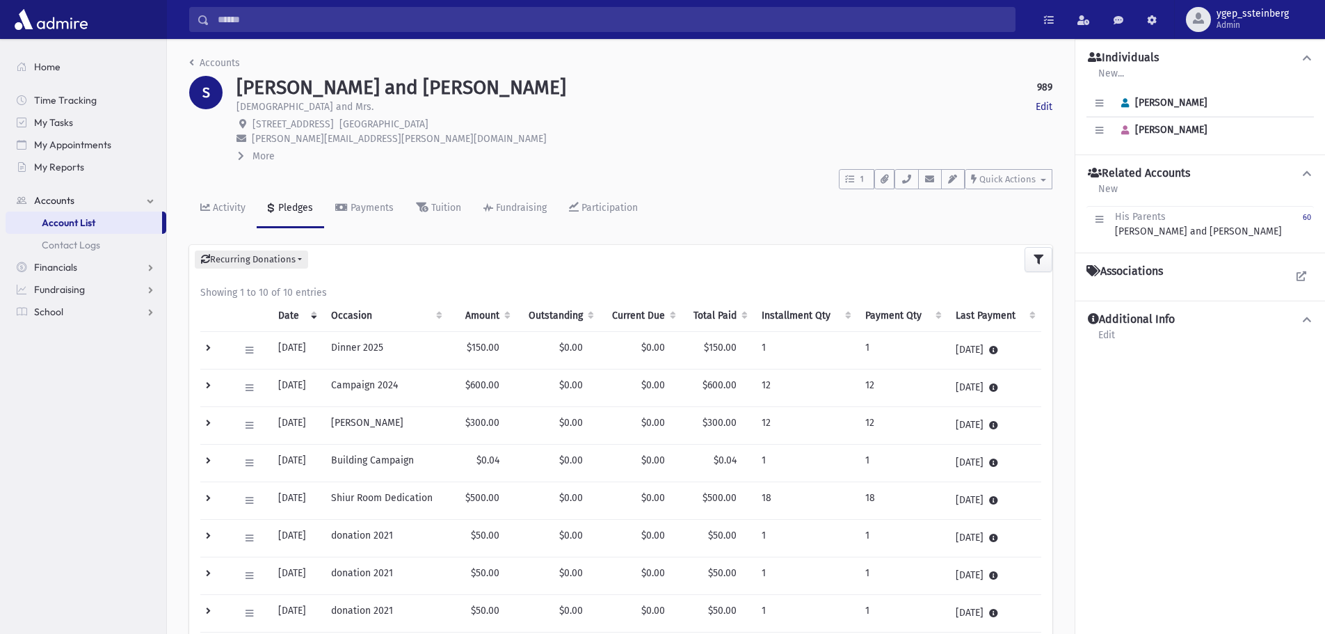
click at [207, 383] on td at bounding box center [215, 388] width 31 height 38
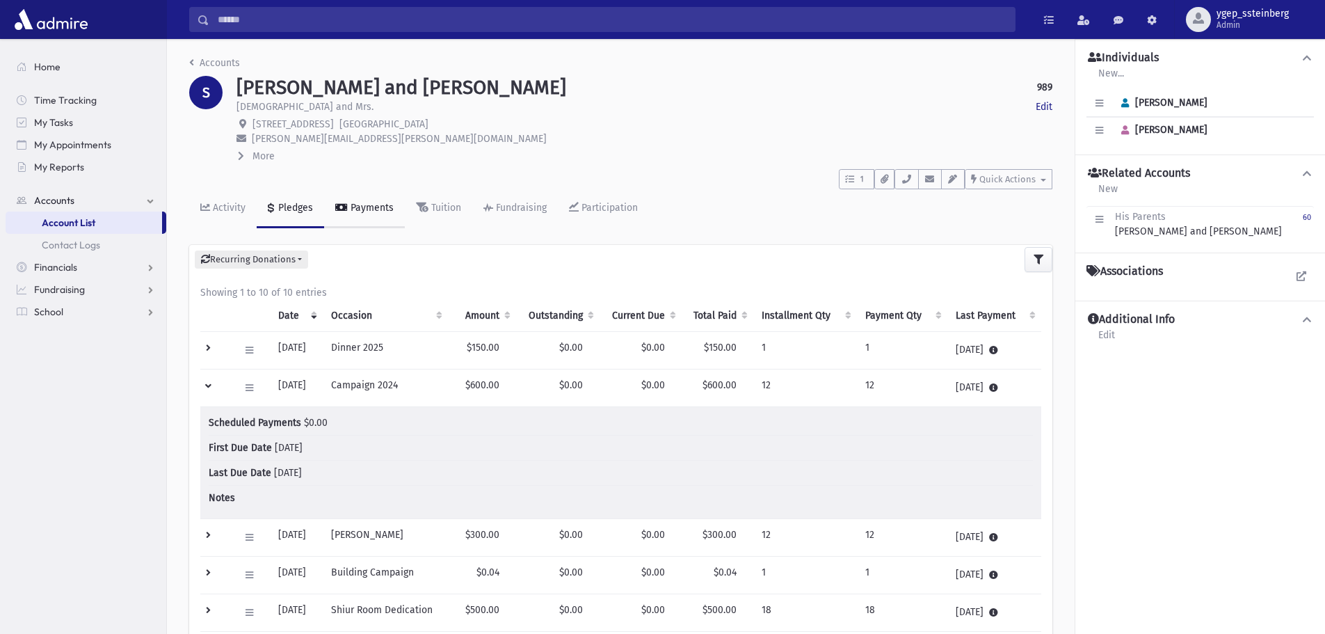
click at [381, 211] on div "Payments" at bounding box center [371, 208] width 46 height 12
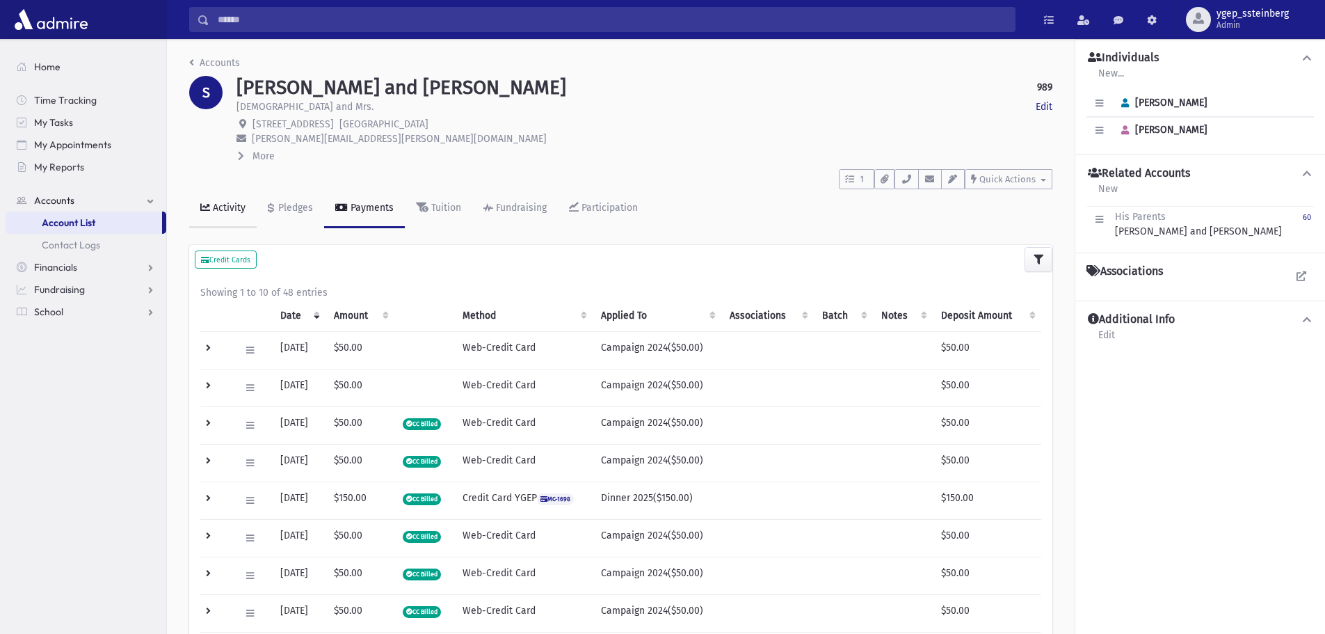
click at [237, 207] on div "Activity" at bounding box center [227, 208] width 35 height 12
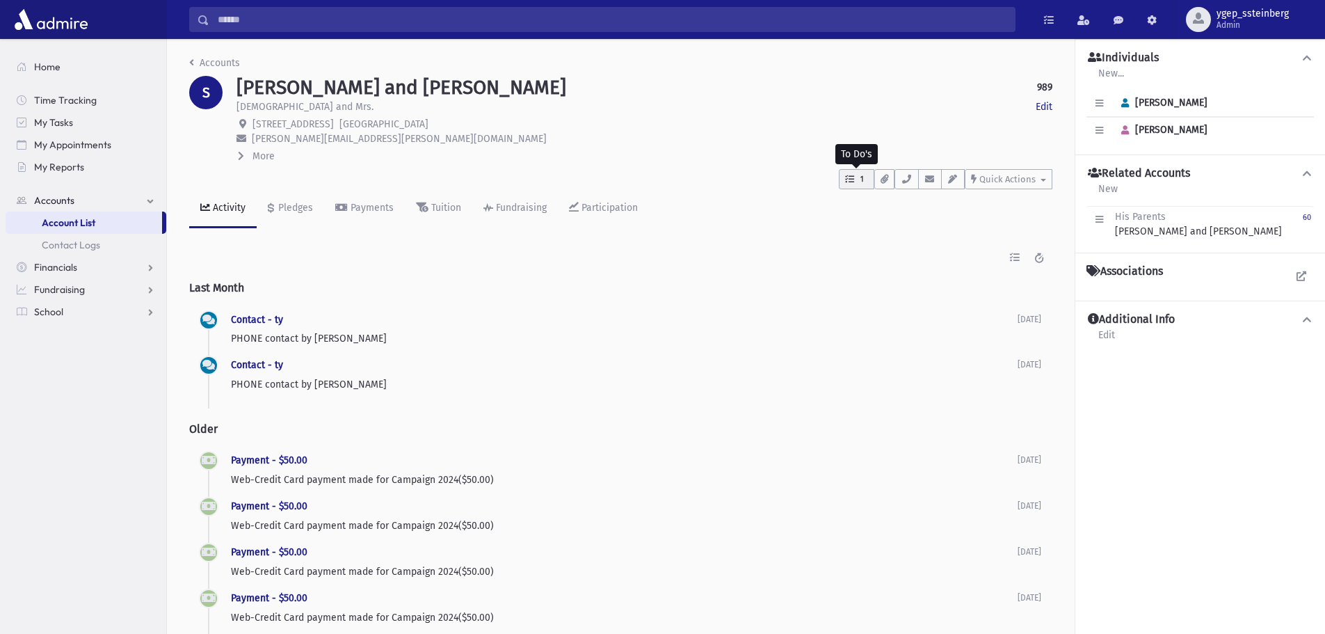
click at [858, 184] on span "1" at bounding box center [862, 179] width 12 height 13
click at [882, 285] on p "will call me back" at bounding box center [928, 284] width 134 height 12
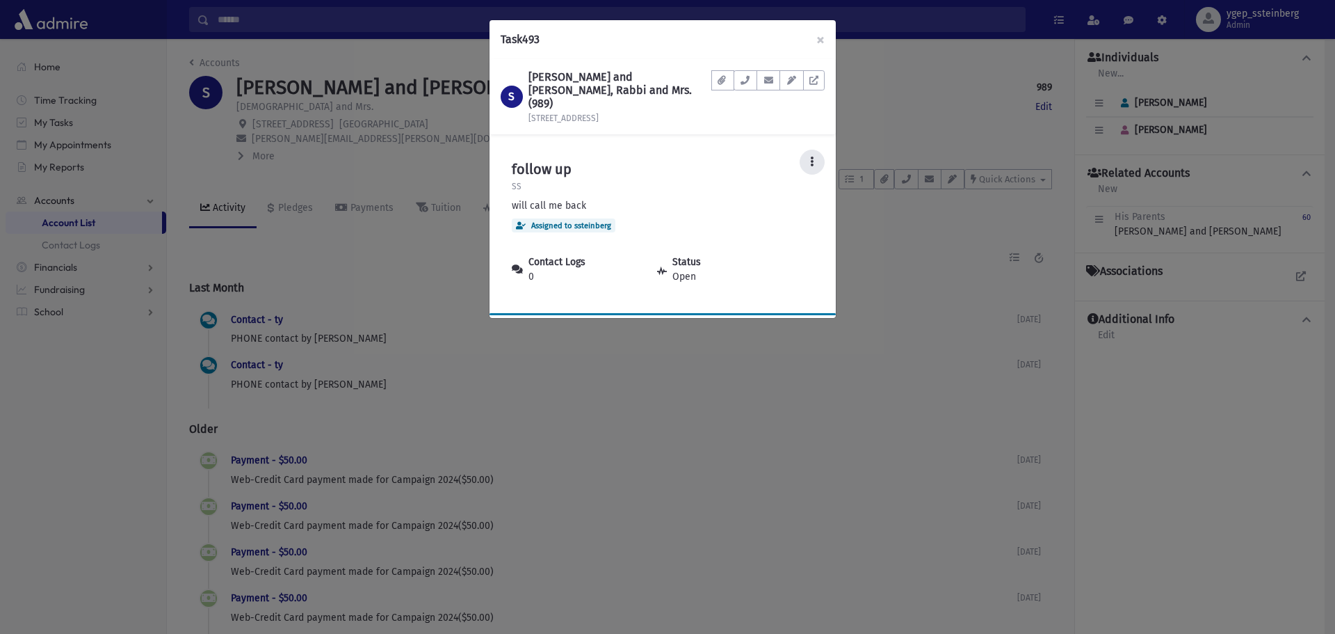
click at [810, 156] on icon at bounding box center [811, 161] width 3 height 10
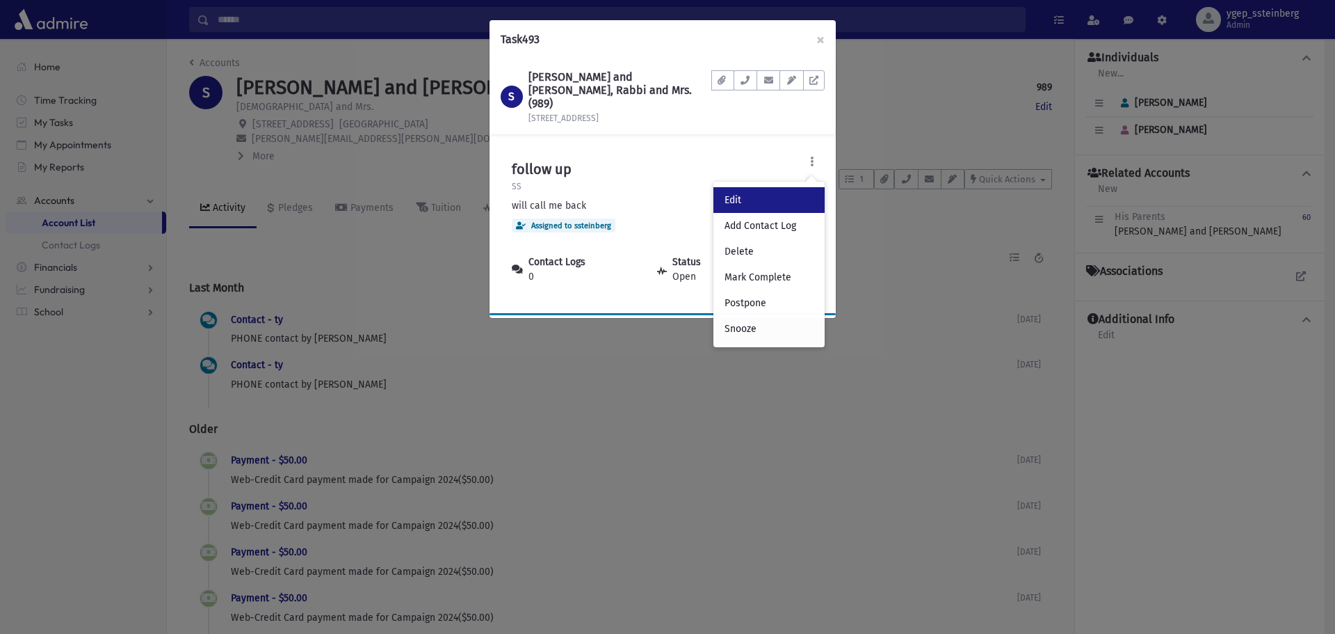
click at [778, 192] on link "Edit" at bounding box center [769, 200] width 111 height 26
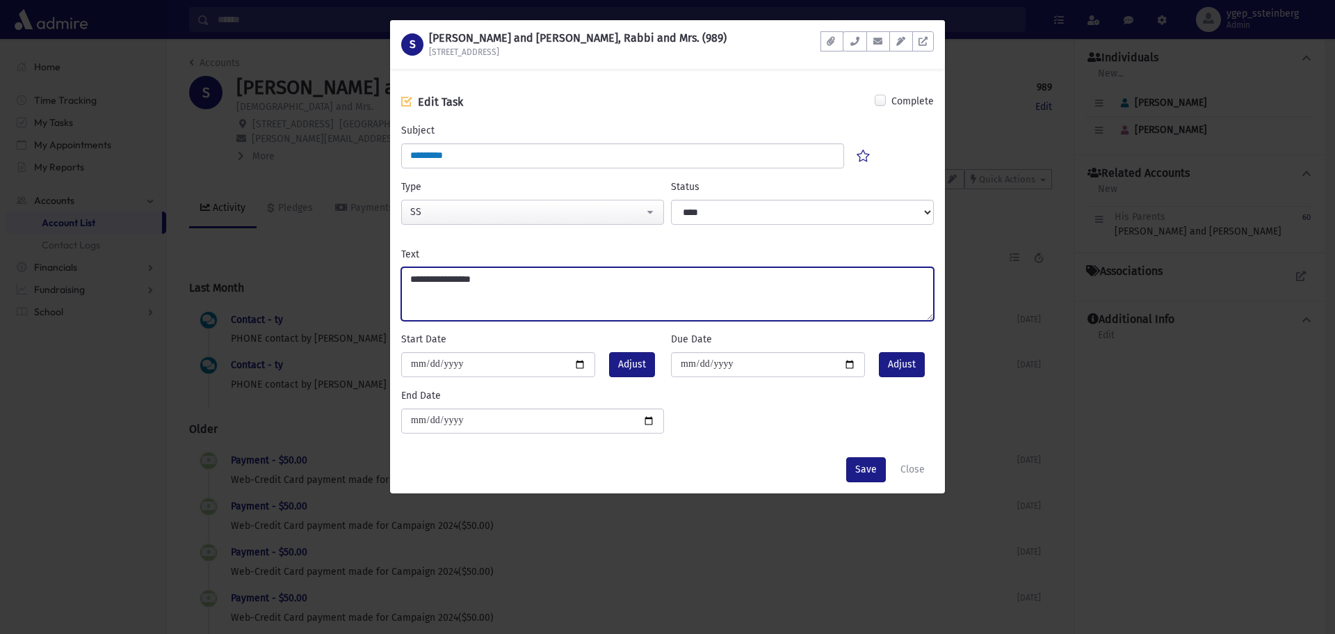
click at [497, 268] on textarea "**********" at bounding box center [667, 294] width 533 height 54
drag, startPoint x: 501, startPoint y: 275, endPoint x: 321, endPoint y: 259, distance: 181.5
click at [321, 259] on div "S [PERSON_NAME] and [PERSON_NAME], Rabbi and Mrs. (989) [STREET_ADDRESS] Docume…" at bounding box center [667, 317] width 1335 height 634
type textarea "*"
click at [481, 274] on textarea "**********" at bounding box center [667, 294] width 533 height 54
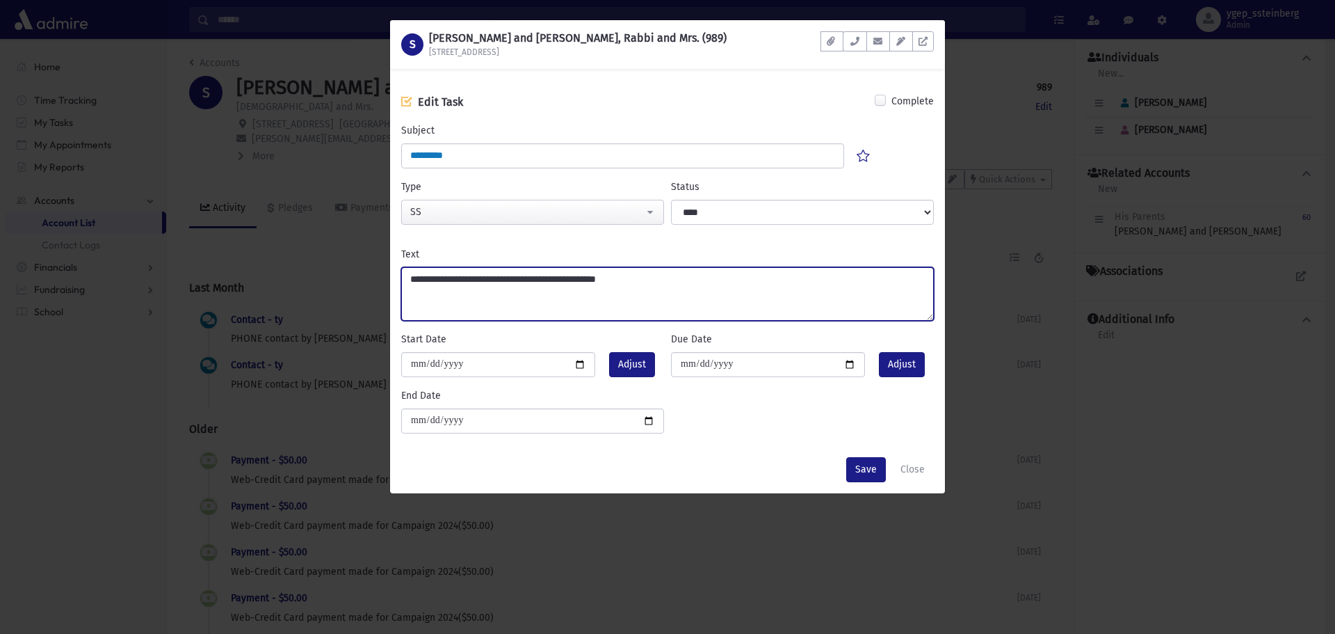
type textarea "**********"
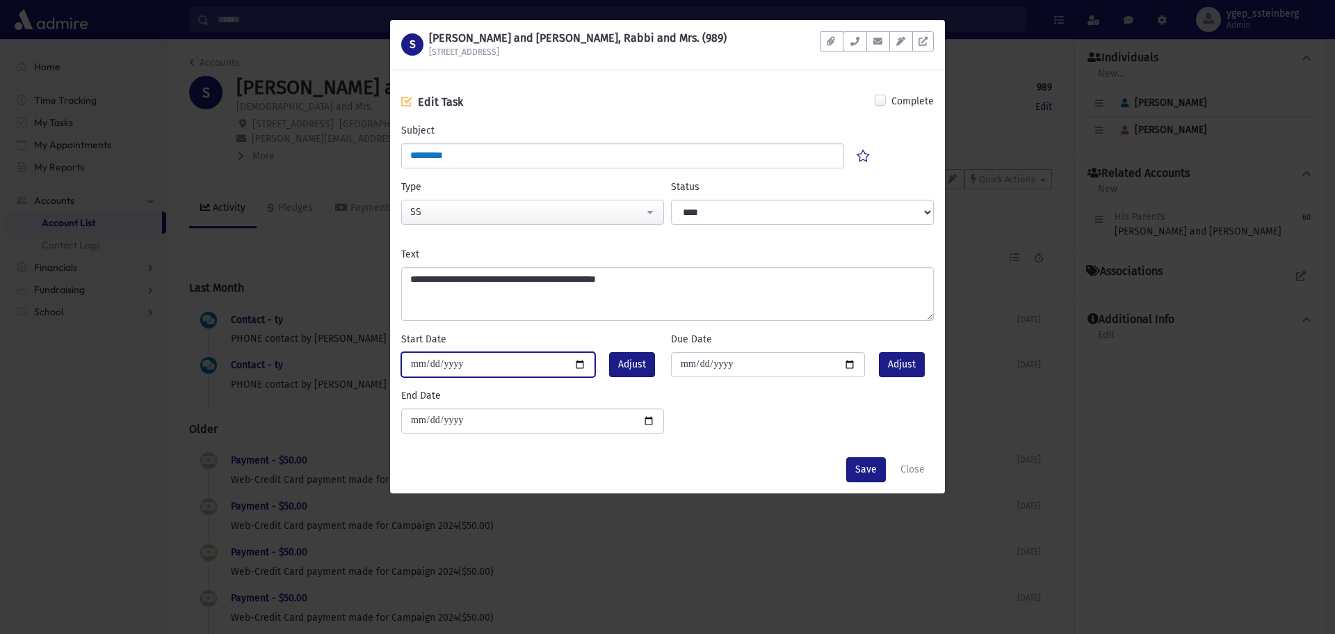
click at [580, 367] on input "**********" at bounding box center [498, 364] width 194 height 25
type input "**********"
click at [869, 463] on button "Save" at bounding box center [866, 469] width 40 height 25
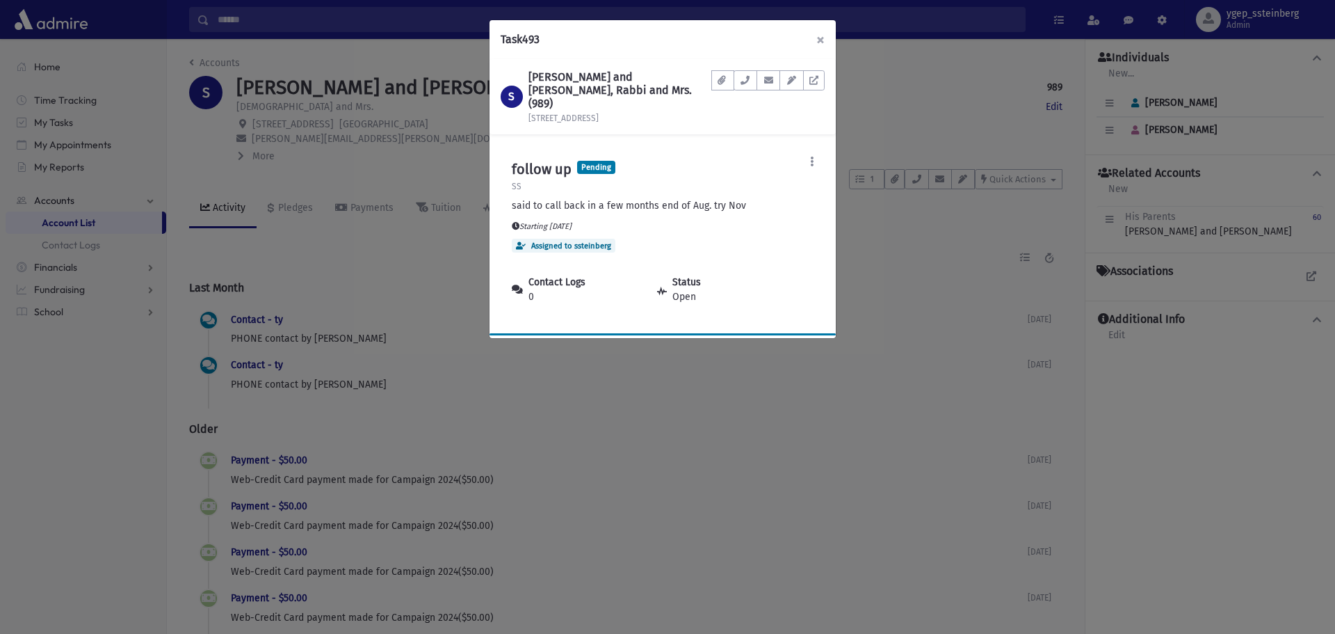
click at [819, 41] on button "×" at bounding box center [820, 39] width 31 height 39
